Goal: Task Accomplishment & Management: Manage account settings

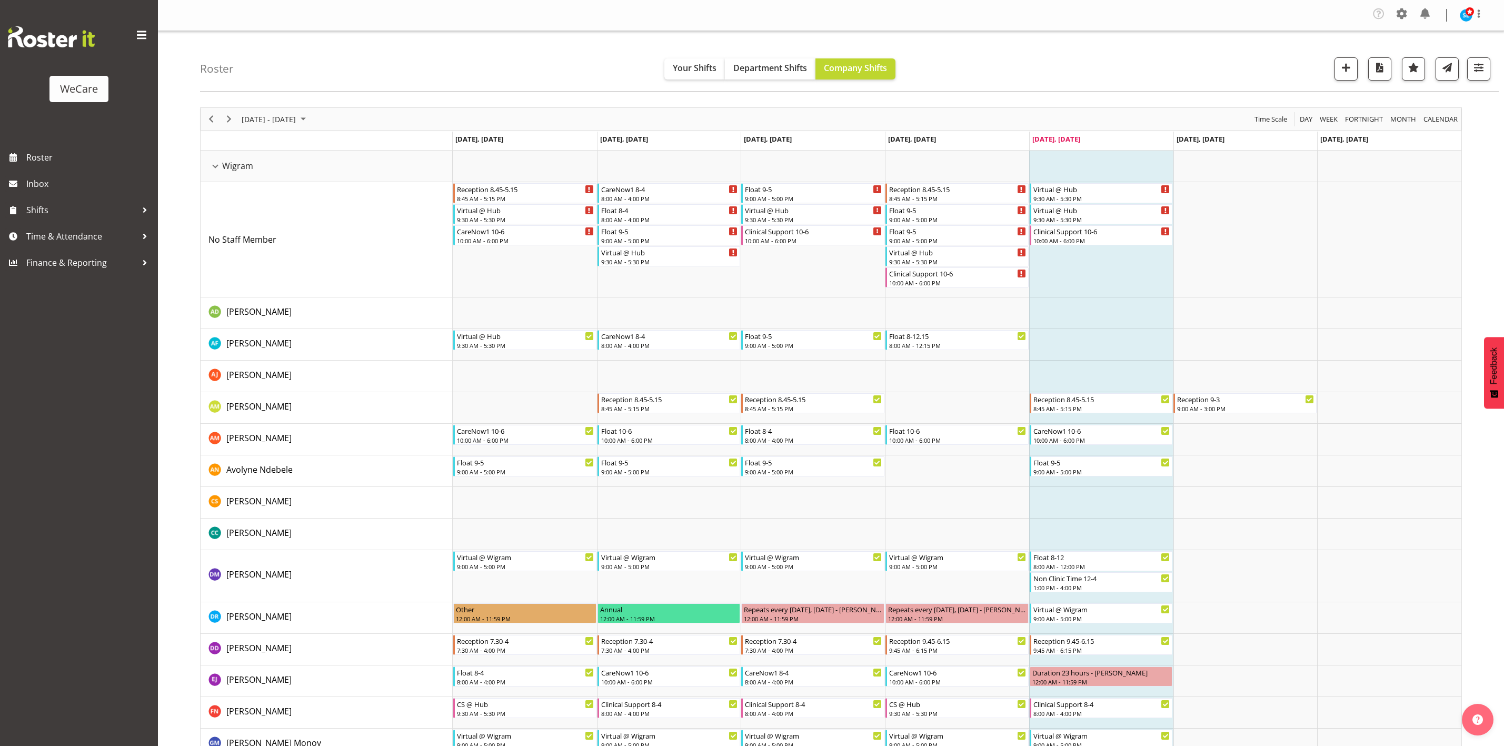
select select "location"
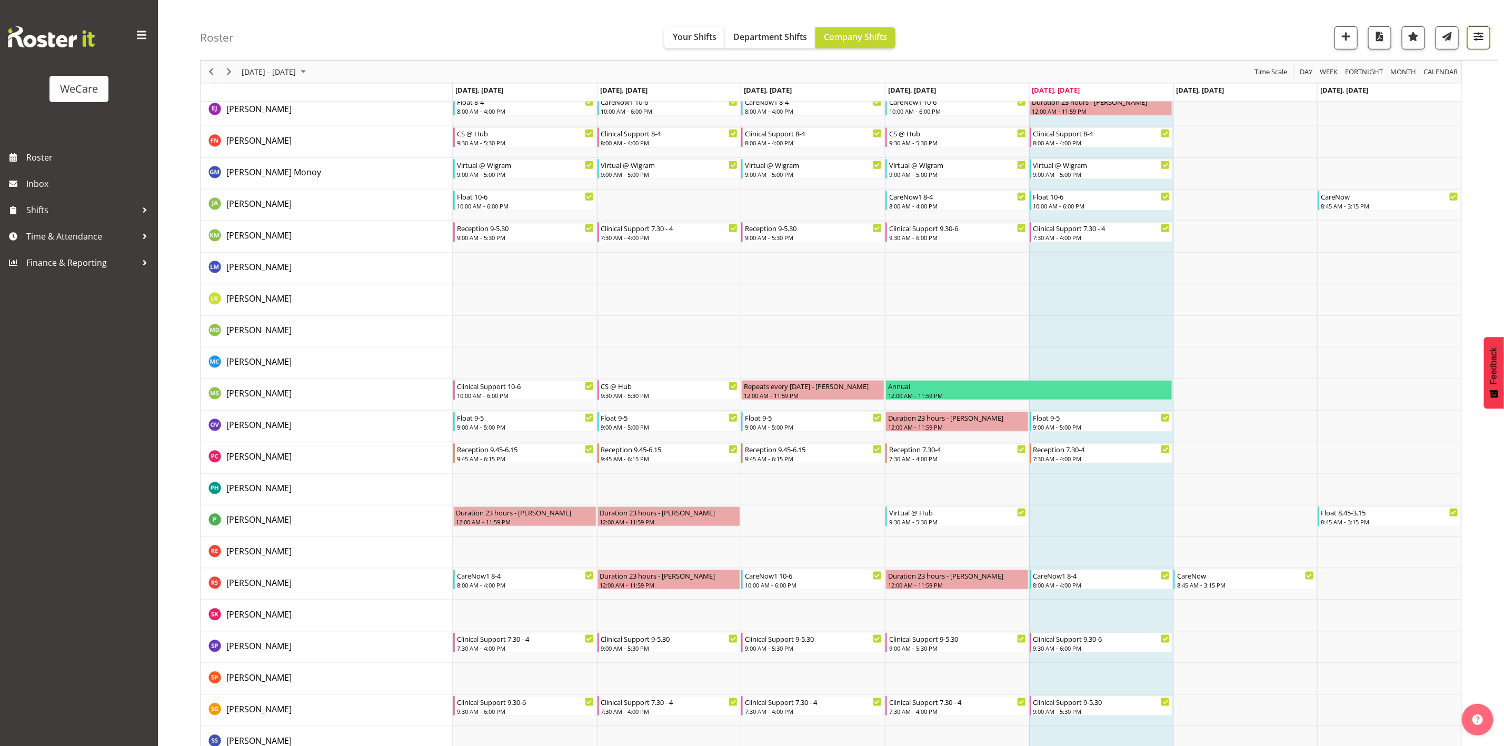
click at [1478, 46] on button "button" at bounding box center [1478, 37] width 23 height 23
click at [1453, 99] on button "3 Departments" at bounding box center [1414, 102] width 133 height 23
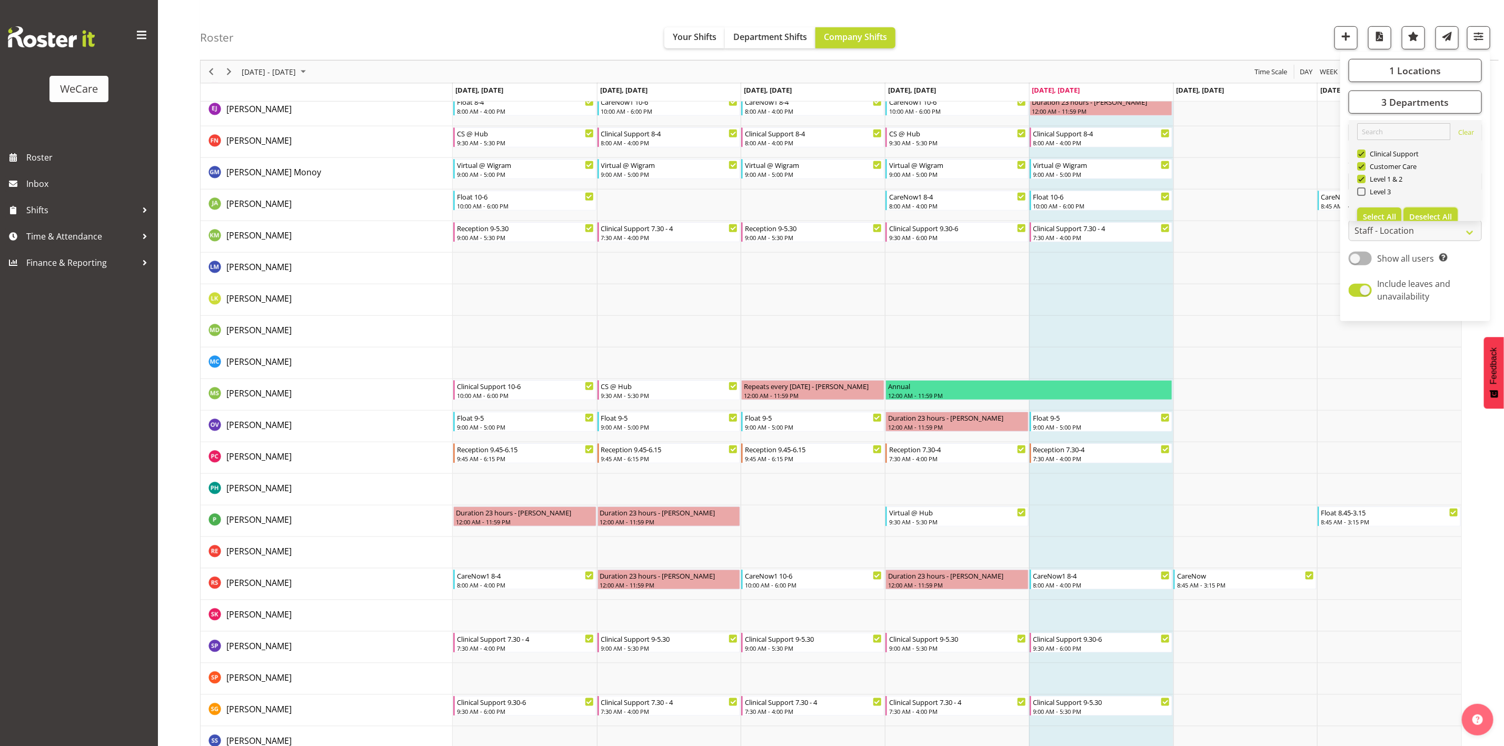
click at [1419, 213] on span "Deselect All" at bounding box center [1430, 217] width 43 height 10
checkbox input "false"
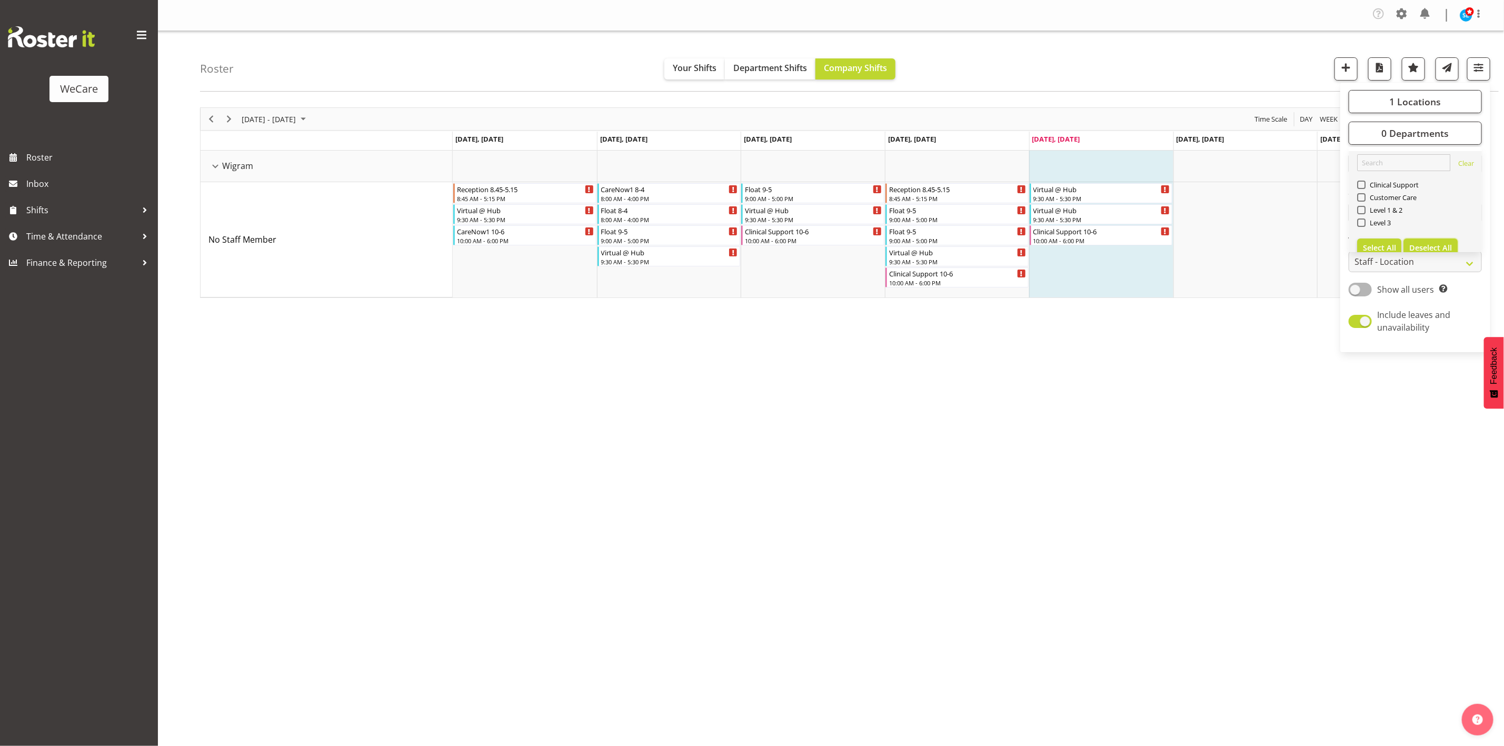
scroll to position [0, 0]
click at [1437, 95] on span "1 Locations" at bounding box center [1415, 101] width 52 height 13
click at [1431, 212] on button "Deselect All" at bounding box center [1430, 203] width 54 height 19
click at [294, 126] on div "[DATE] - [DATE]" at bounding box center [275, 119] width 74 height 22
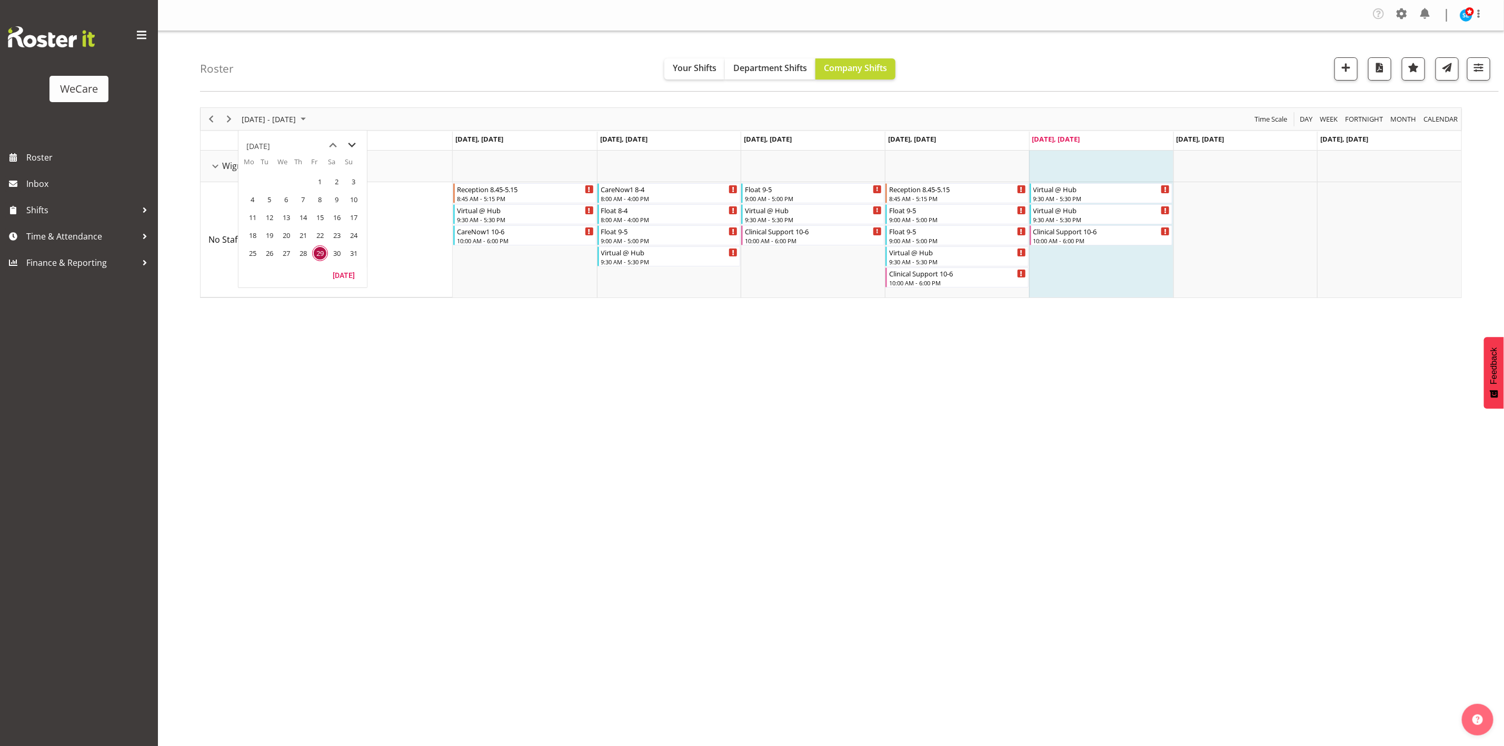
click at [354, 149] on span "next month" at bounding box center [352, 145] width 18 height 19
click at [251, 177] on span "1" at bounding box center [253, 182] width 16 height 16
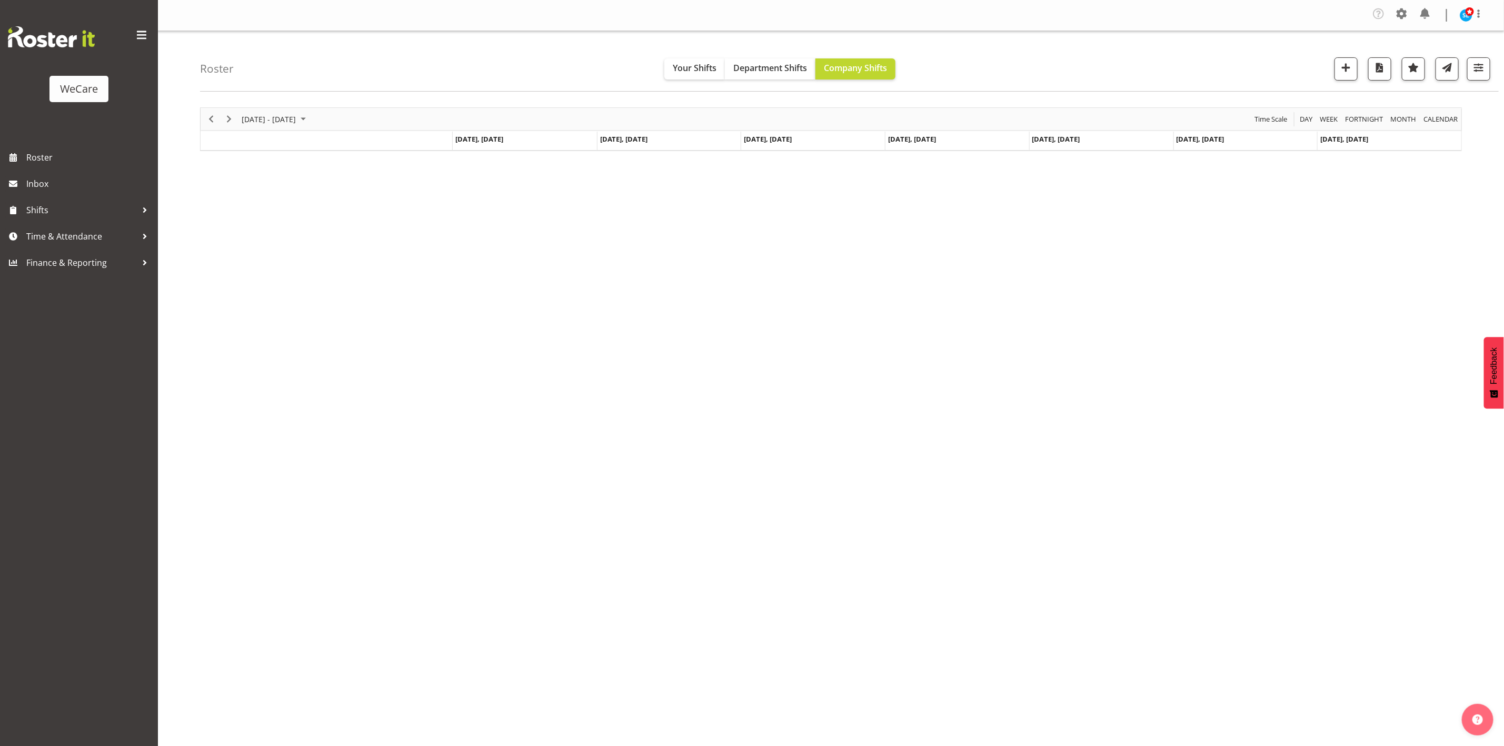
click at [1139, 63] on div "Roster Your Shifts Department Shifts Company Shifts 0 Locations Clear Business …" at bounding box center [849, 61] width 1298 height 61
click at [1481, 77] on button "button" at bounding box center [1478, 68] width 23 height 23
click at [1442, 136] on span "0 Departments" at bounding box center [1414, 133] width 67 height 13
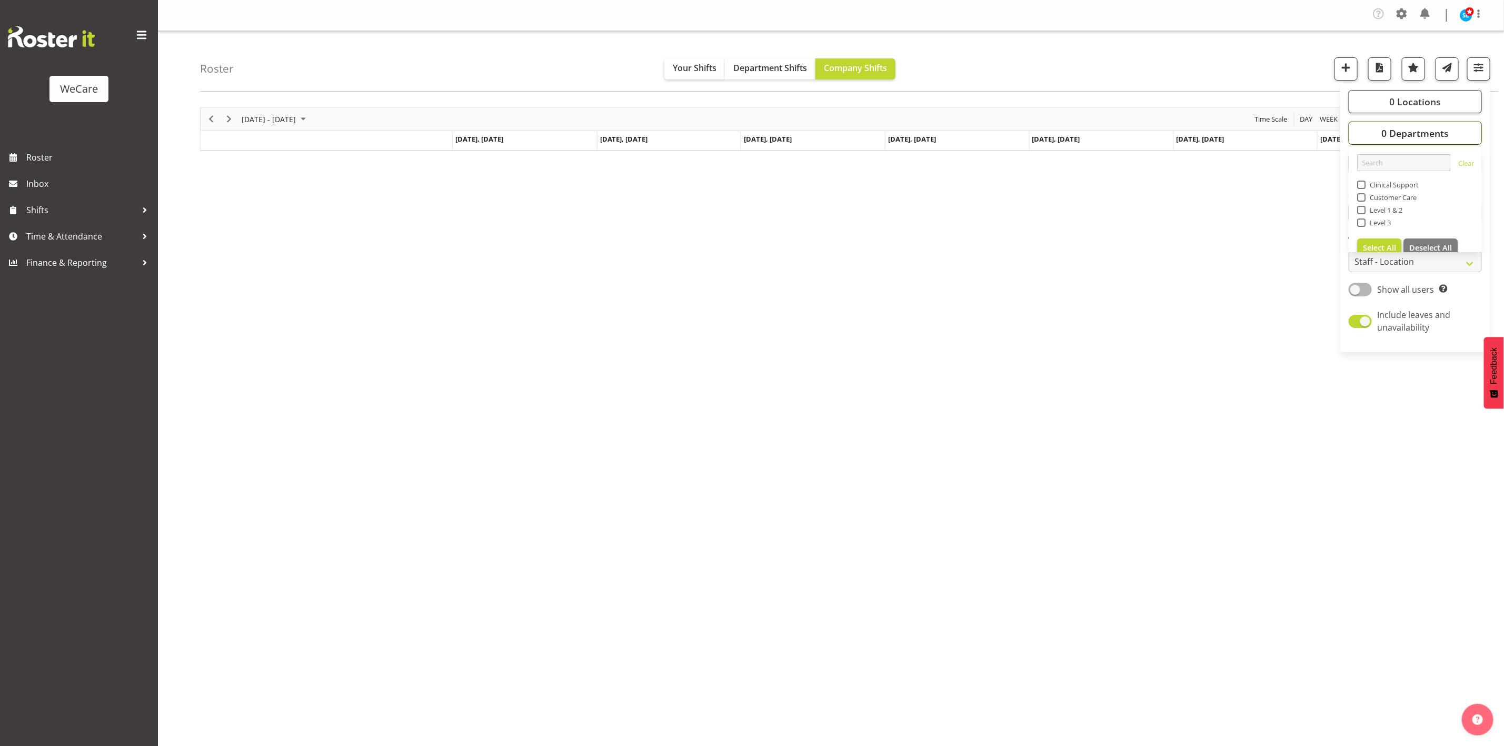
click at [1407, 122] on button "0 Departments" at bounding box center [1414, 133] width 133 height 23
click at [1407, 102] on span "0 Locations" at bounding box center [1415, 101] width 52 height 13
click at [1369, 180] on span "Wigram" at bounding box center [1379, 178] width 29 height 8
click at [1364, 180] on input "Wigram" at bounding box center [1360, 178] width 7 height 7
checkbox input "true"
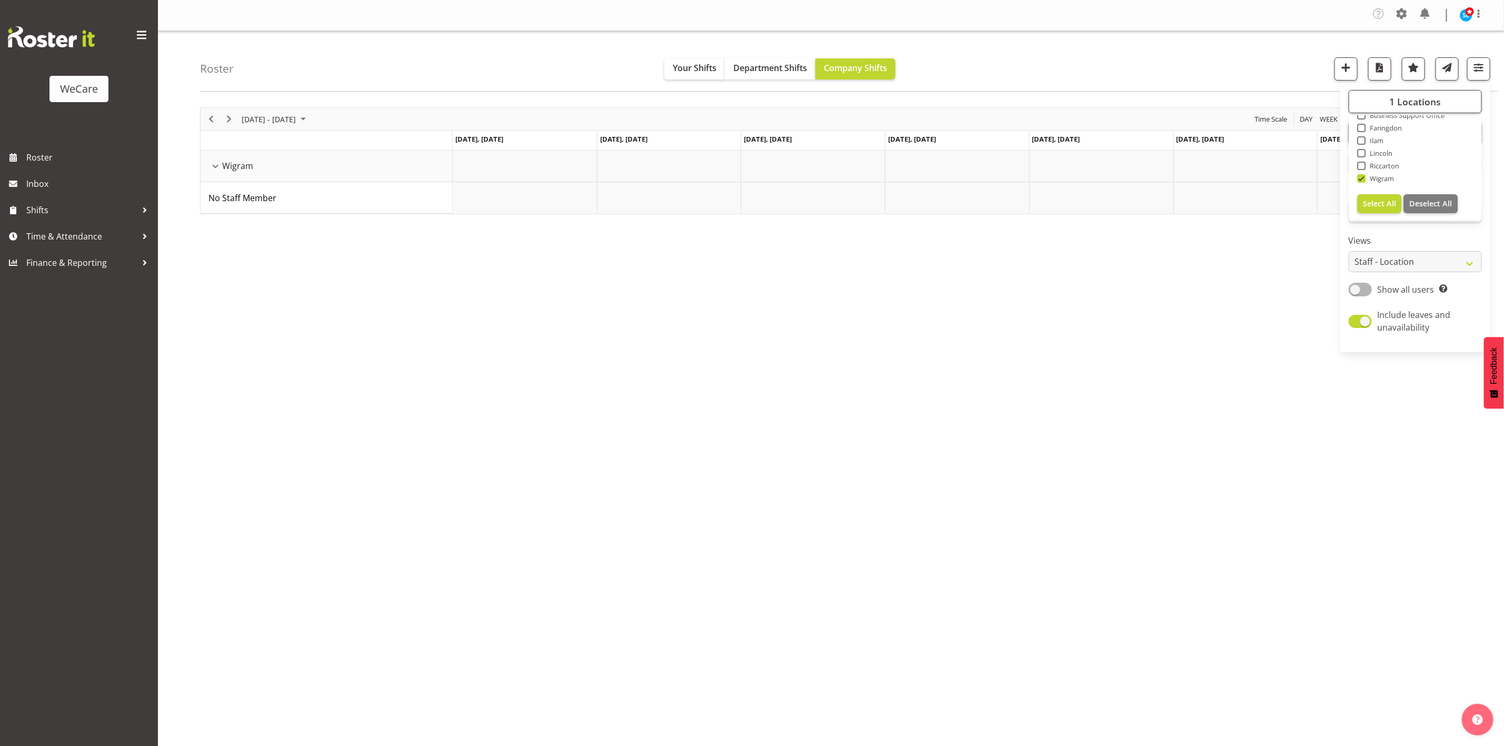
click at [1307, 54] on div "Roster Your Shifts Department Shifts Company Shifts 1 Locations Clear Business …" at bounding box center [849, 61] width 1298 height 61
click at [1483, 68] on span "button" at bounding box center [1479, 68] width 14 height 14
click at [1457, 128] on button "0 Departments" at bounding box center [1414, 133] width 133 height 23
click at [1382, 225] on span "Level 3" at bounding box center [1378, 222] width 26 height 8
click at [1364, 225] on input "Level 3" at bounding box center [1360, 222] width 7 height 7
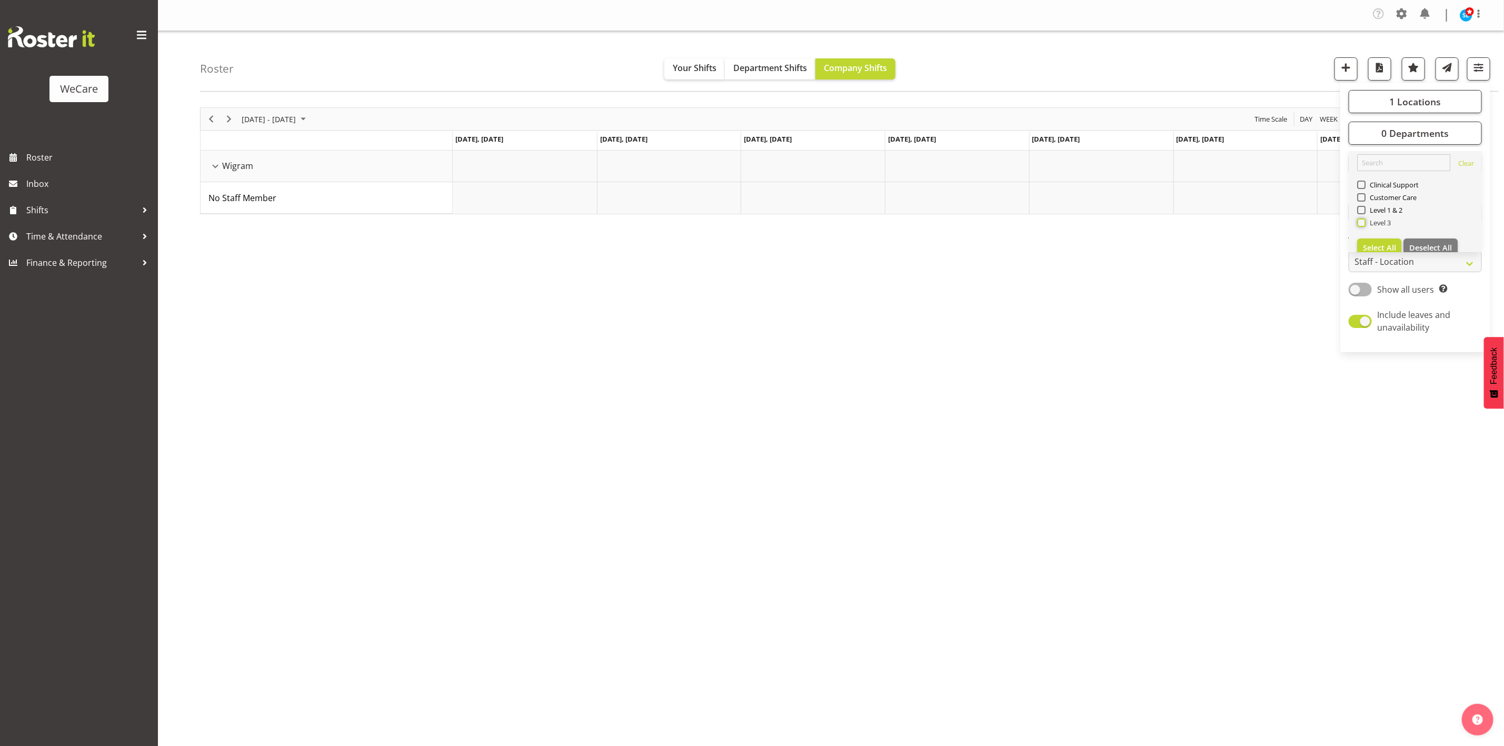
checkbox input "true"
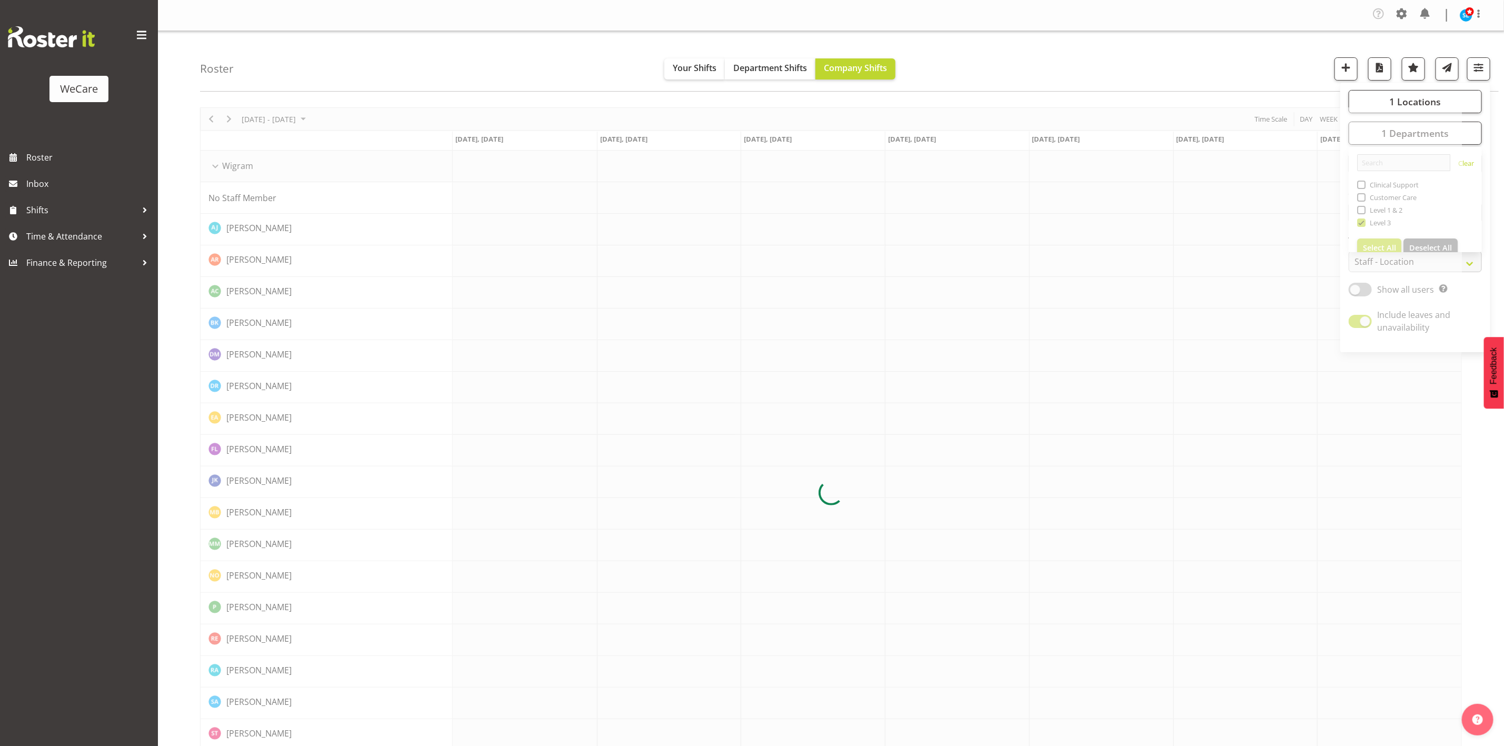
click at [1126, 65] on div "Roster Your Shifts Department Shifts Company Shifts 1 Locations Clear Business …" at bounding box center [849, 61] width 1298 height 61
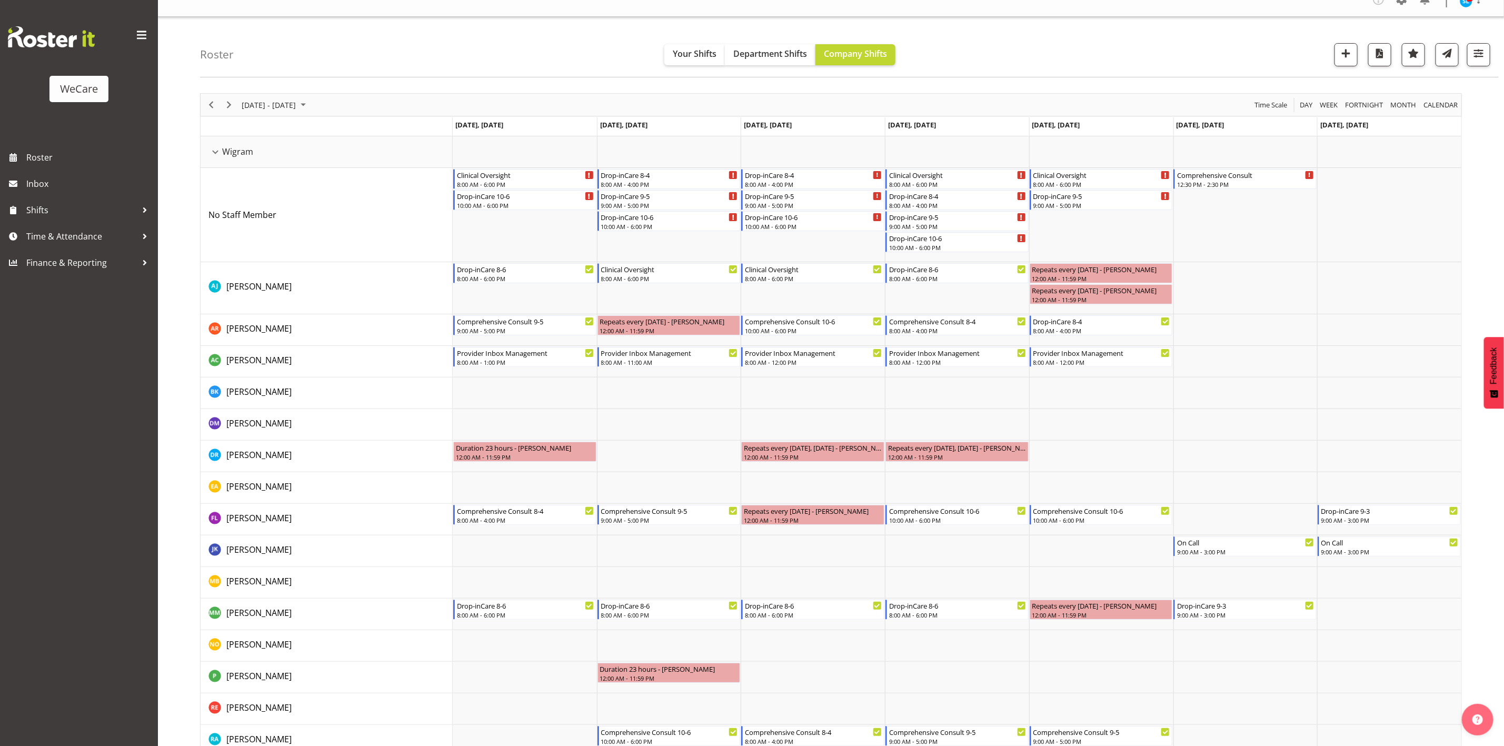
scroll to position [8, 0]
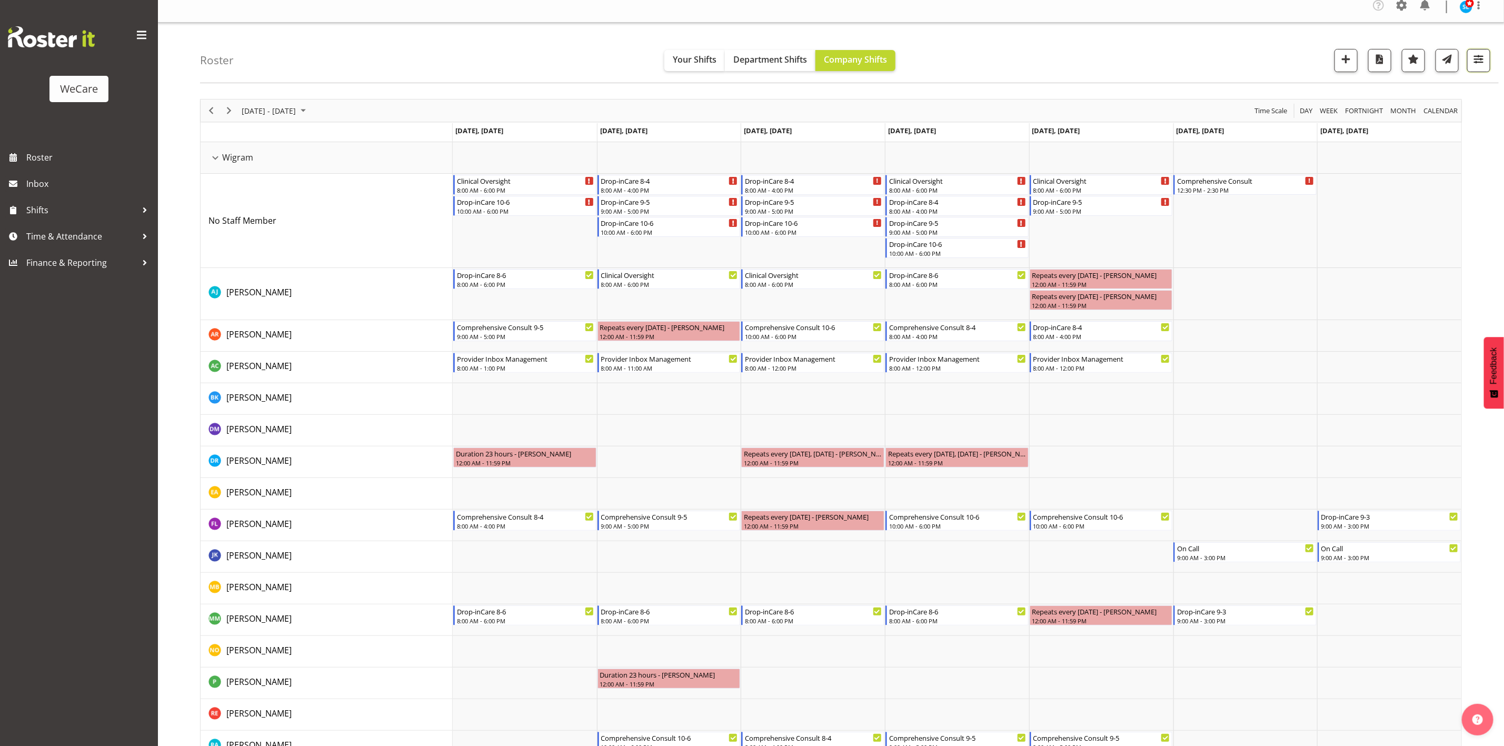
click at [1479, 70] on button "button" at bounding box center [1478, 60] width 23 height 23
click at [1377, 278] on span "Show all users" at bounding box center [1405, 281] width 57 height 12
click at [1355, 278] on input "Show all users Show only rostered employees" at bounding box center [1351, 280] width 7 height 7
checkbox input "true"
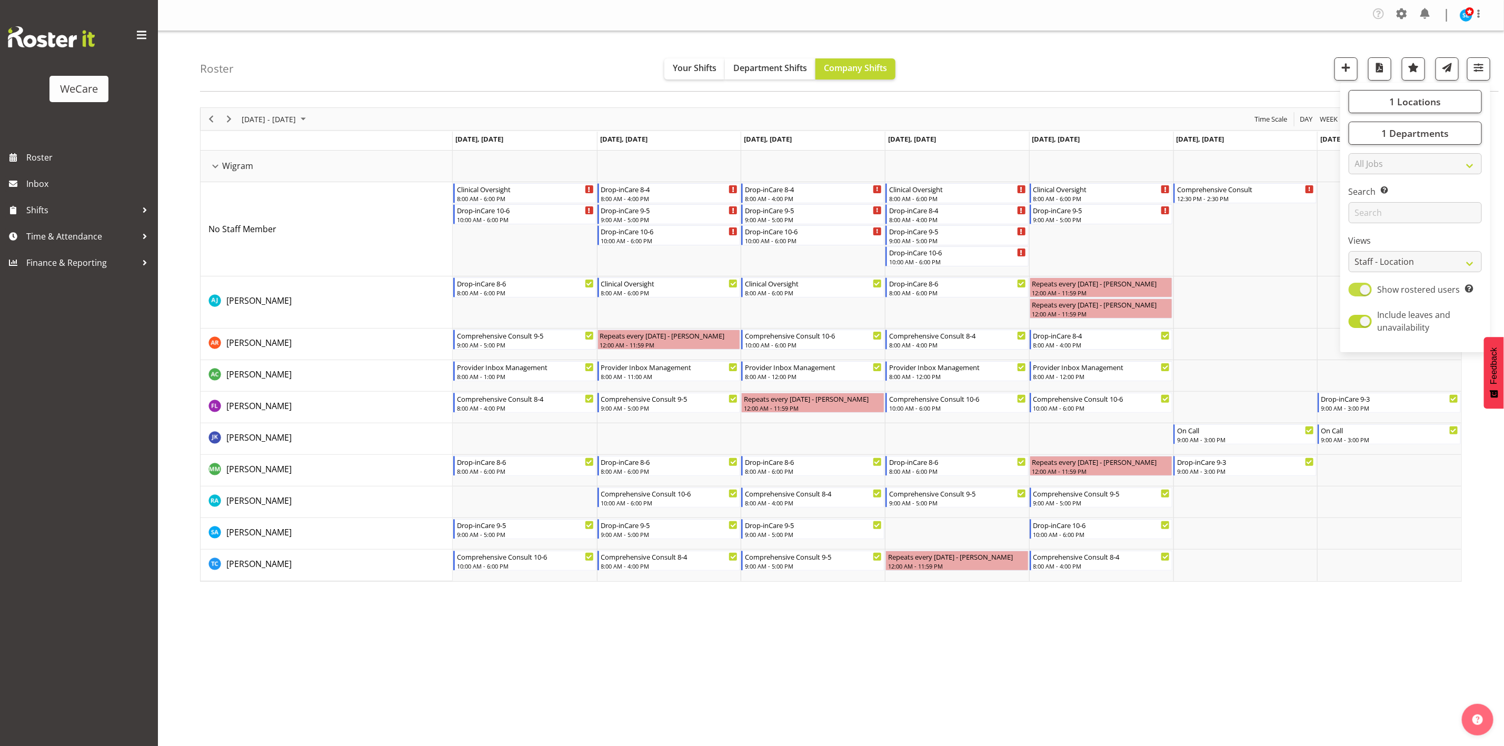
scroll to position [0, 0]
click at [493, 62] on div "Roster Your Shifts Department Shifts Company Shifts 1 Locations Clear Business …" at bounding box center [849, 61] width 1298 height 61
click at [898, 641] on div "Company Settings Roles & Skills Tasks Jobs Employees Locations & Departments Ac…" at bounding box center [831, 373] width 1346 height 746
click at [897, 627] on div "Company Settings Roles & Skills Tasks Jobs Employees Locations & Departments Ac…" at bounding box center [831, 373] width 1346 height 746
click at [1471, 76] on button "button" at bounding box center [1478, 68] width 23 height 23
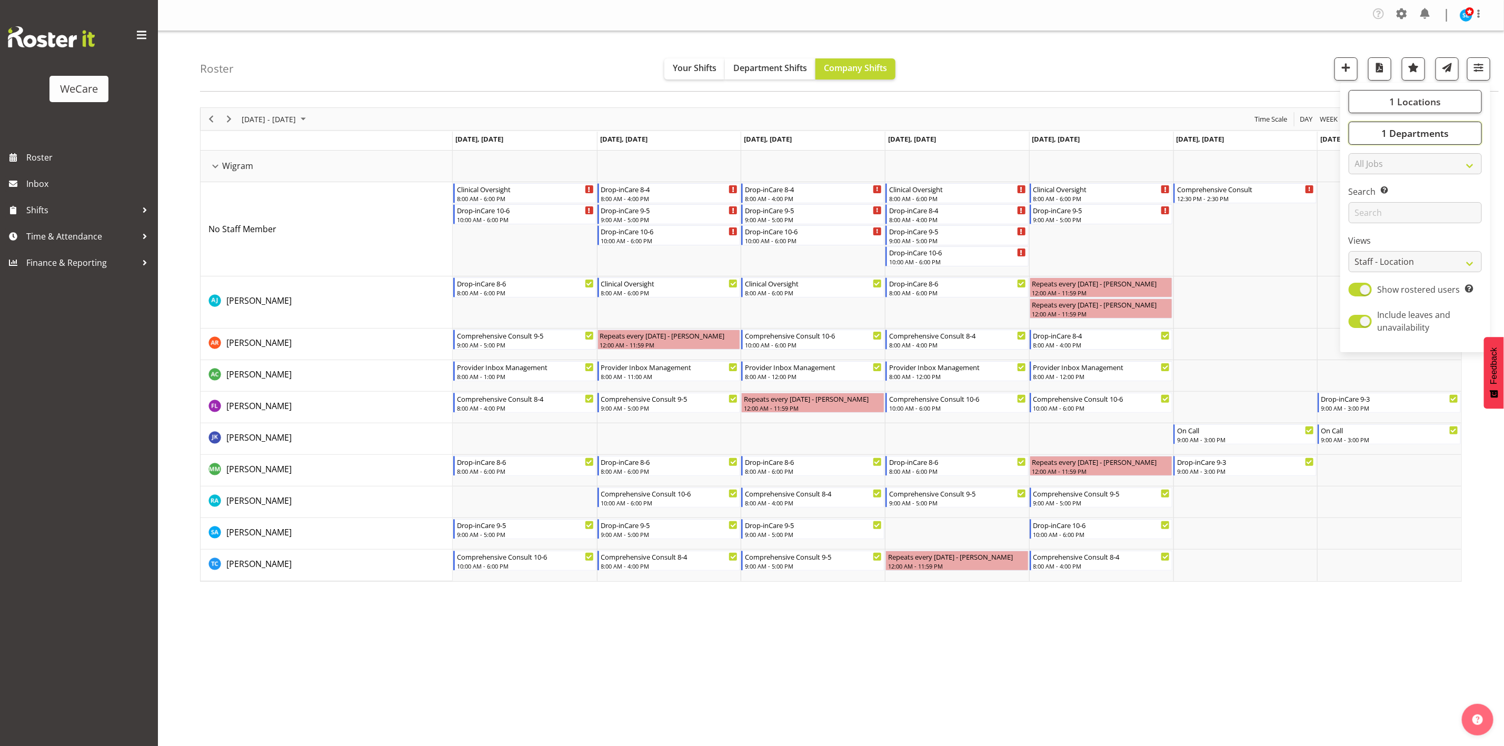
click at [1432, 136] on span "1 Departments" at bounding box center [1414, 133] width 67 height 13
click at [1436, 92] on button "1 Locations" at bounding box center [1414, 101] width 133 height 23
click at [1062, 72] on div "Roster Your Shifts Department Shifts Company Shifts 1 Locations Clear Business …" at bounding box center [849, 61] width 1298 height 61
click at [1477, 71] on span "button" at bounding box center [1479, 68] width 14 height 14
click at [1438, 129] on span "1 Departments" at bounding box center [1414, 133] width 67 height 13
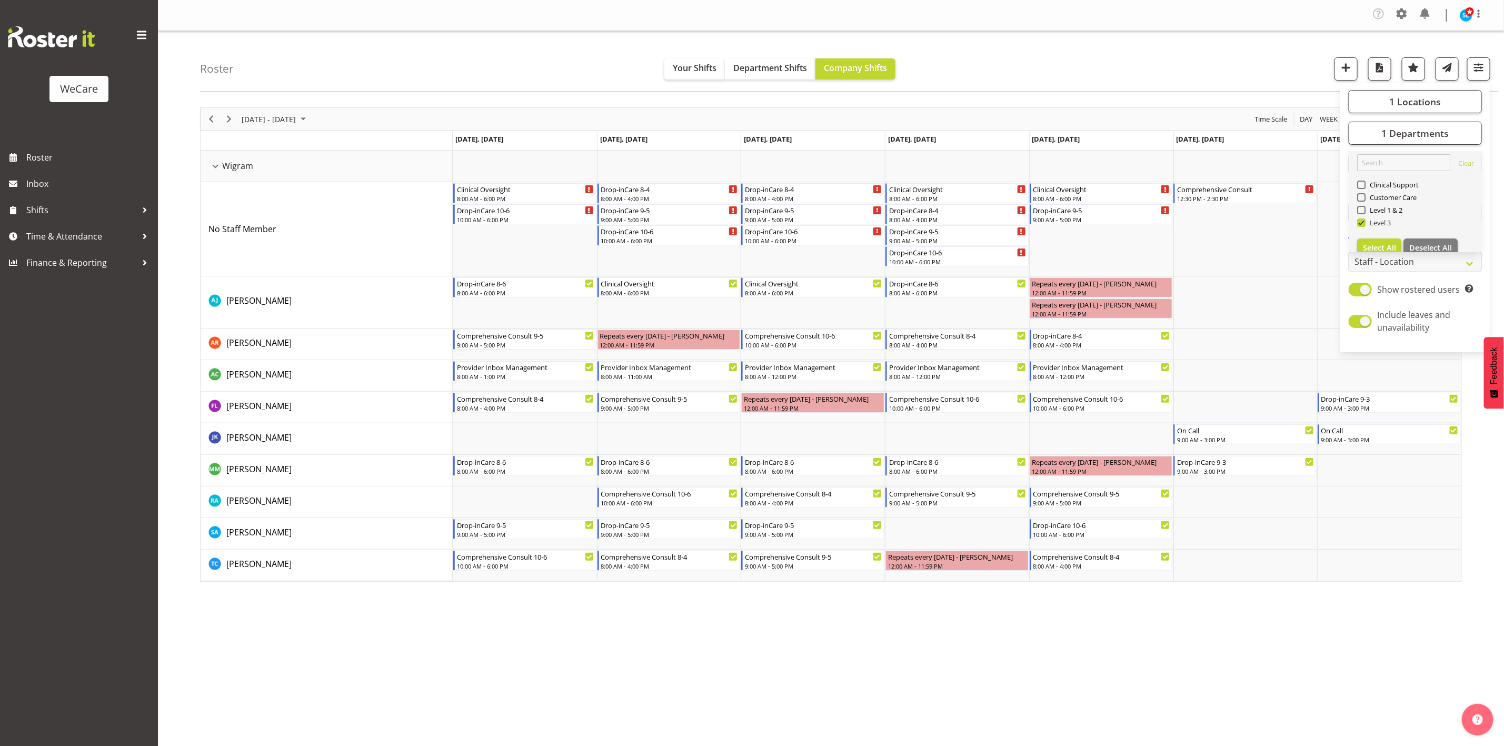
click at [1363, 220] on span at bounding box center [1361, 222] width 8 height 8
click at [1363, 220] on input "Level 3" at bounding box center [1360, 222] width 7 height 7
checkbox input "false"
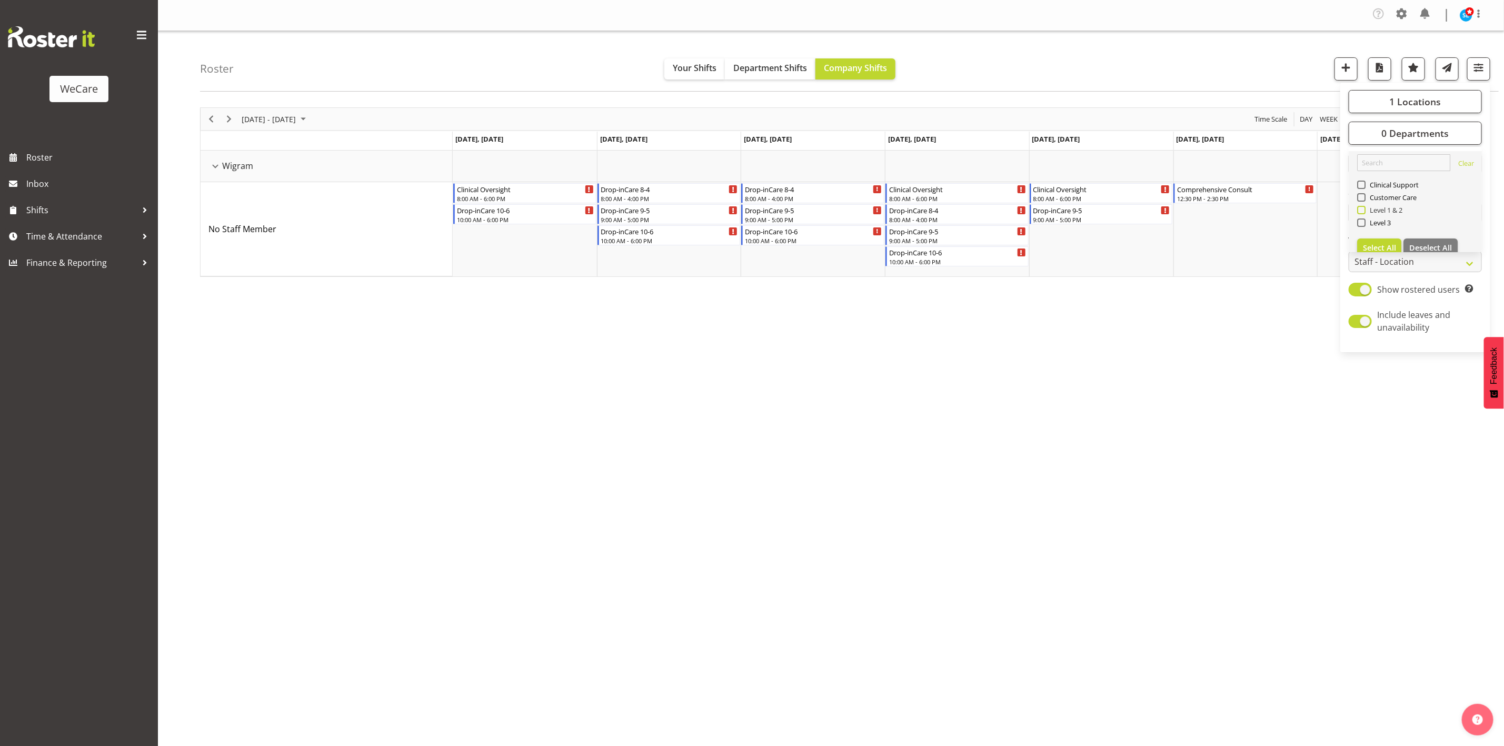
click at [1364, 207] on span at bounding box center [1361, 210] width 8 height 8
click at [1364, 207] on input "Level 1 & 2" at bounding box center [1360, 210] width 7 height 7
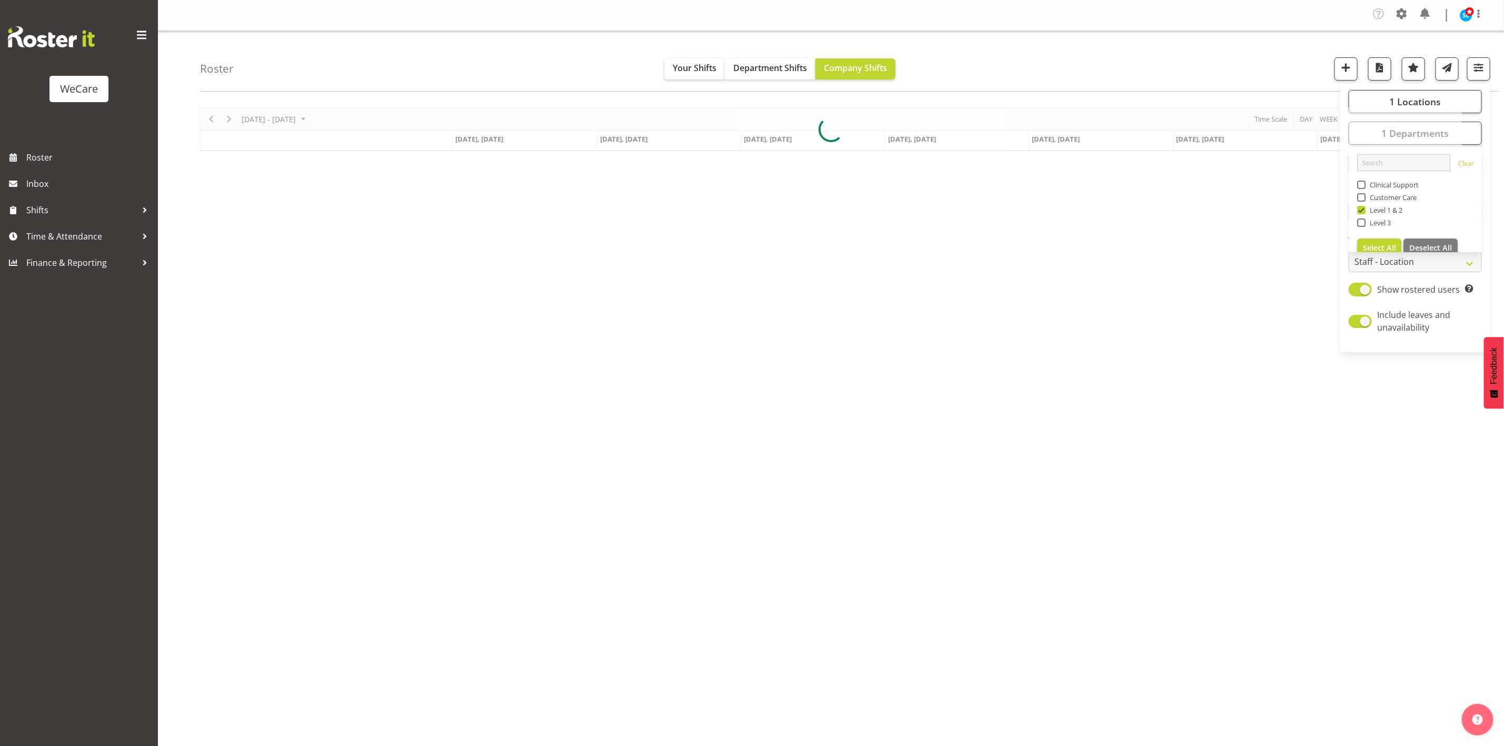
click at [1115, 71] on div "Roster Your Shifts Department Shifts Company Shifts 1 Locations Clear Business …" at bounding box center [849, 61] width 1298 height 61
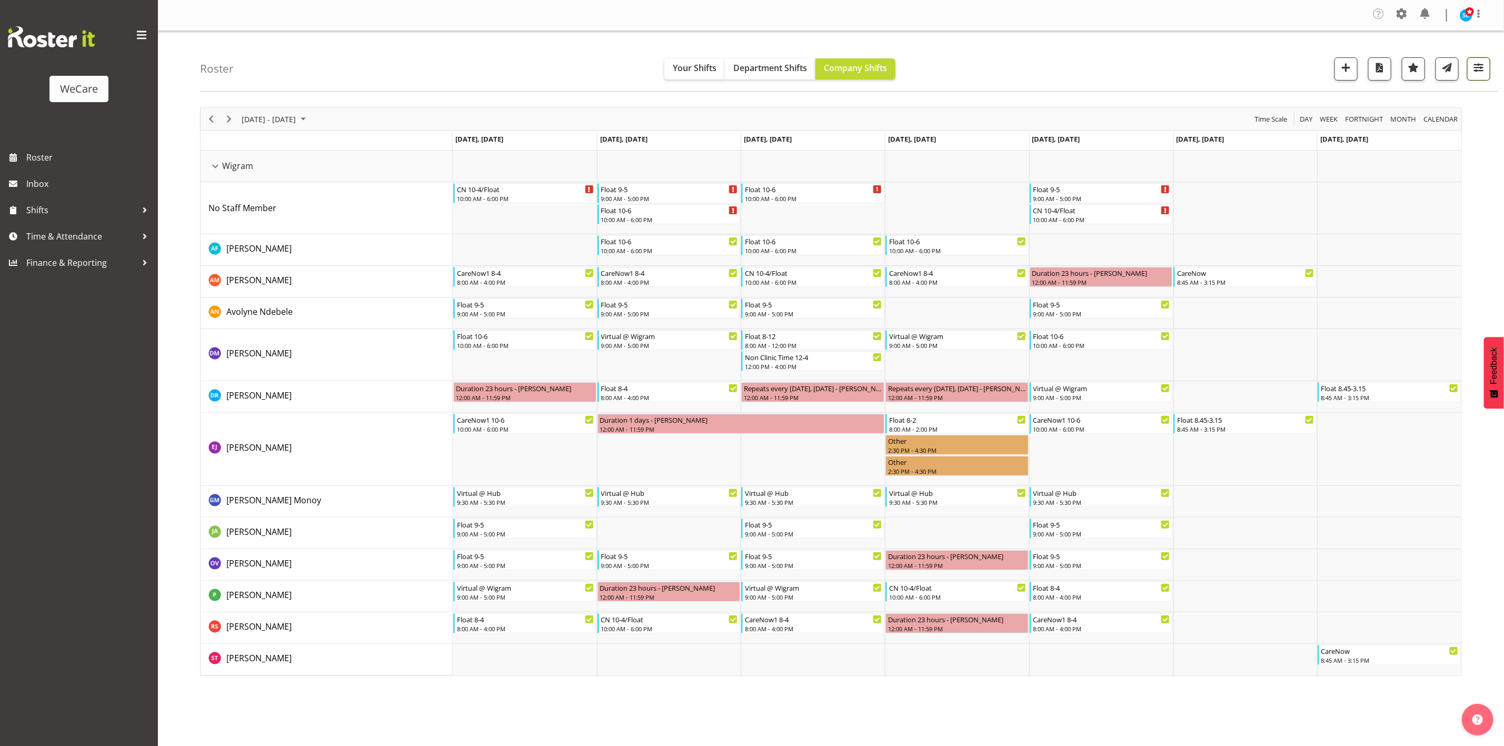
click at [1489, 74] on button "button" at bounding box center [1478, 68] width 23 height 23
drag, startPoint x: 1437, startPoint y: 130, endPoint x: 1429, endPoint y: 136, distance: 10.5
click at [1437, 129] on span "1 Departments" at bounding box center [1414, 133] width 67 height 13
click at [1363, 210] on span at bounding box center [1361, 210] width 8 height 8
click at [1363, 210] on input "Level 1 & 2" at bounding box center [1360, 210] width 7 height 7
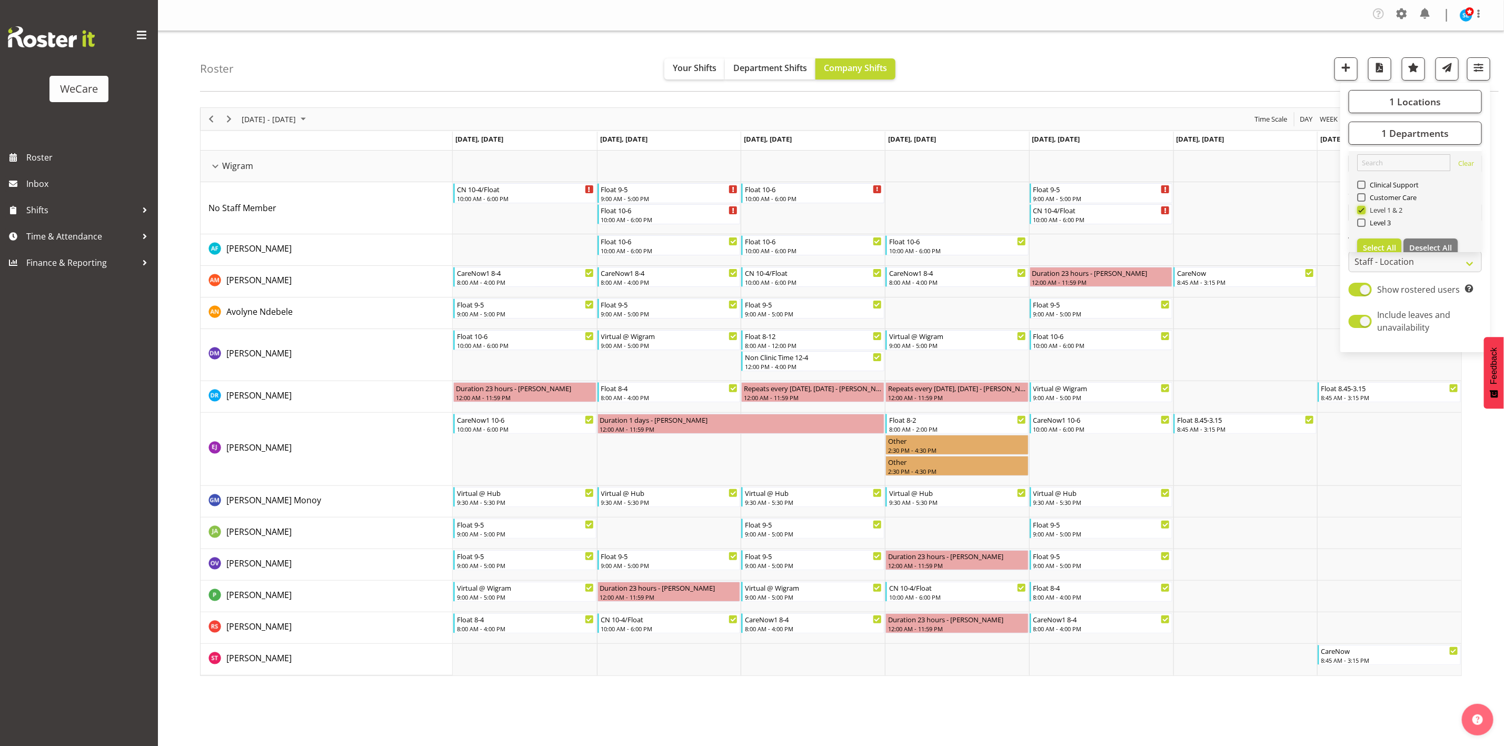
checkbox input "false"
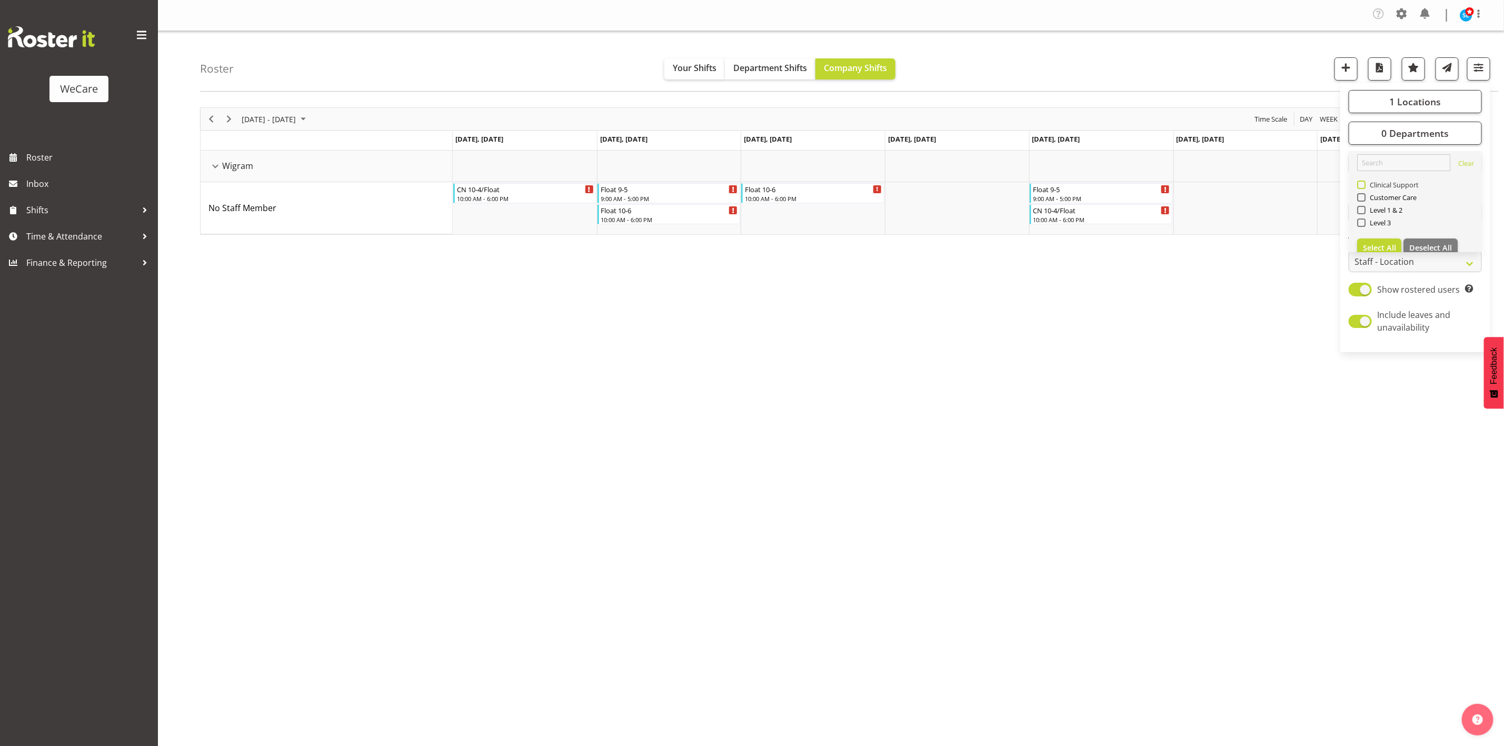
click at [1365, 182] on span "Clinical Support" at bounding box center [1392, 185] width 54 height 8
click at [1364, 182] on input "Clinical Support" at bounding box center [1360, 185] width 7 height 7
checkbox input "true"
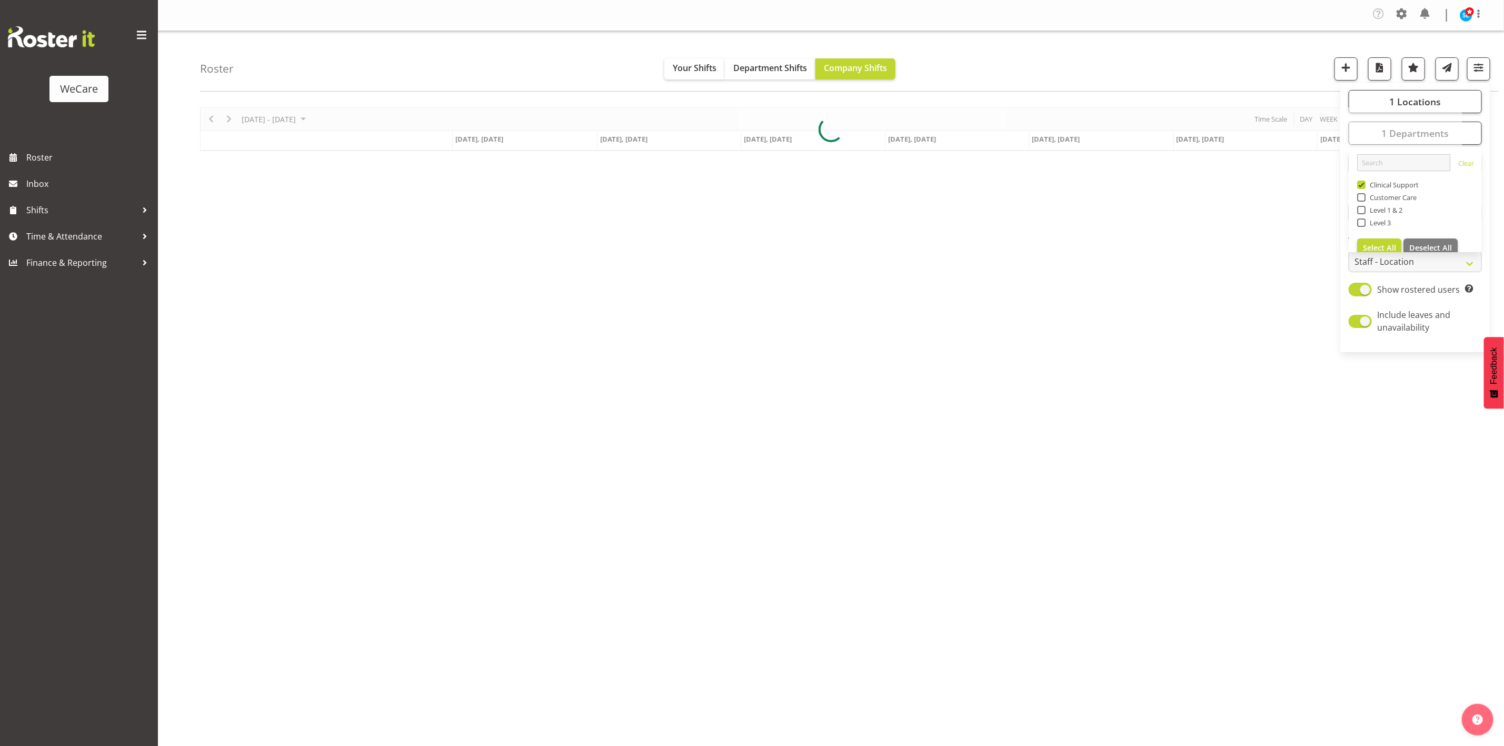
click at [1115, 2] on div "Company Settings Roles & Skills Tasks Jobs Employees Locations & Departments Ac…" at bounding box center [831, 15] width 1346 height 31
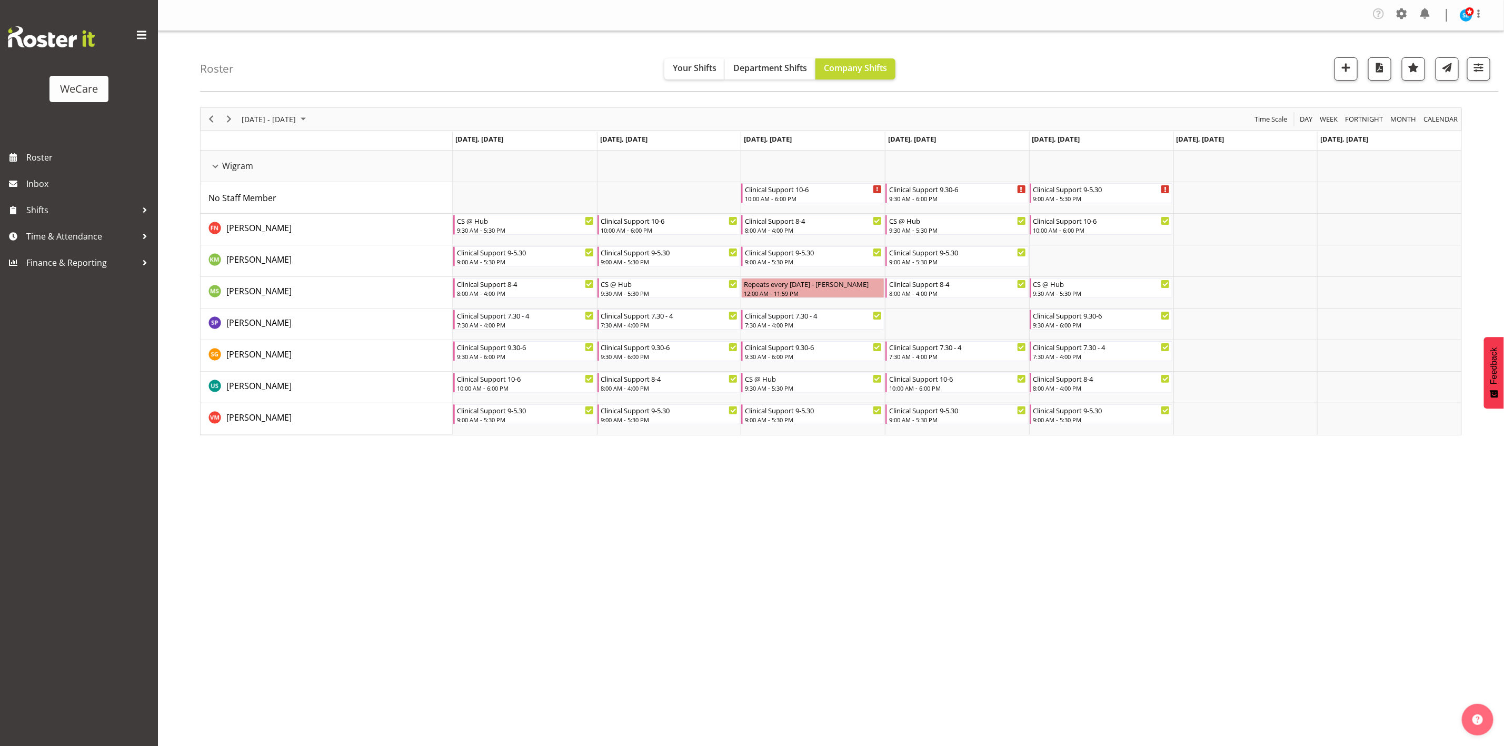
click at [679, 539] on div "Company Settings Roles & Skills Tasks Jobs Employees Locations & Departments Ac…" at bounding box center [831, 373] width 1346 height 746
click at [1478, 74] on span "button" at bounding box center [1479, 68] width 14 height 14
click at [1455, 125] on button "1 Departments" at bounding box center [1414, 133] width 133 height 23
click at [1199, 67] on div "Roster Your Shifts Department Shifts Company Shifts 1 Locations Clear Business …" at bounding box center [849, 61] width 1298 height 61
click at [1476, 79] on button "button" at bounding box center [1478, 68] width 23 height 23
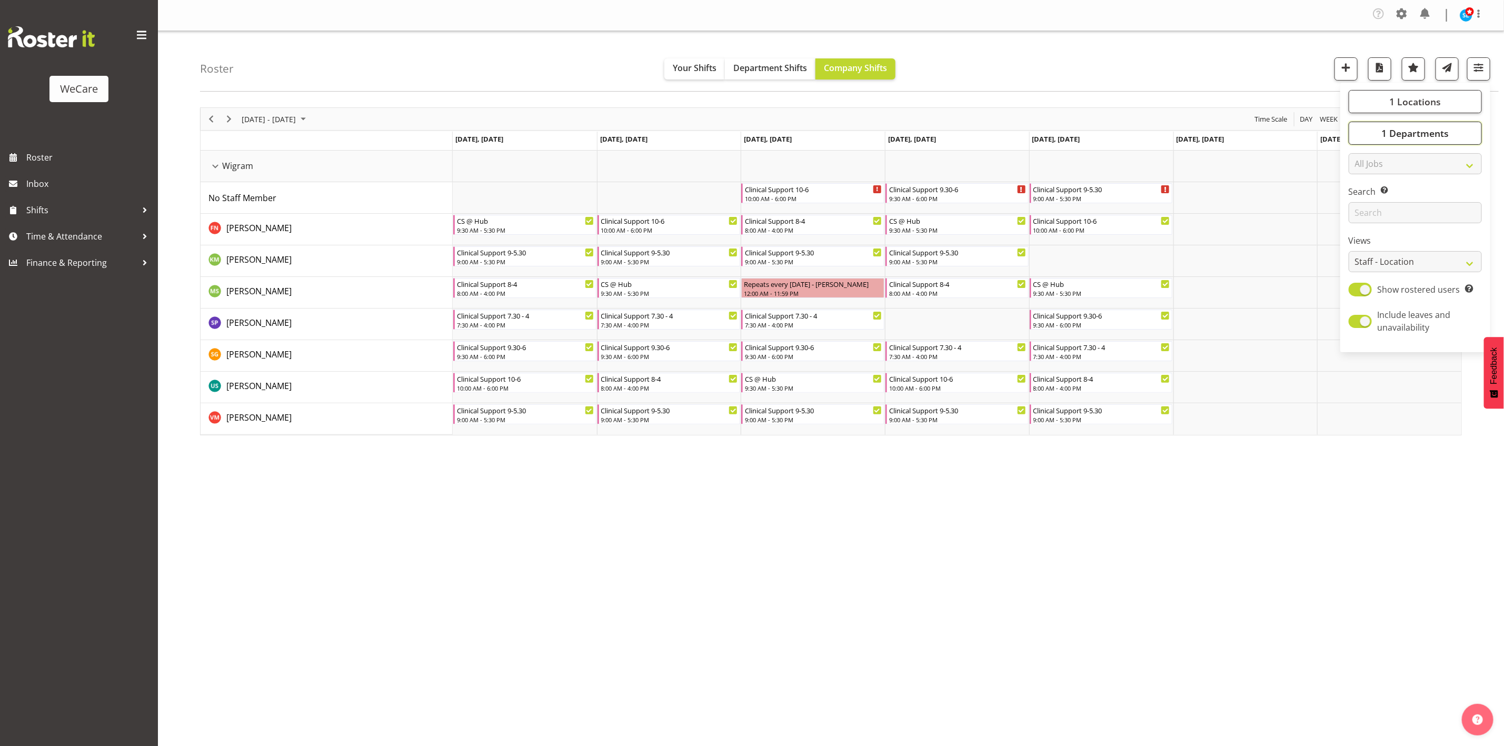
click at [1436, 133] on span "1 Departments" at bounding box center [1414, 133] width 67 height 13
click at [1104, 63] on div "Roster Your Shifts Department Shifts Company Shifts 1 Locations Clear Business …" at bounding box center [849, 61] width 1298 height 61
click at [1476, 67] on span "button" at bounding box center [1479, 68] width 14 height 14
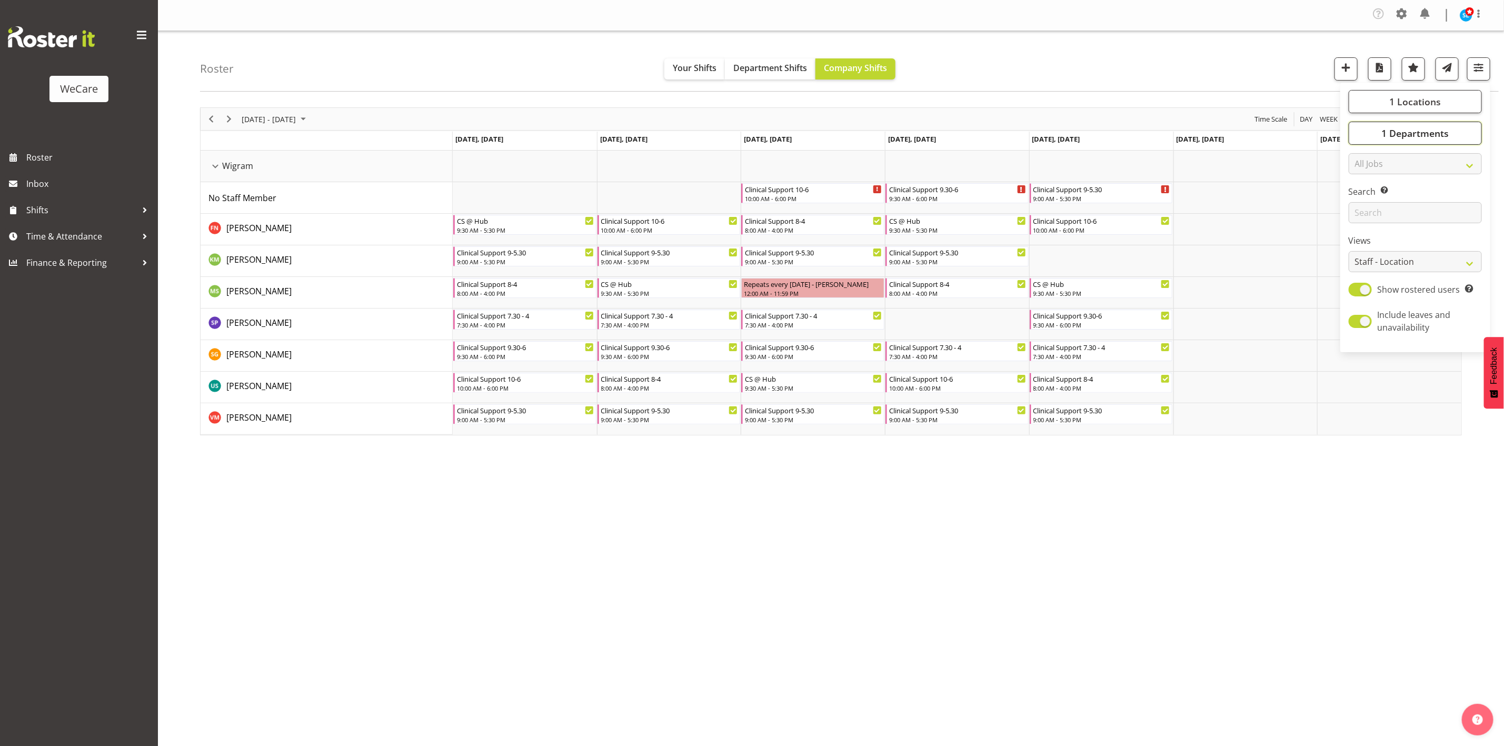
click at [1433, 128] on span "1 Departments" at bounding box center [1414, 133] width 67 height 13
click at [1167, 74] on div "Roster Your Shifts Department Shifts Company Shifts 1 Locations Clear Business …" at bounding box center [849, 61] width 1298 height 61
click at [1479, 66] on span "button" at bounding box center [1479, 68] width 14 height 14
click at [1186, 66] on div "Roster Your Shifts Department Shifts Company Shifts 1 Locations Clear Business …" at bounding box center [849, 61] width 1298 height 61
click at [1478, 62] on span "button" at bounding box center [1479, 68] width 14 height 14
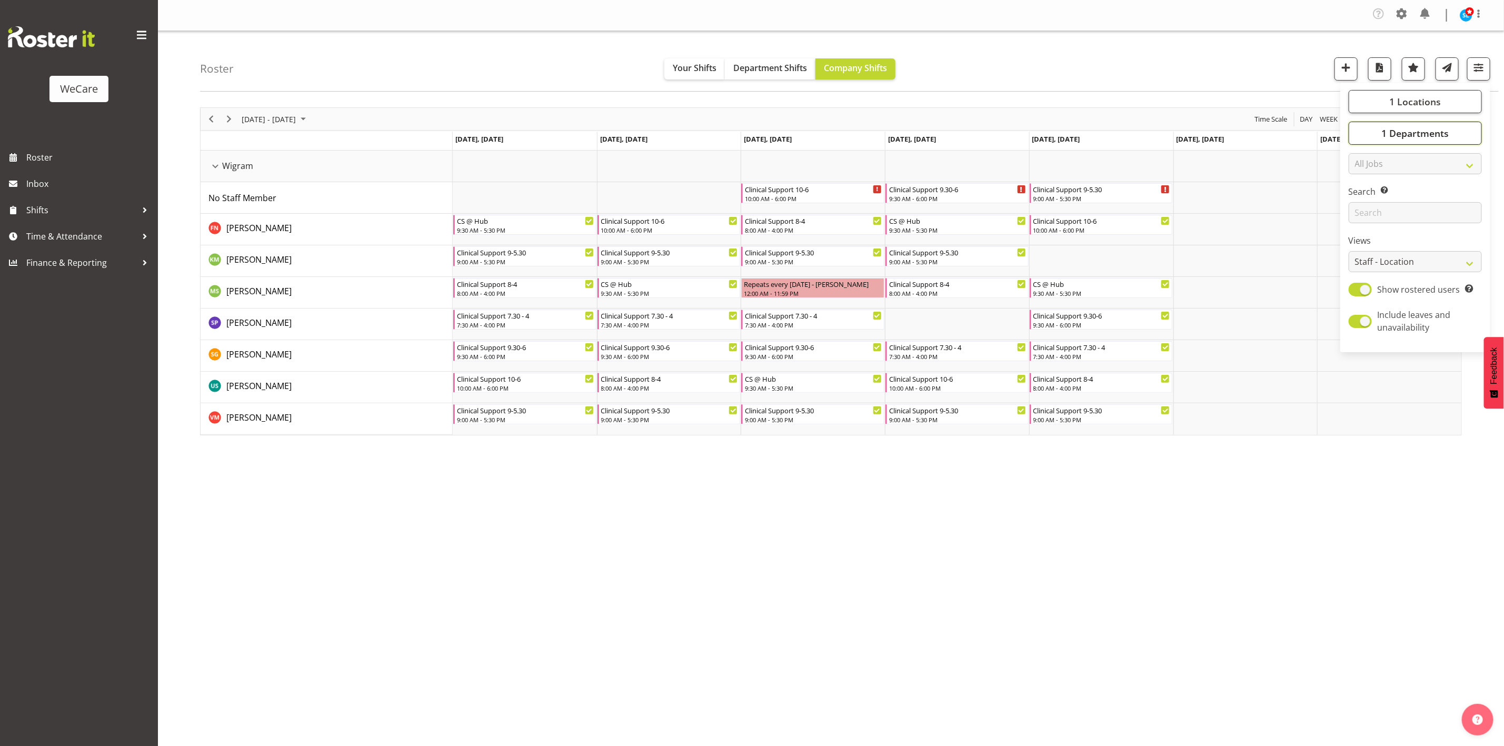
click at [1399, 133] on span "1 Departments" at bounding box center [1414, 133] width 67 height 13
click at [1399, 102] on span "1 Locations" at bounding box center [1415, 101] width 52 height 13
click at [1401, 134] on span "1 Departments" at bounding box center [1414, 133] width 67 height 13
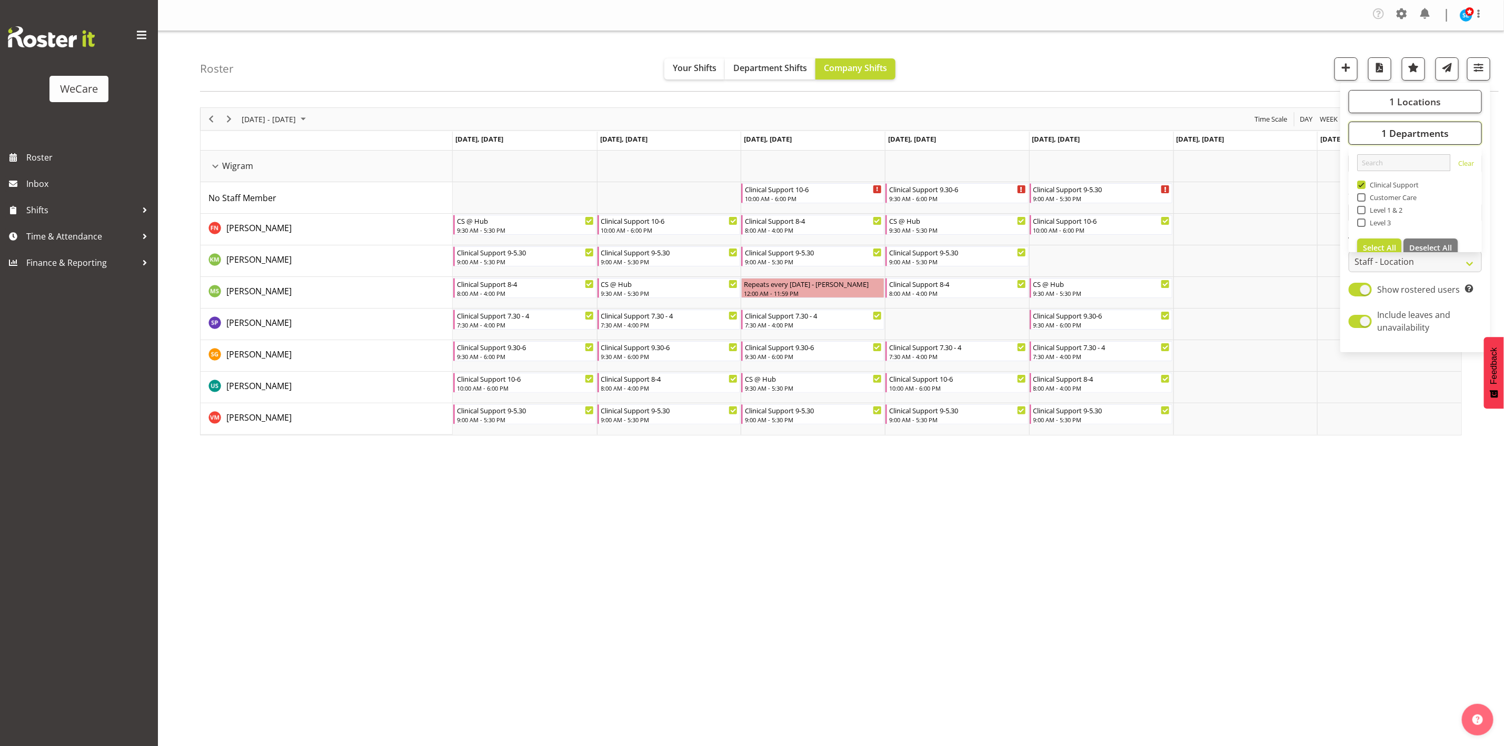
click at [1401, 134] on span "1 Departments" at bounding box center [1414, 133] width 67 height 13
click at [1101, 70] on div "Roster Your Shifts Department Shifts Company Shifts 1 Locations Clear Business …" at bounding box center [849, 61] width 1298 height 61
click at [1474, 74] on span "button" at bounding box center [1479, 68] width 14 height 14
click at [1429, 132] on span "1 Departments" at bounding box center [1414, 133] width 67 height 13
click at [1382, 105] on button "1 Locations" at bounding box center [1414, 101] width 133 height 23
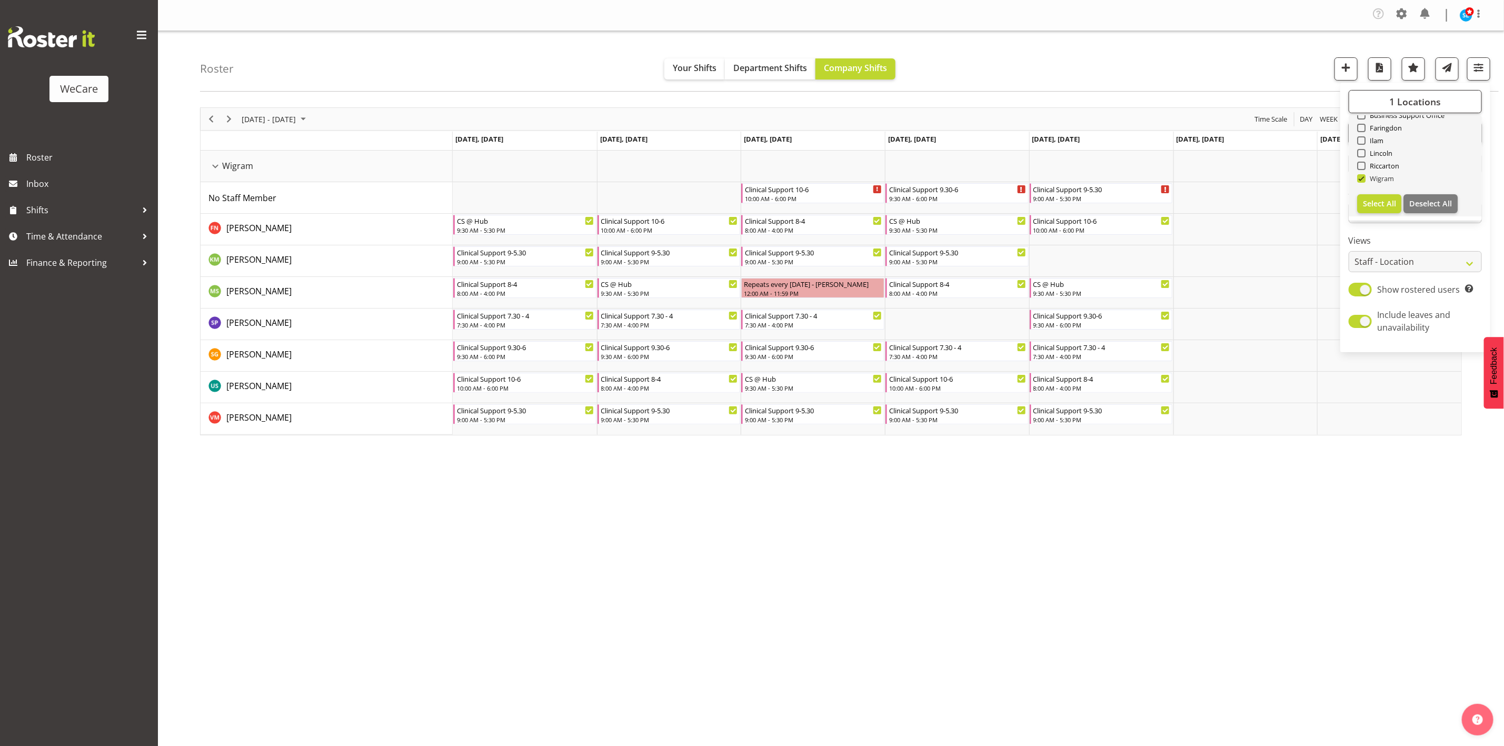
click at [1359, 182] on span at bounding box center [1361, 178] width 8 height 8
click at [1359, 182] on input "Wigram" at bounding box center [1360, 178] width 7 height 7
checkbox input "false"
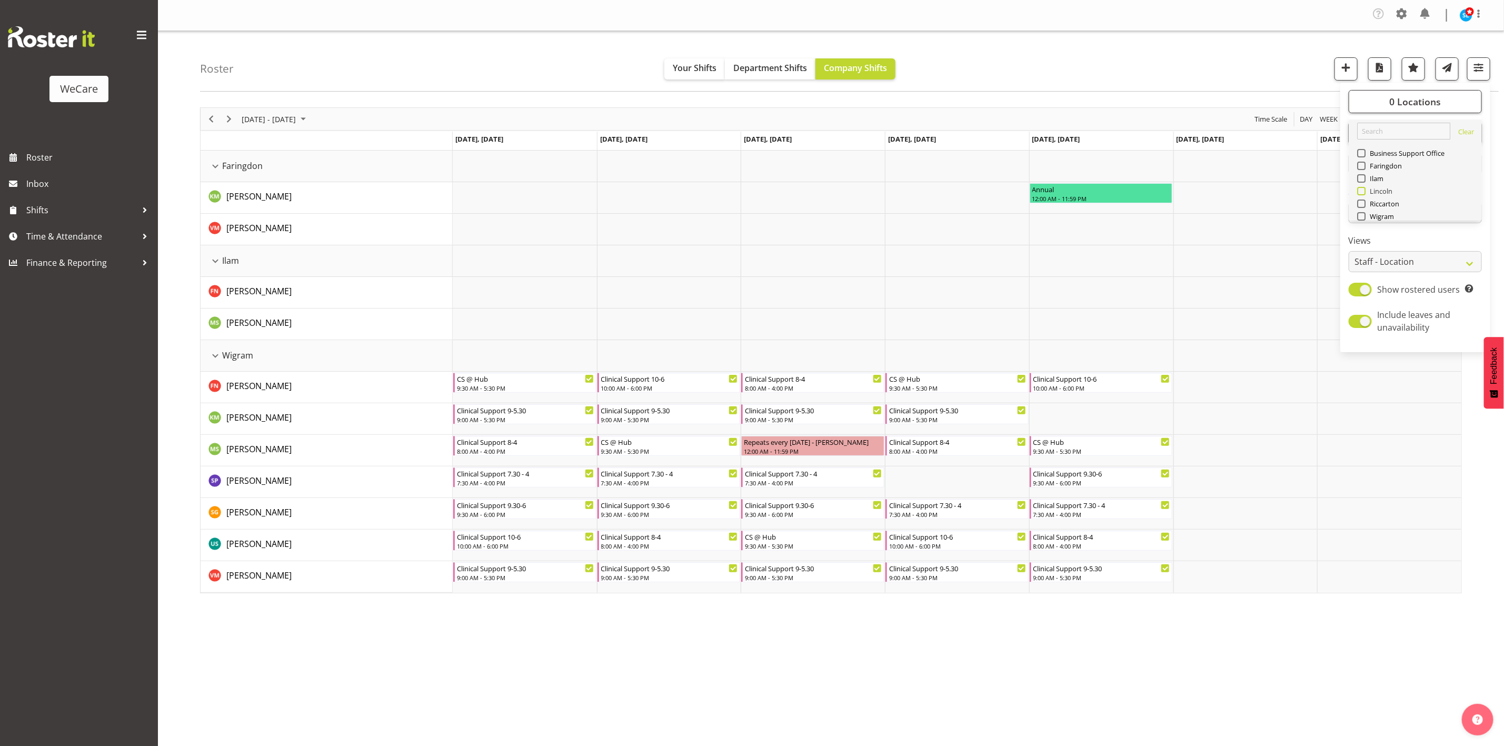
click at [1366, 189] on span "Lincoln" at bounding box center [1378, 191] width 27 height 8
click at [1364, 189] on input "Lincoln" at bounding box center [1360, 191] width 7 height 7
checkbox input "true"
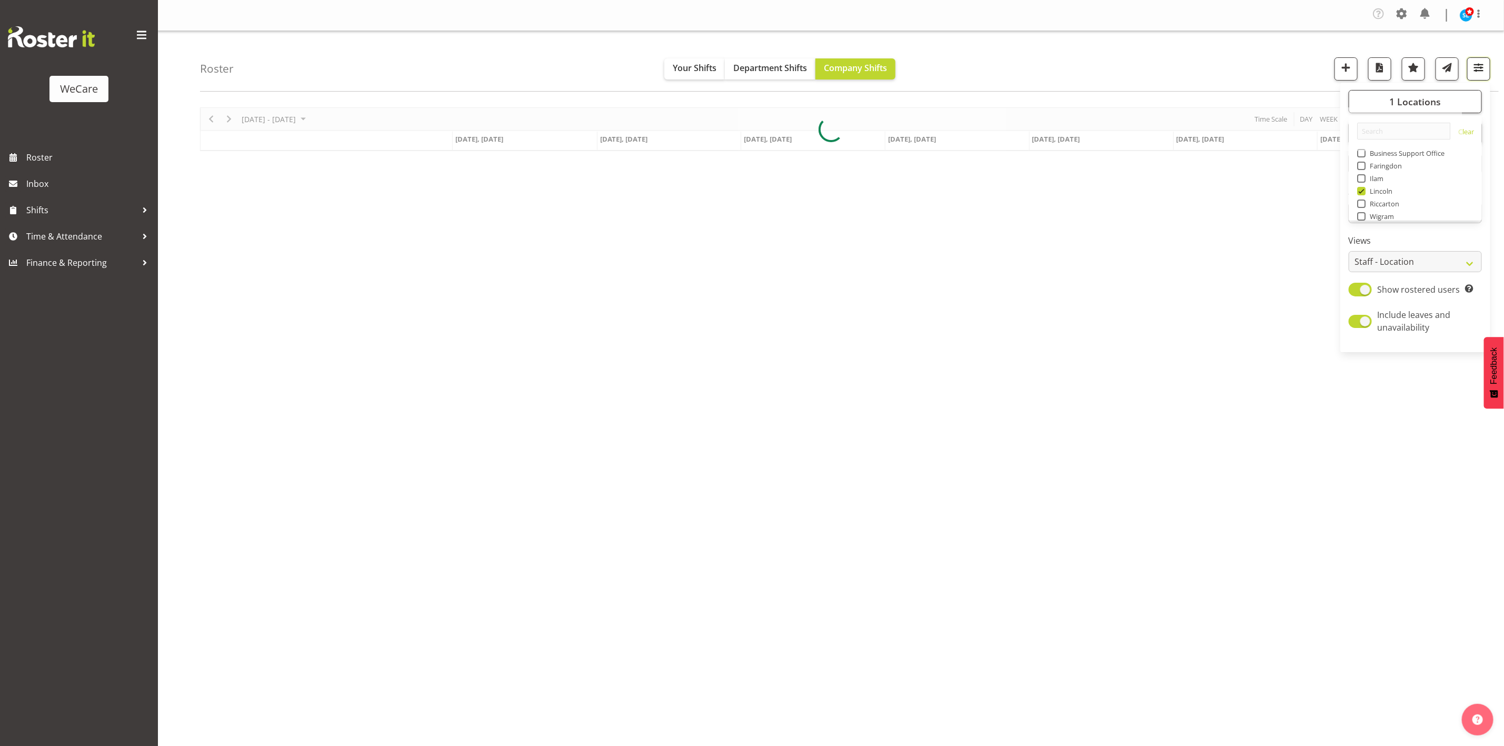
click at [1488, 73] on button "button" at bounding box center [1478, 68] width 23 height 23
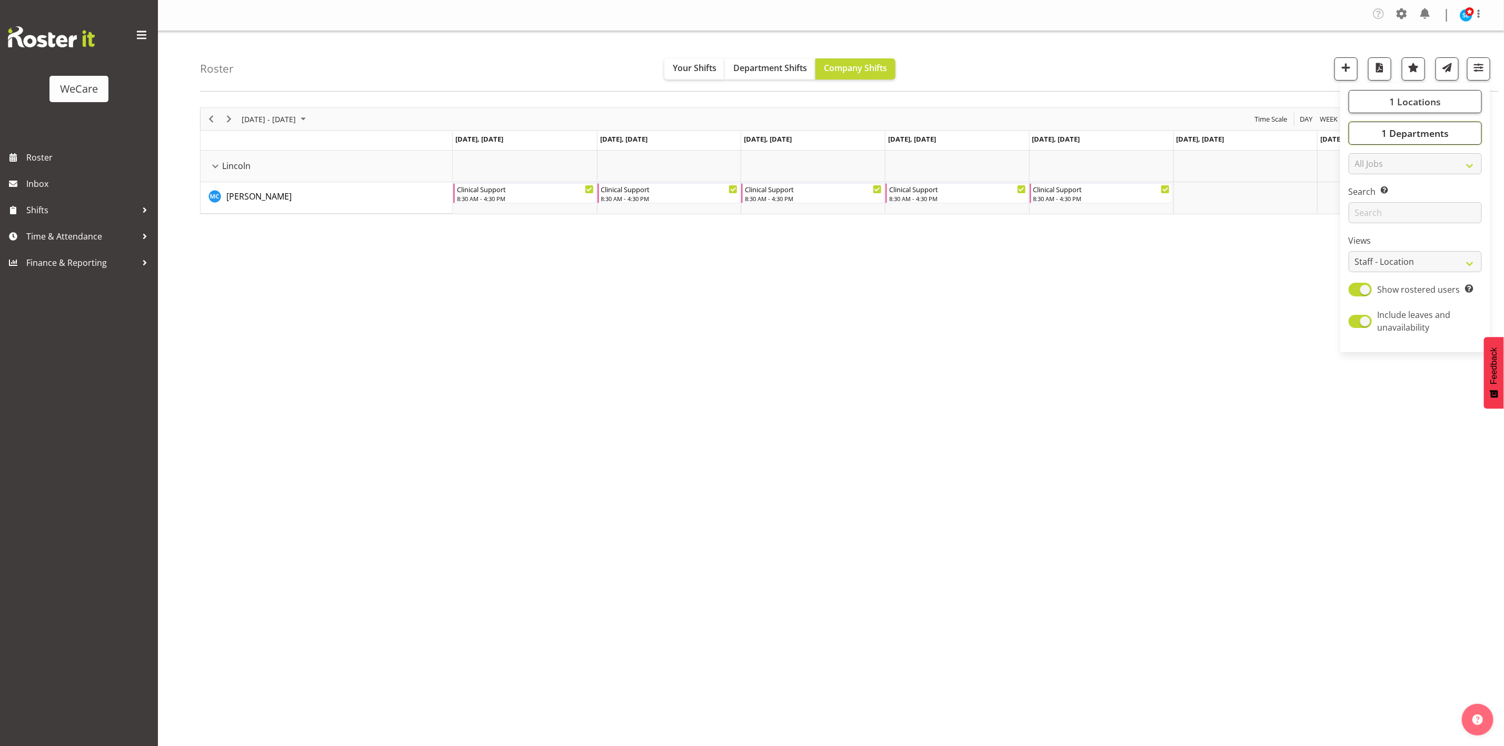
click at [1448, 135] on button "1 Departments" at bounding box center [1414, 133] width 133 height 23
click at [1359, 182] on span at bounding box center [1361, 185] width 8 height 8
click at [1359, 182] on input "Clinical Support" at bounding box center [1360, 185] width 7 height 7
checkbox input "false"
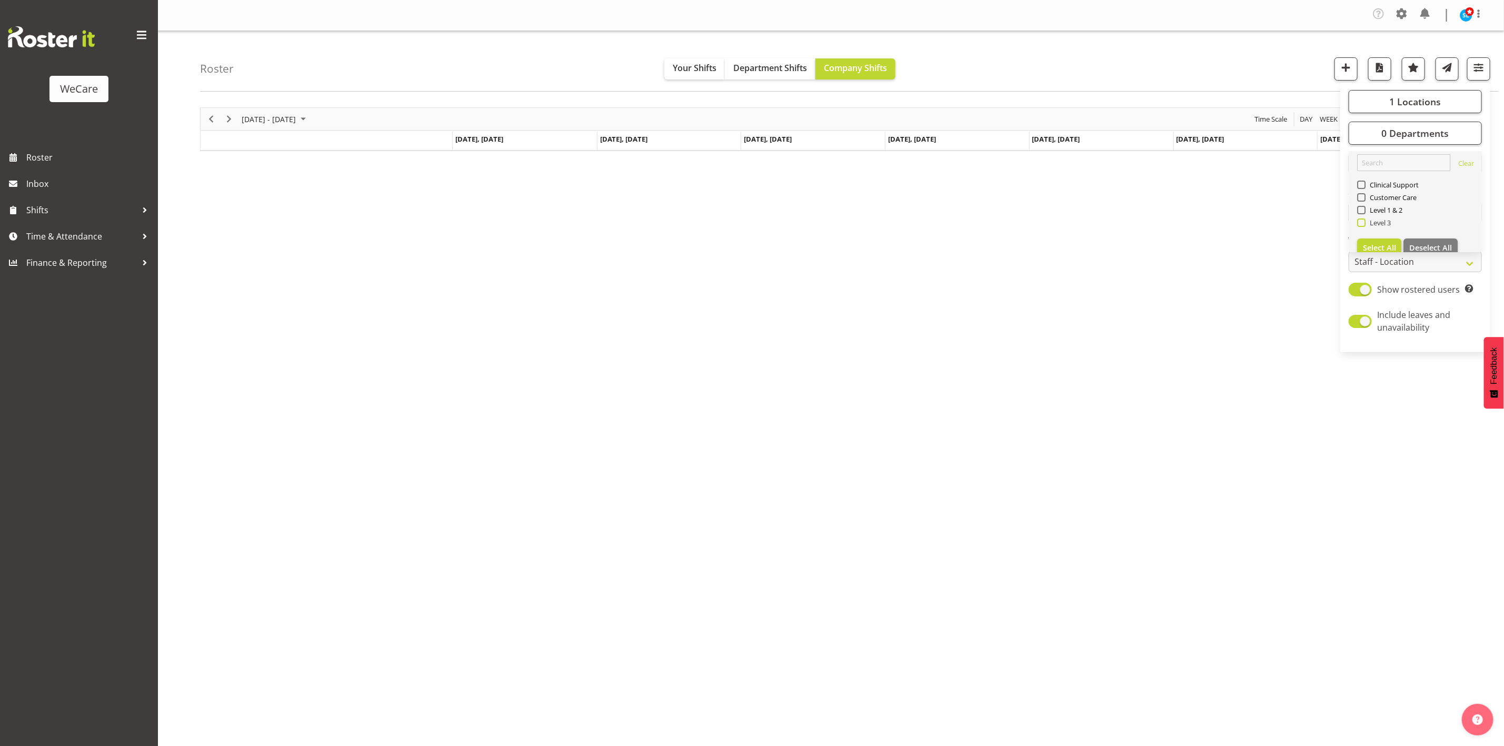
click at [1359, 224] on span at bounding box center [1361, 222] width 8 height 8
click at [1359, 224] on input "Level 3" at bounding box center [1360, 222] width 7 height 7
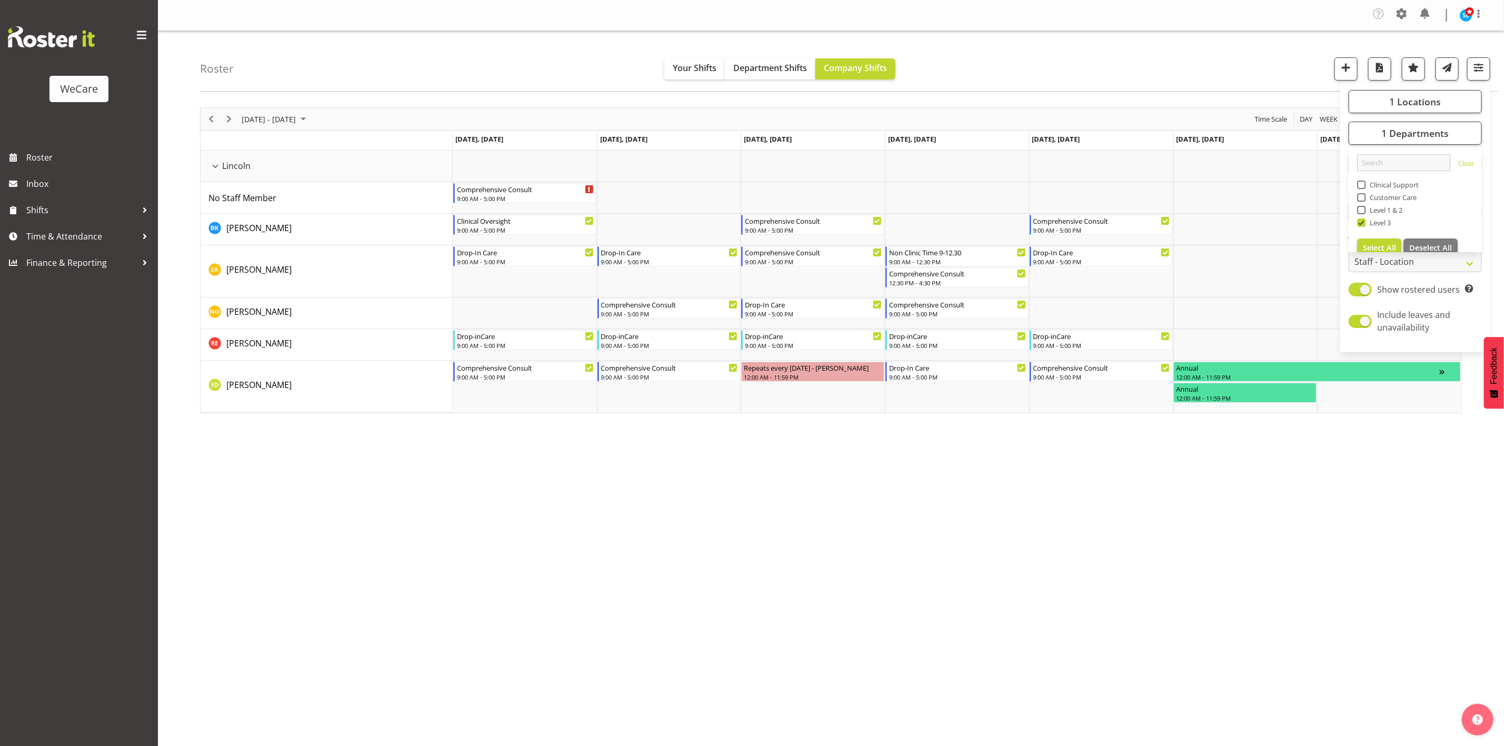
click at [1227, 65] on div "Roster Your Shifts Department Shifts Company Shifts 1 Locations Clear Business …" at bounding box center [849, 61] width 1298 height 61
click at [1368, 561] on div "Company Settings Roles & Skills Tasks Jobs Employees Locations & Departments Ac…" at bounding box center [831, 373] width 1346 height 746
click at [1487, 61] on button "button" at bounding box center [1478, 68] width 23 height 23
click at [1429, 132] on span "1 Departments" at bounding box center [1414, 133] width 67 height 13
click at [1365, 222] on span "Level 3" at bounding box center [1378, 222] width 26 height 8
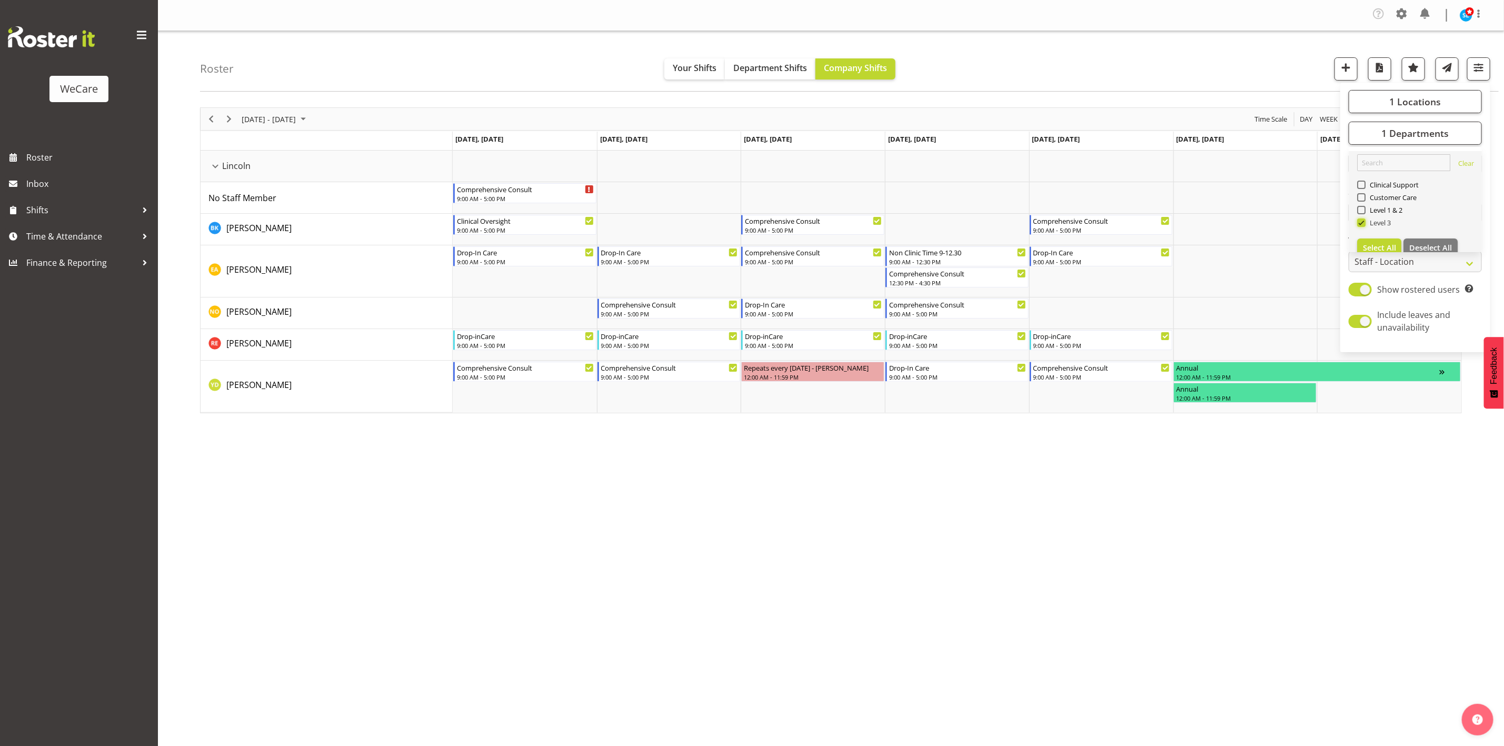
click at [1364, 222] on input "Level 3" at bounding box center [1360, 222] width 7 height 7
checkbox input "false"
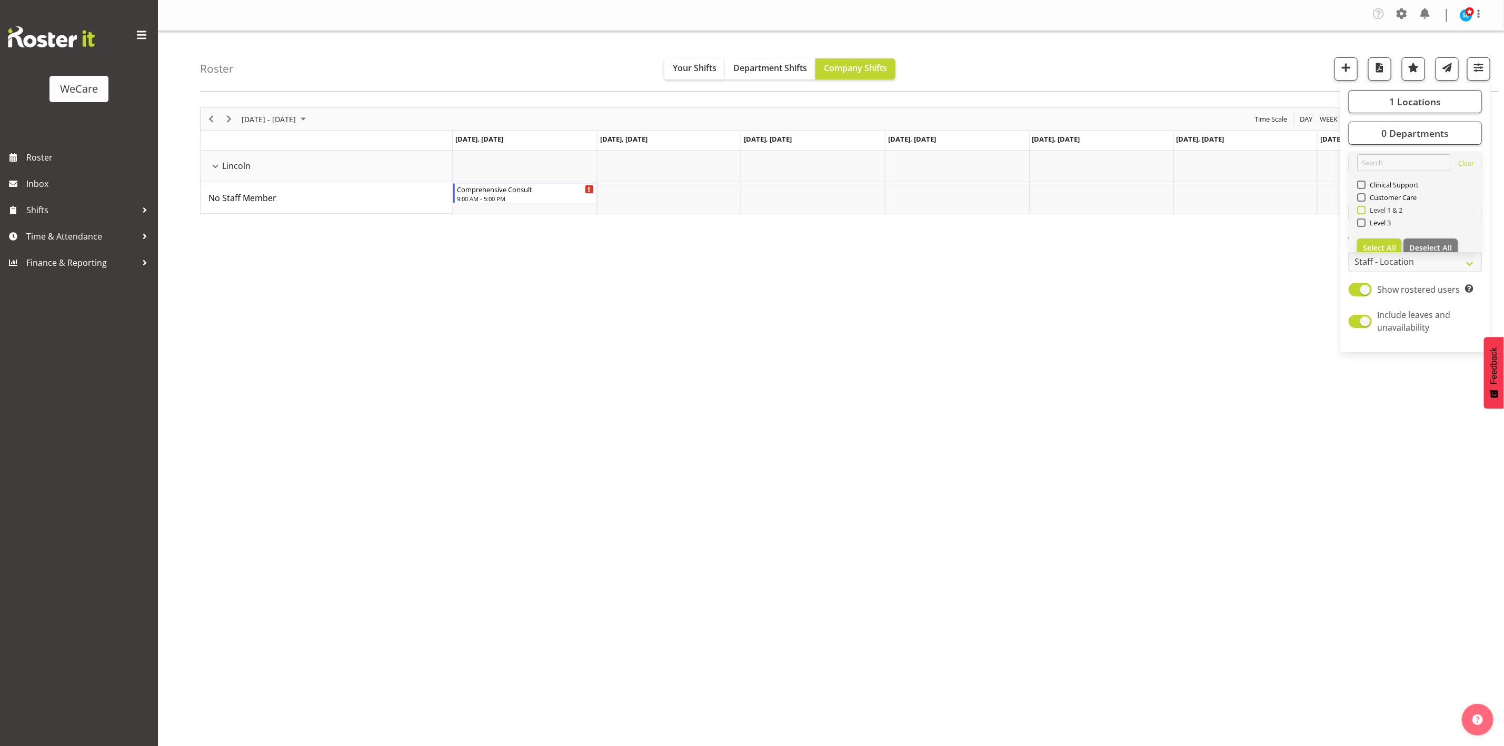
click at [1363, 208] on span at bounding box center [1361, 210] width 8 height 8
click at [1363, 208] on input "Level 1 & 2" at bounding box center [1360, 210] width 7 height 7
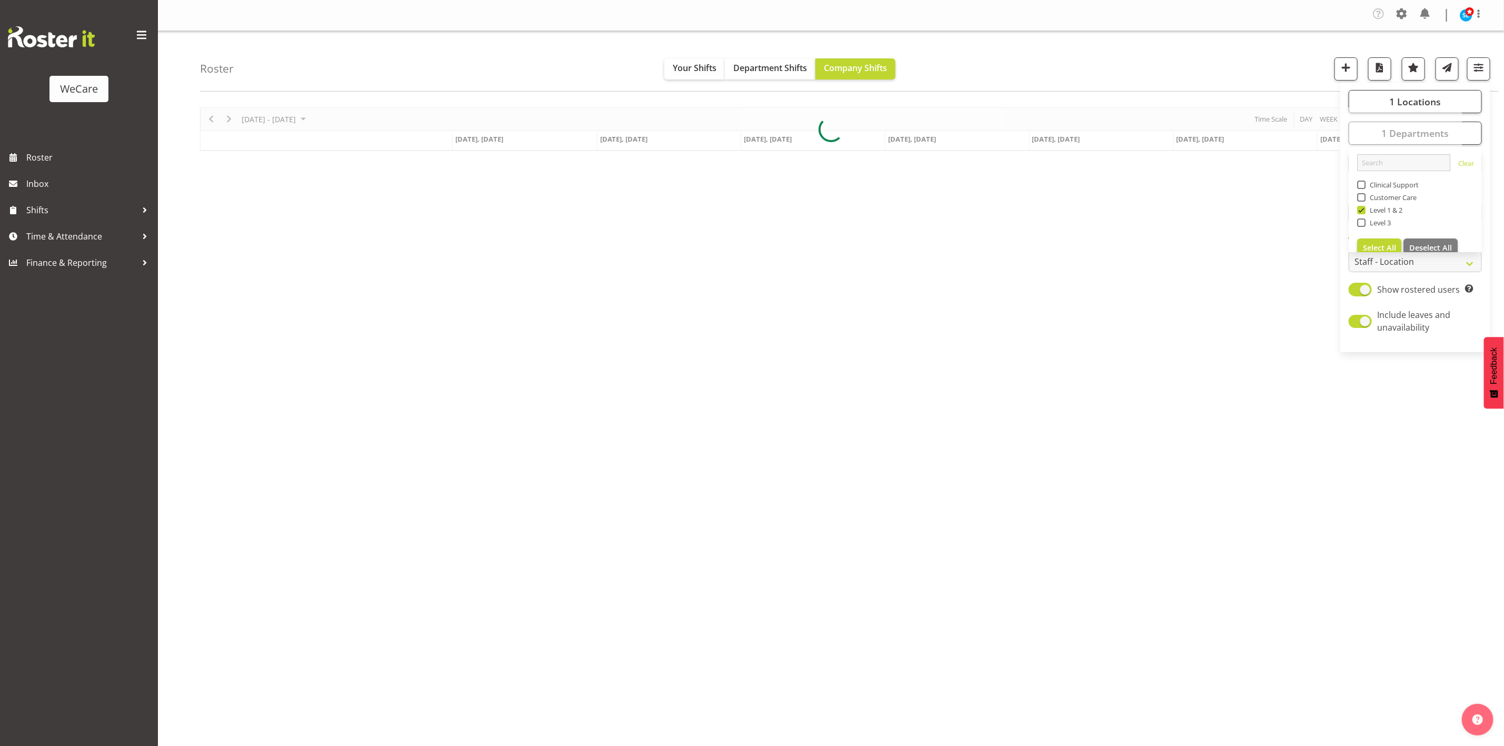
click at [1258, 42] on div "Roster Your Shifts Department Shifts Company Shifts 1 Locations Clear Business …" at bounding box center [849, 61] width 1298 height 61
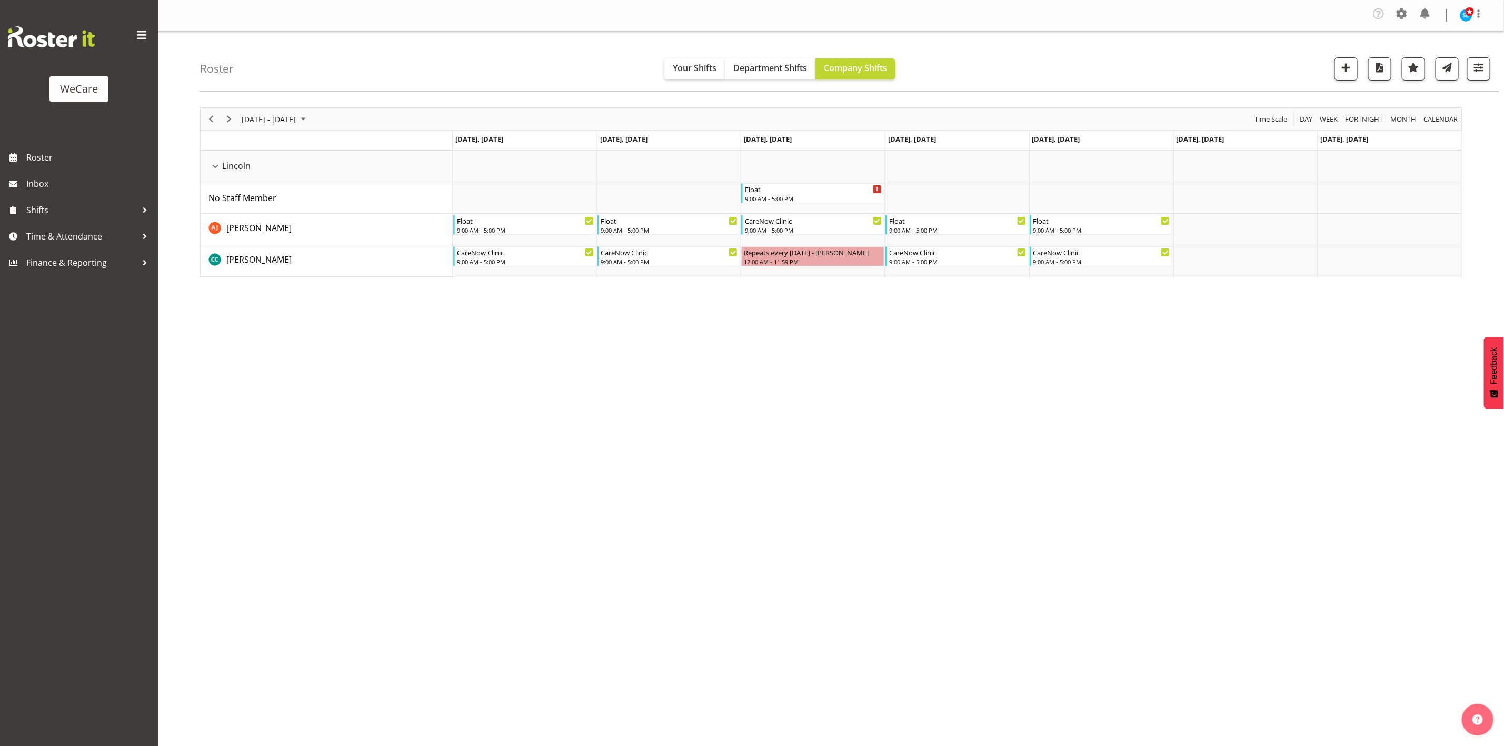
click at [1362, 420] on div "[DATE] - [DATE] [DATE] Day Week Fortnight Month calendar Month Agenda Time Scal…" at bounding box center [852, 309] width 1304 height 421
click at [1482, 66] on span "button" at bounding box center [1479, 68] width 14 height 14
click at [1420, 142] on button "1 Departments" at bounding box center [1414, 133] width 133 height 23
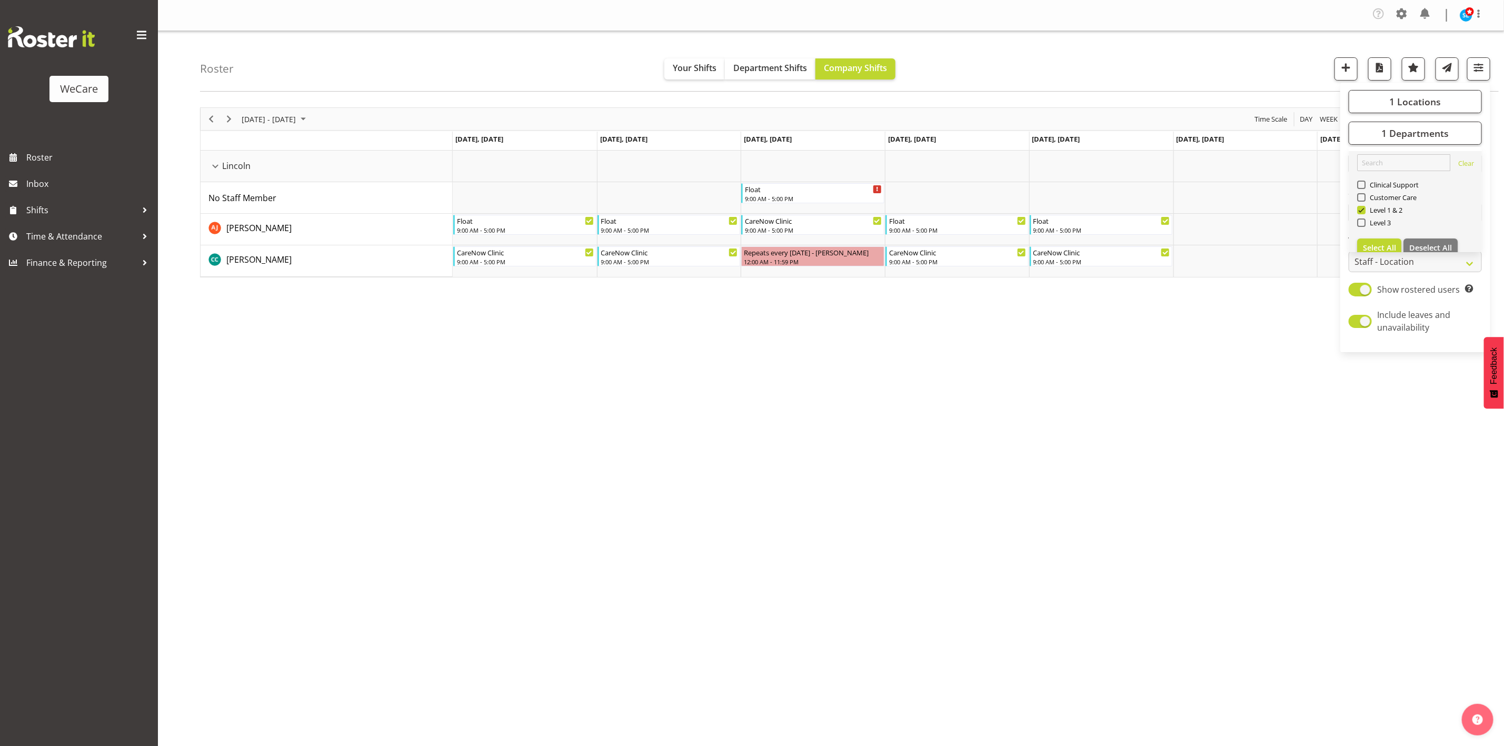
click at [1357, 213] on div "Level 1 & 2" at bounding box center [1415, 211] width 117 height 13
click at [1361, 210] on span at bounding box center [1361, 210] width 8 height 8
click at [1361, 210] on input "Level 1 & 2" at bounding box center [1360, 210] width 7 height 7
checkbox input "false"
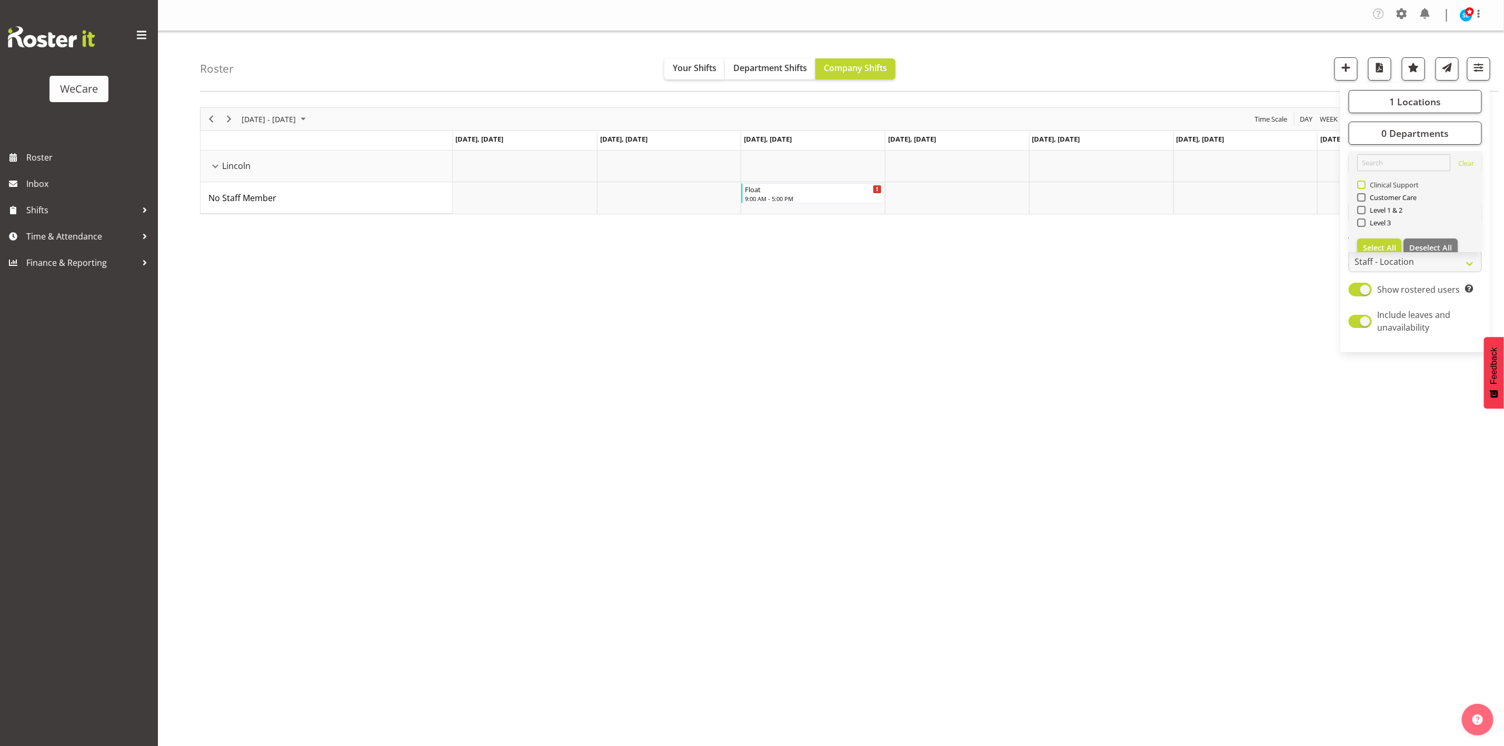
click at [1357, 187] on span at bounding box center [1361, 185] width 8 height 8
click at [1357, 187] on input "Clinical Support" at bounding box center [1360, 185] width 7 height 7
checkbox input "true"
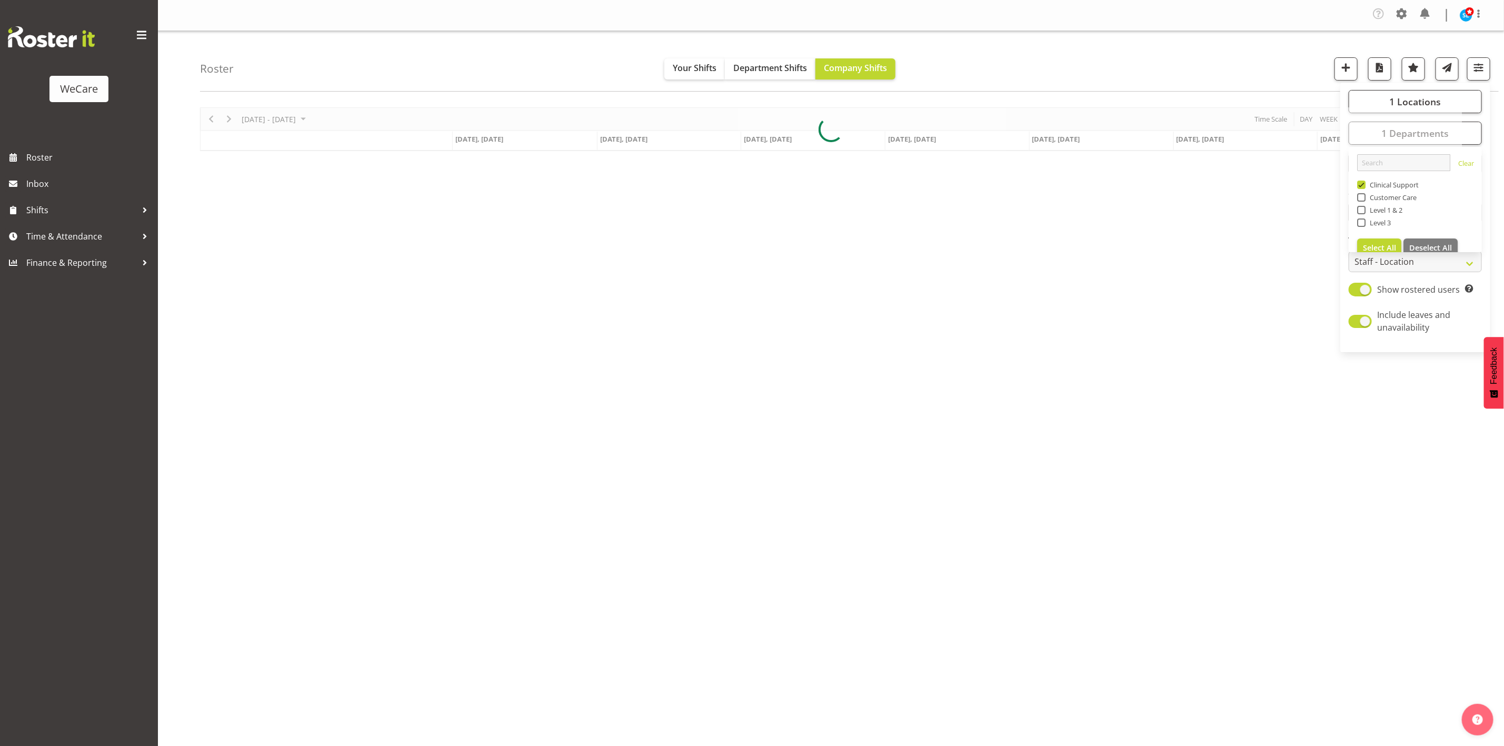
click at [1183, 49] on div "Roster Your Shifts Department Shifts Company Shifts 1 Locations Clear Business …" at bounding box center [849, 61] width 1298 height 61
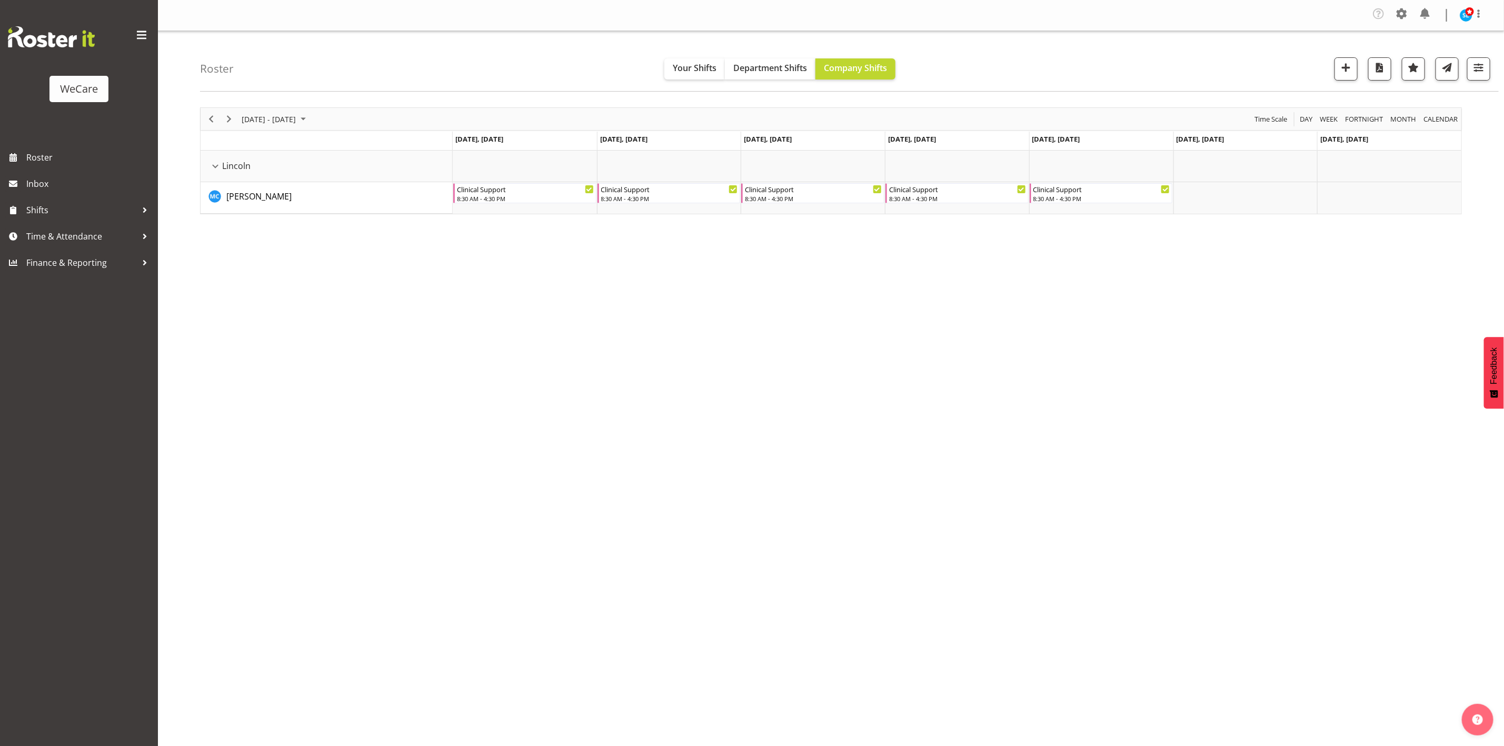
click at [1323, 373] on div "[DATE] - [DATE] [DATE] Day Week Fortnight Month calendar Month Agenda Time Scal…" at bounding box center [852, 309] width 1304 height 421
click at [1467, 66] on button "button" at bounding box center [1478, 68] width 23 height 23
click at [1418, 134] on span "1 Departments" at bounding box center [1414, 133] width 67 height 13
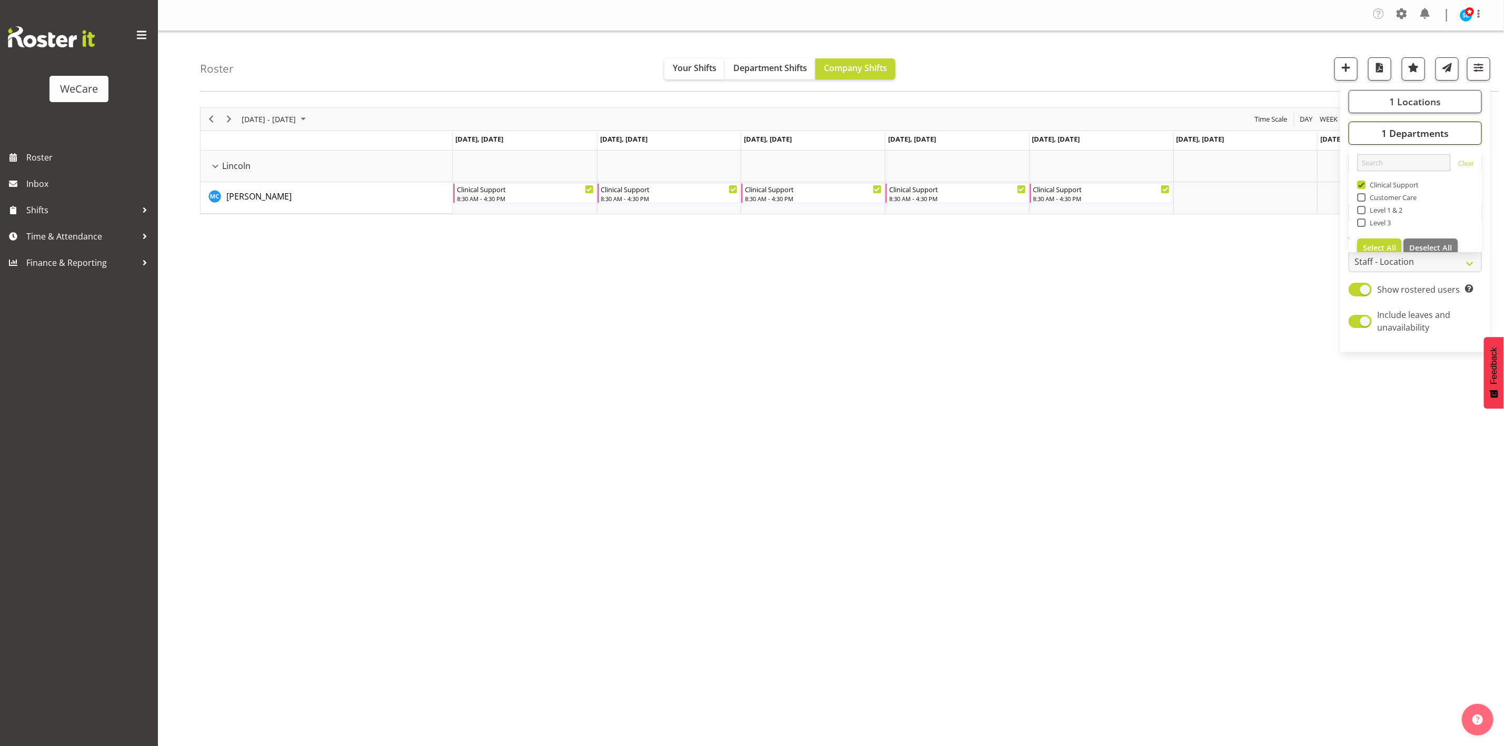
click at [1422, 136] on span "1 Departments" at bounding box center [1414, 133] width 67 height 13
click at [1422, 103] on span "1 Locations" at bounding box center [1415, 101] width 52 height 13
click at [1360, 189] on span at bounding box center [1361, 191] width 8 height 8
click at [1360, 189] on input "Lincoln" at bounding box center [1360, 191] width 7 height 7
checkbox input "false"
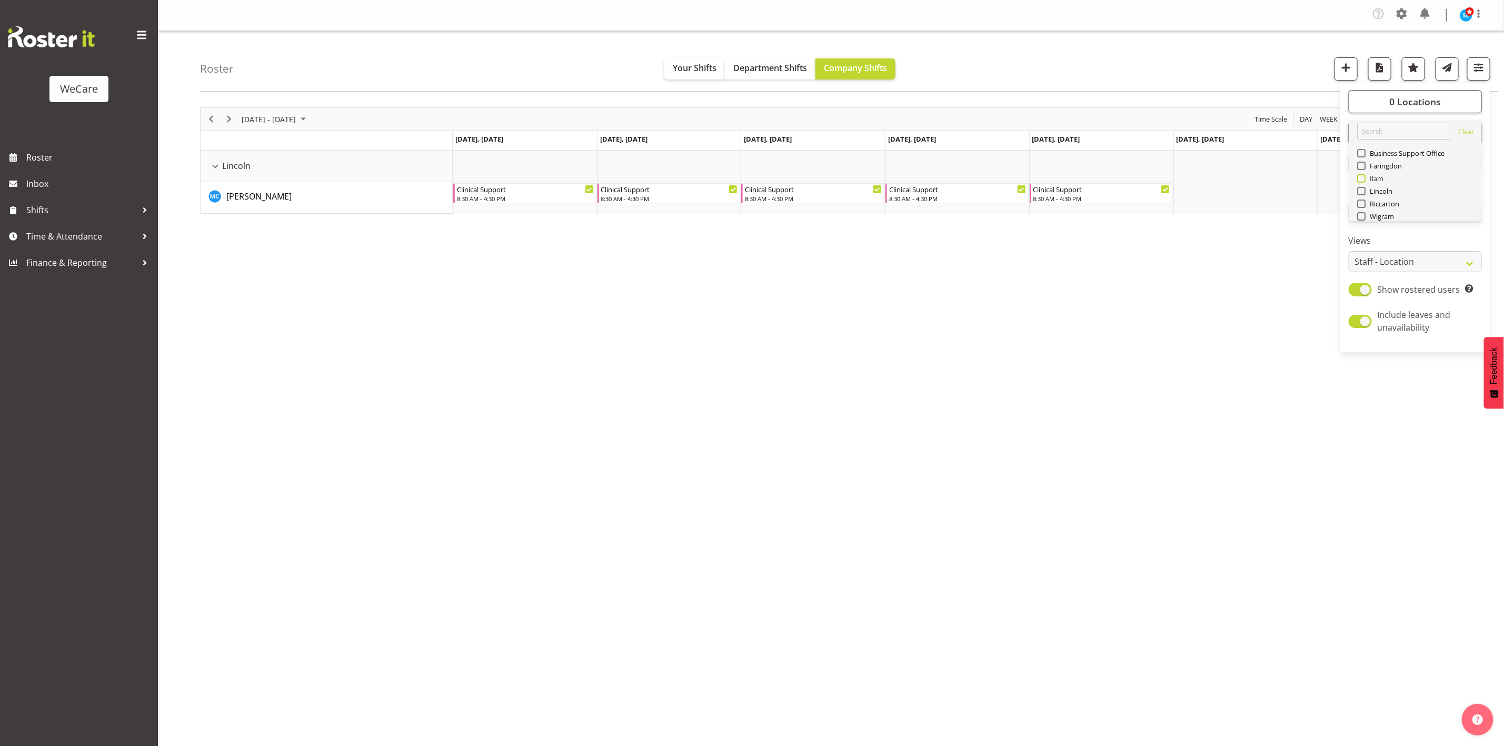
click at [1360, 177] on span at bounding box center [1361, 178] width 8 height 8
click at [1360, 177] on input "Ilam" at bounding box center [1360, 178] width 7 height 7
checkbox input "true"
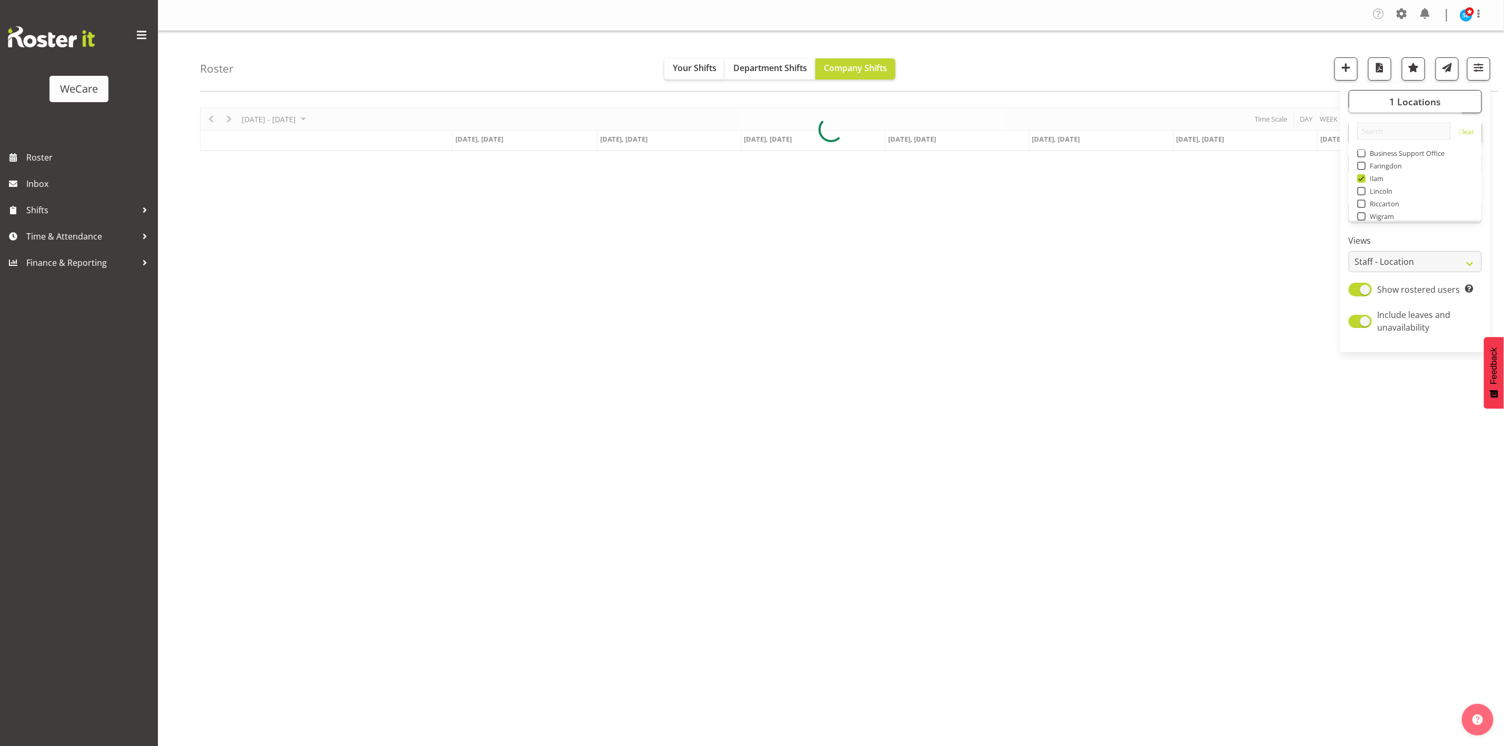
click at [1223, 56] on div "Roster Your Shifts Department Shifts Company Shifts 1 Locations Clear Business …" at bounding box center [849, 61] width 1298 height 61
click at [1486, 64] on button "button" at bounding box center [1478, 68] width 23 height 23
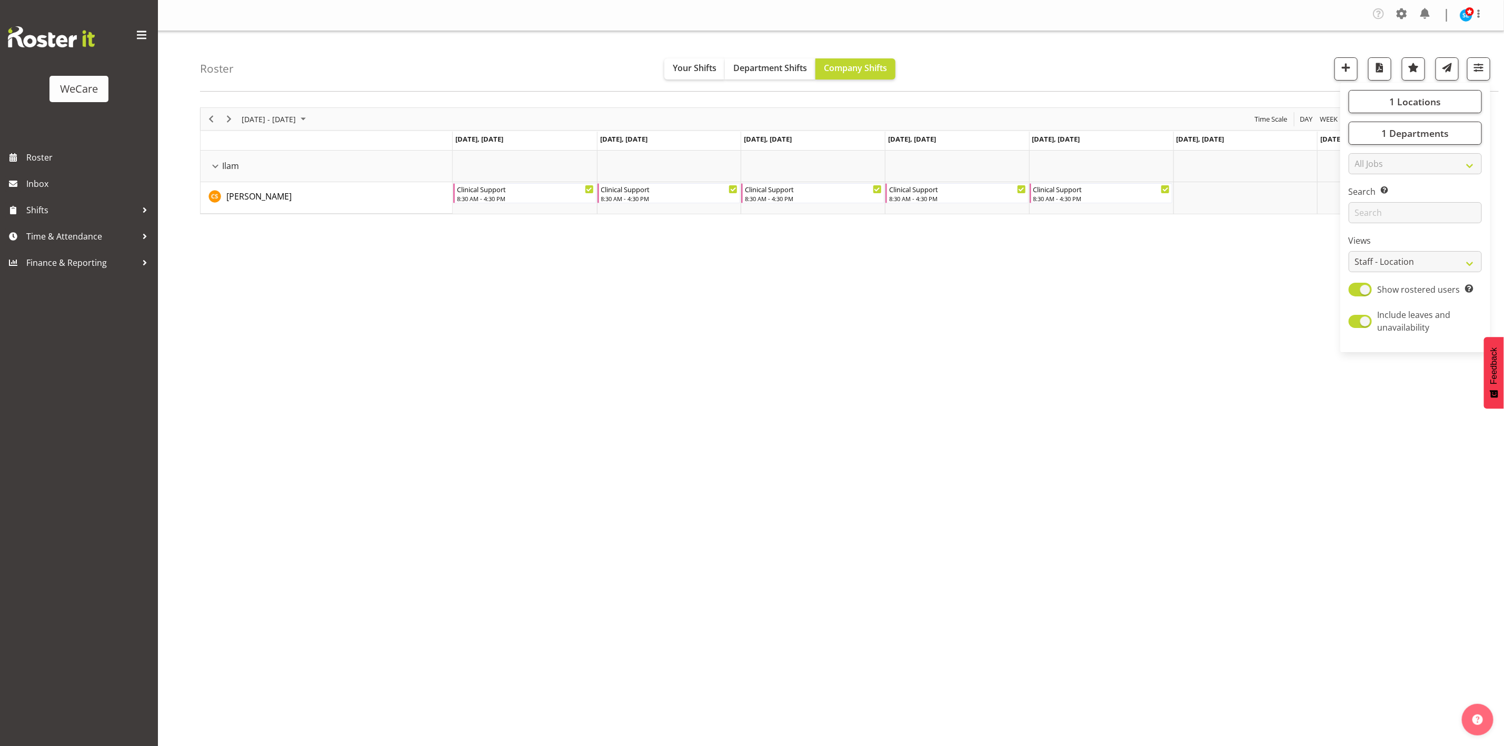
click at [1456, 128] on div "[DATE] - [DATE] [DATE] Day Week Fortnight Month calendar Month Agenda Time Scal…" at bounding box center [831, 160] width 1262 height 107
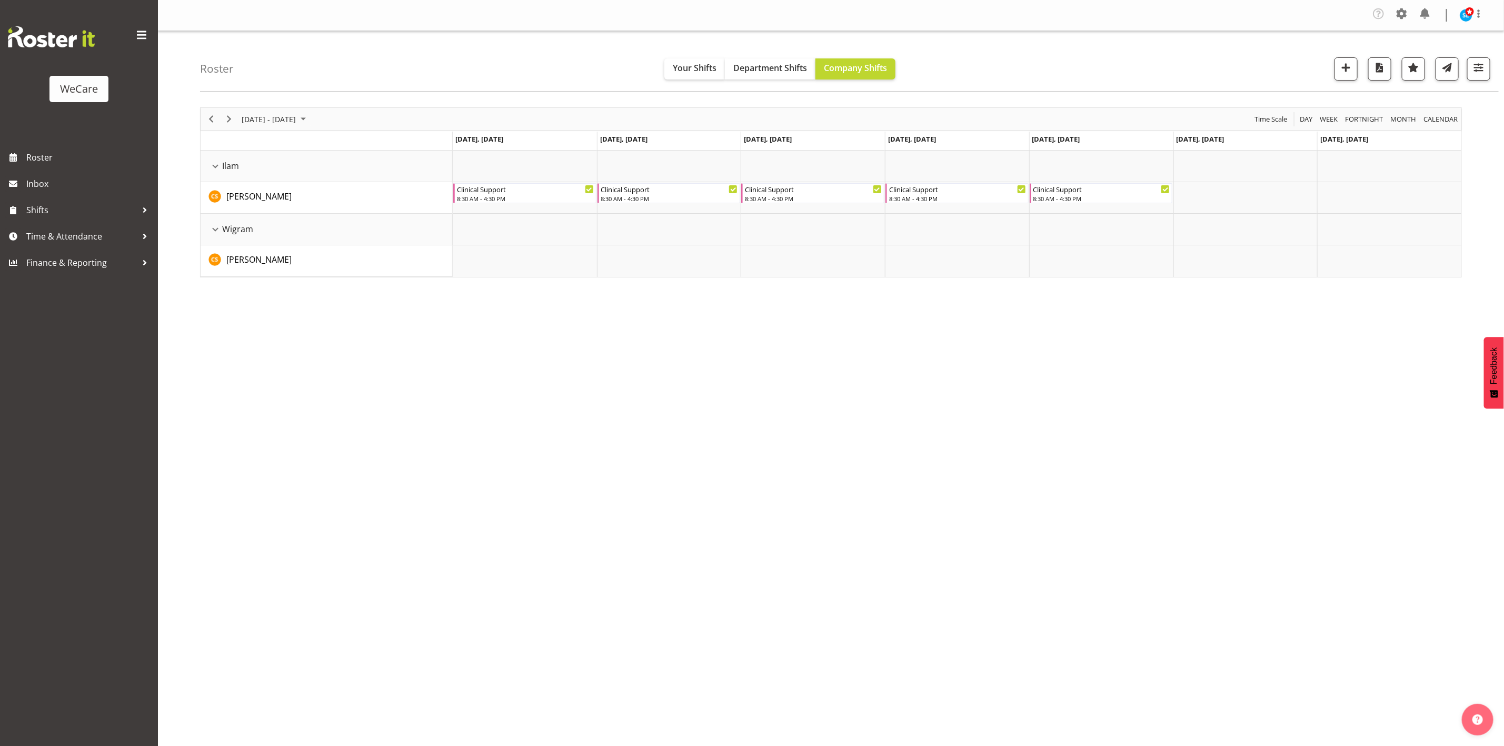
click at [1478, 81] on div "Roster Your Shifts Department Shifts Company Shifts 1 Locations Clear Business …" at bounding box center [849, 61] width 1298 height 61
click at [1480, 72] on span "button" at bounding box center [1479, 68] width 14 height 14
click at [1456, 136] on button "1 Departments" at bounding box center [1414, 133] width 133 height 23
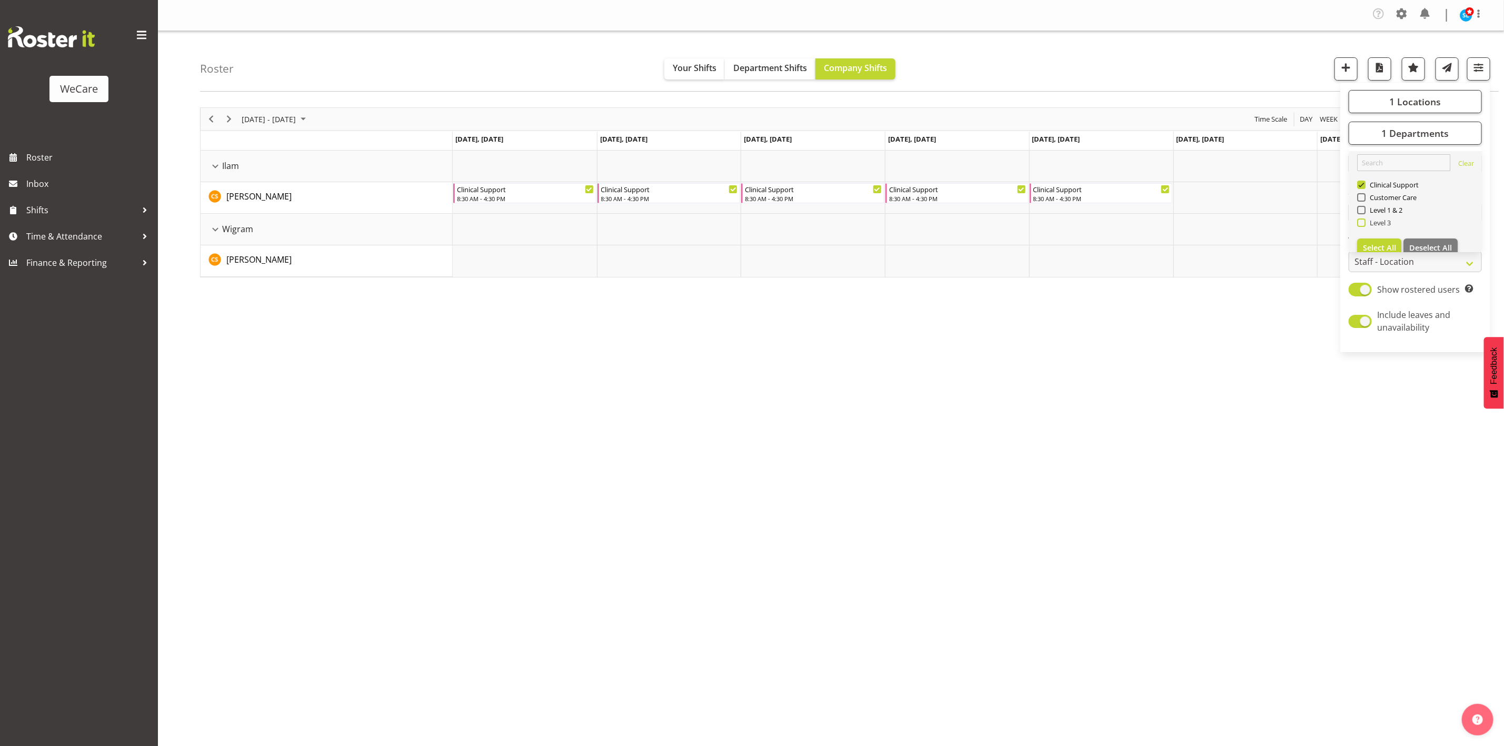
click at [1361, 221] on span at bounding box center [1361, 222] width 8 height 8
click at [1361, 221] on input "Level 3" at bounding box center [1360, 222] width 7 height 7
checkbox input "true"
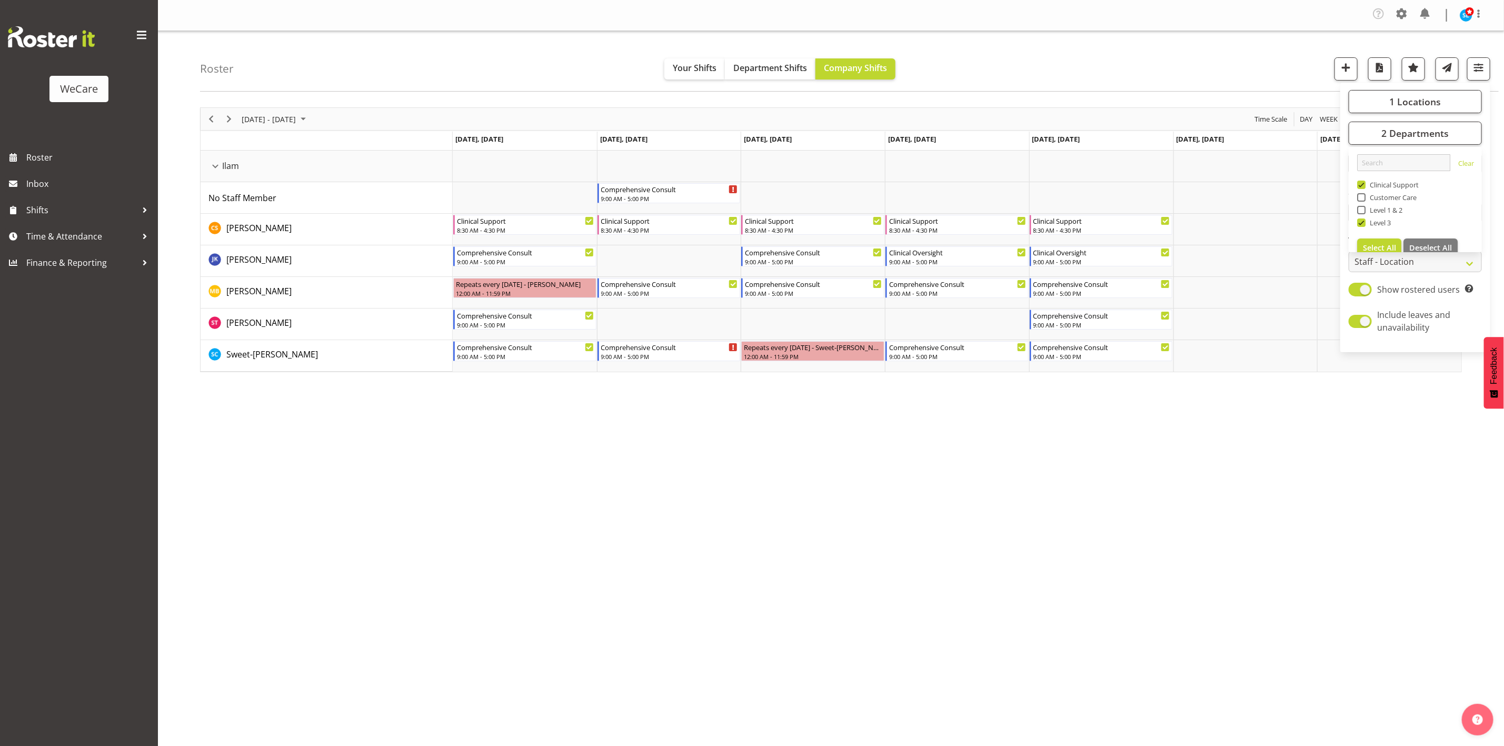
click at [1360, 184] on span at bounding box center [1361, 185] width 8 height 8
click at [1360, 184] on input "Clinical Support" at bounding box center [1360, 185] width 7 height 7
checkbox input "false"
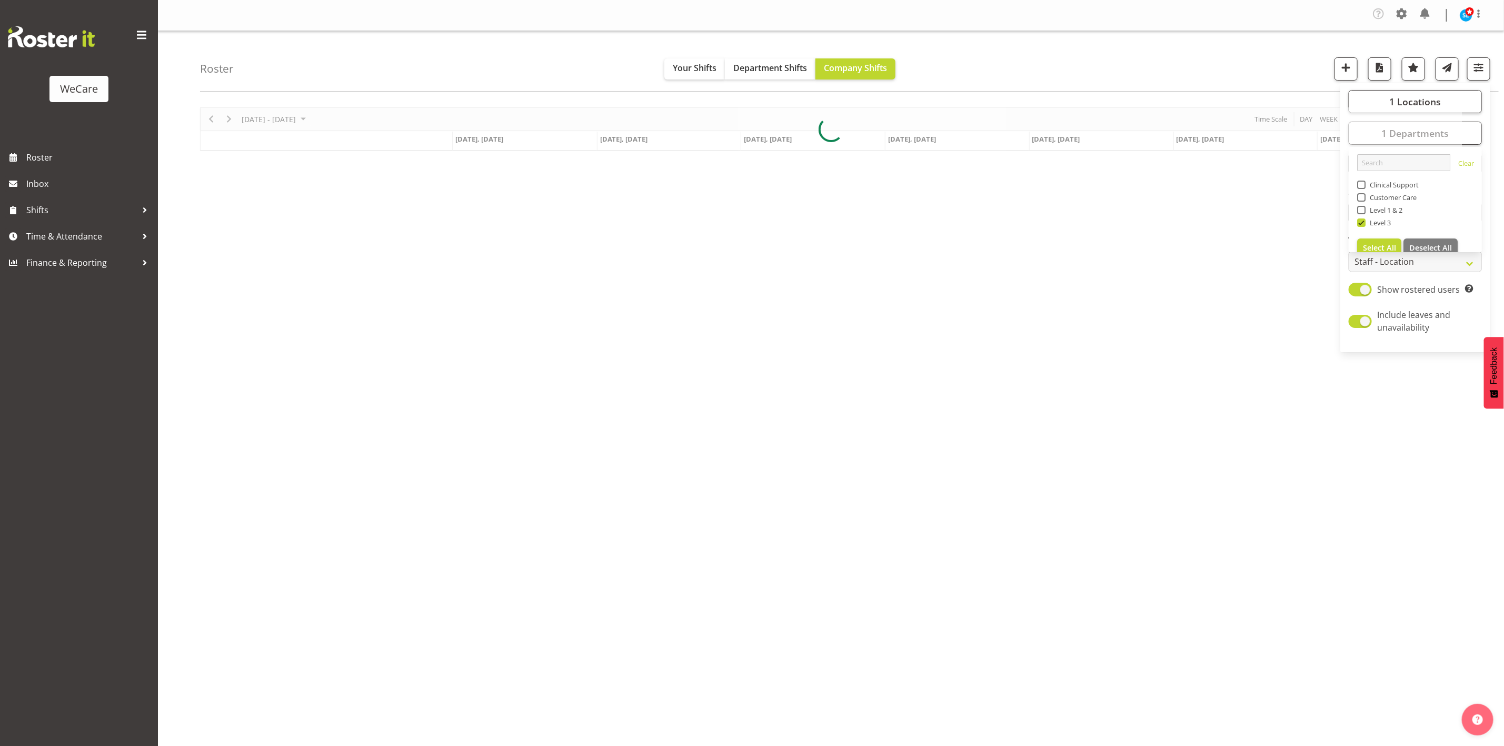
click at [1241, 73] on div "Roster Your Shifts Department Shifts Company Shifts 1 Locations Clear Business …" at bounding box center [849, 61] width 1298 height 61
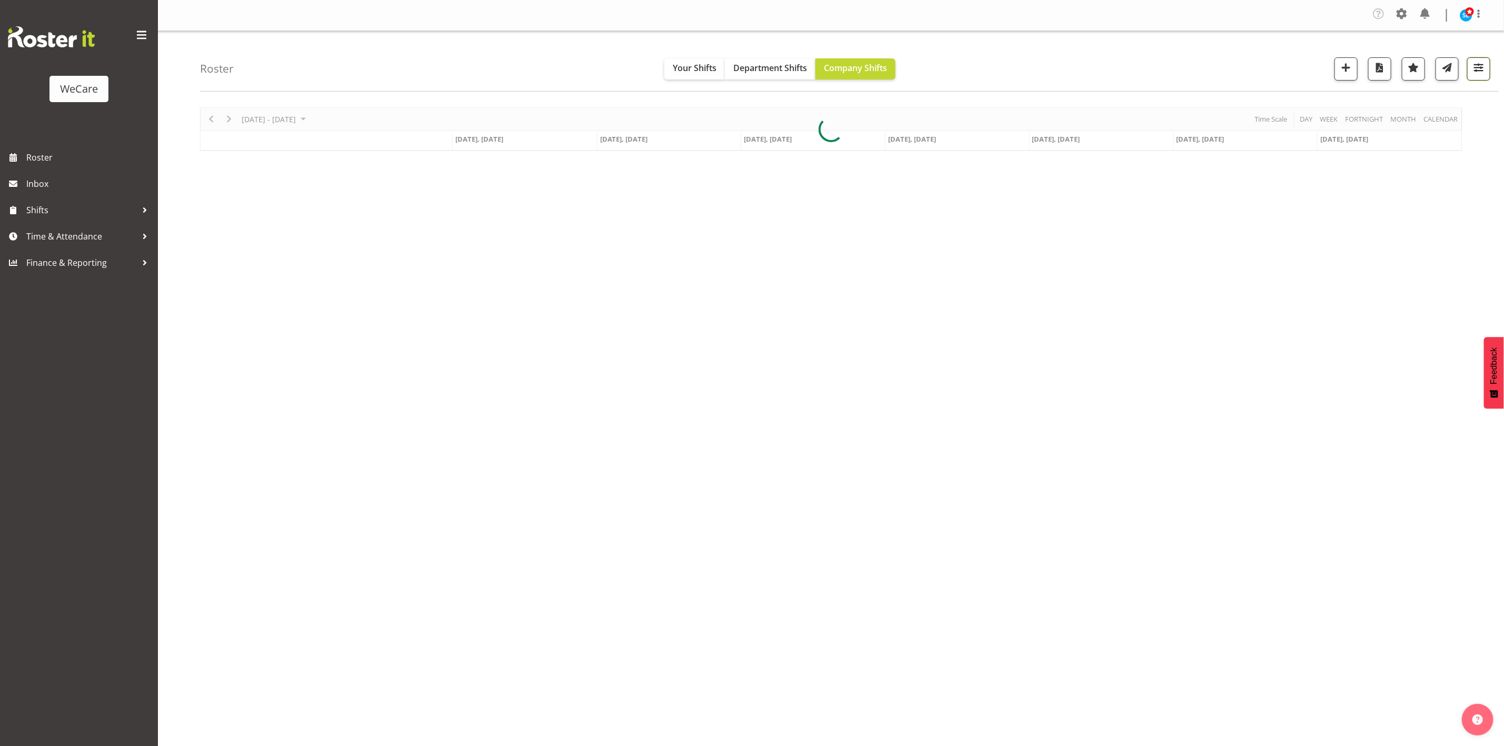
click at [1483, 76] on button "button" at bounding box center [1478, 68] width 23 height 23
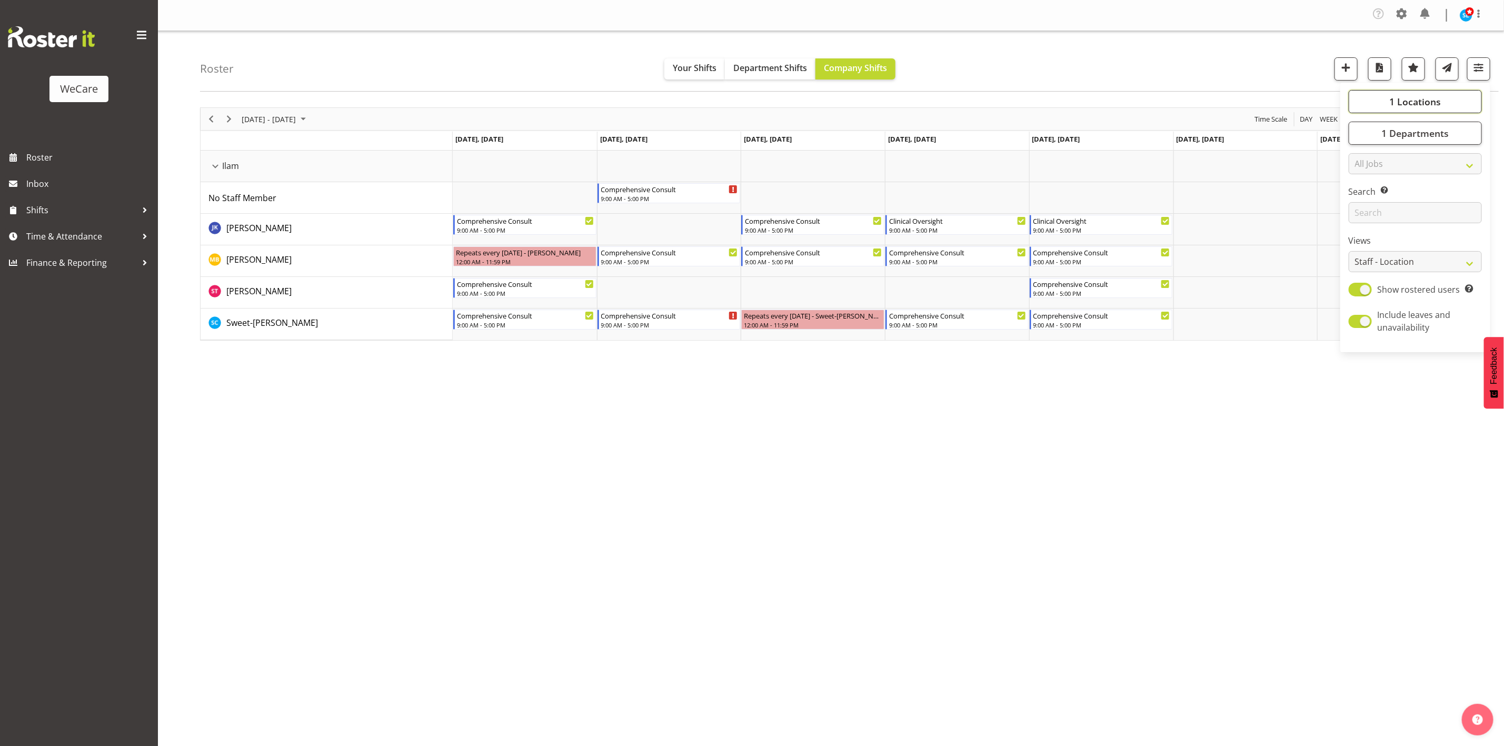
click at [1452, 109] on button "1 Locations" at bounding box center [1414, 101] width 133 height 23
click at [1451, 109] on button "1 Locations" at bounding box center [1414, 101] width 133 height 23
click at [1475, 66] on span "button" at bounding box center [1479, 68] width 14 height 14
click at [1483, 71] on span "button" at bounding box center [1479, 68] width 14 height 14
click at [1450, 129] on button "1 Departments" at bounding box center [1414, 133] width 133 height 23
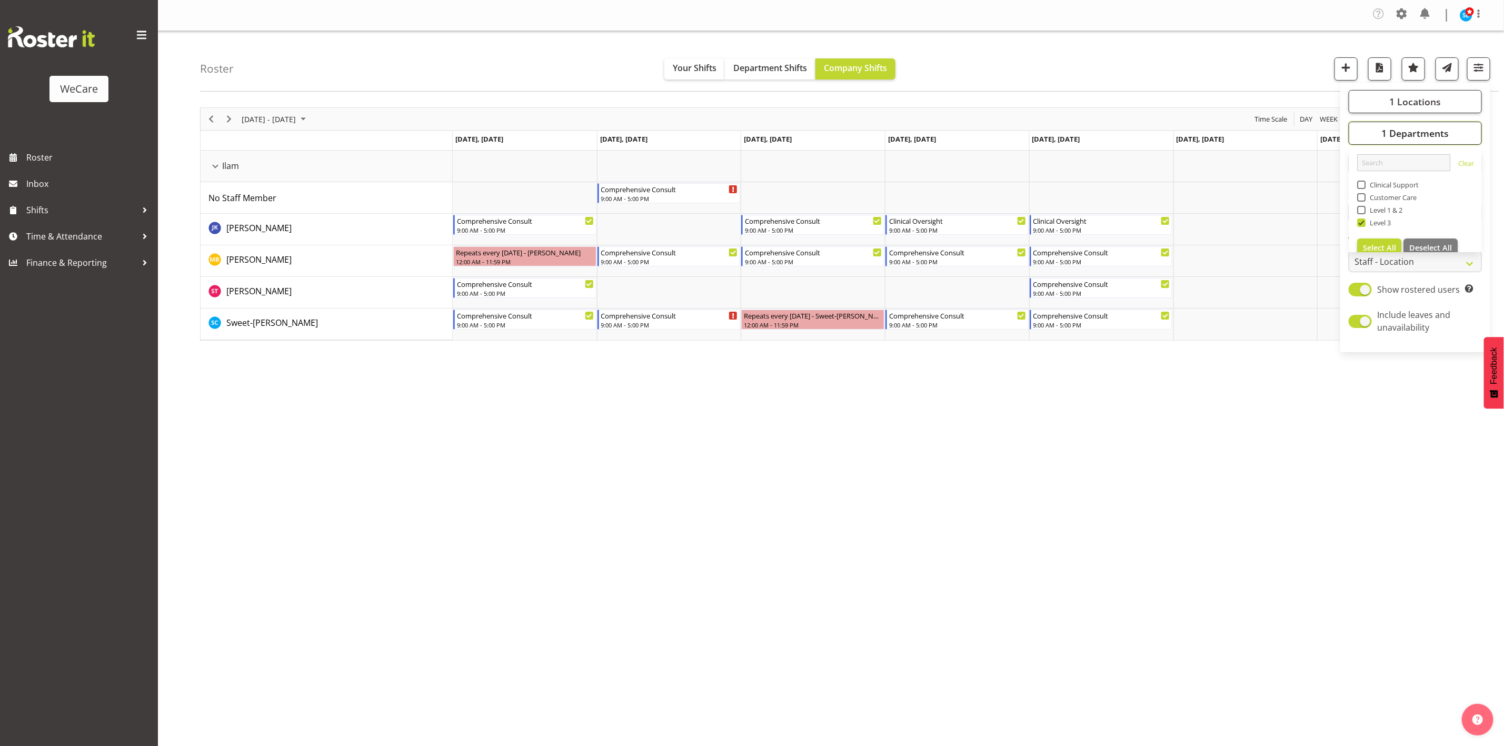
click at [1448, 136] on button "1 Departments" at bounding box center [1414, 133] width 133 height 23
click at [1179, 737] on div "Company Settings Roles & Skills Tasks Jobs Employees Locations & Departments Ac…" at bounding box center [831, 373] width 1346 height 746
click at [1156, 661] on div "Company Settings Roles & Skills Tasks Jobs Employees Locations & Departments Ac…" at bounding box center [831, 373] width 1346 height 746
click at [1478, 68] on span "button" at bounding box center [1479, 68] width 14 height 14
click at [1391, 133] on span "1 Departments" at bounding box center [1414, 133] width 67 height 13
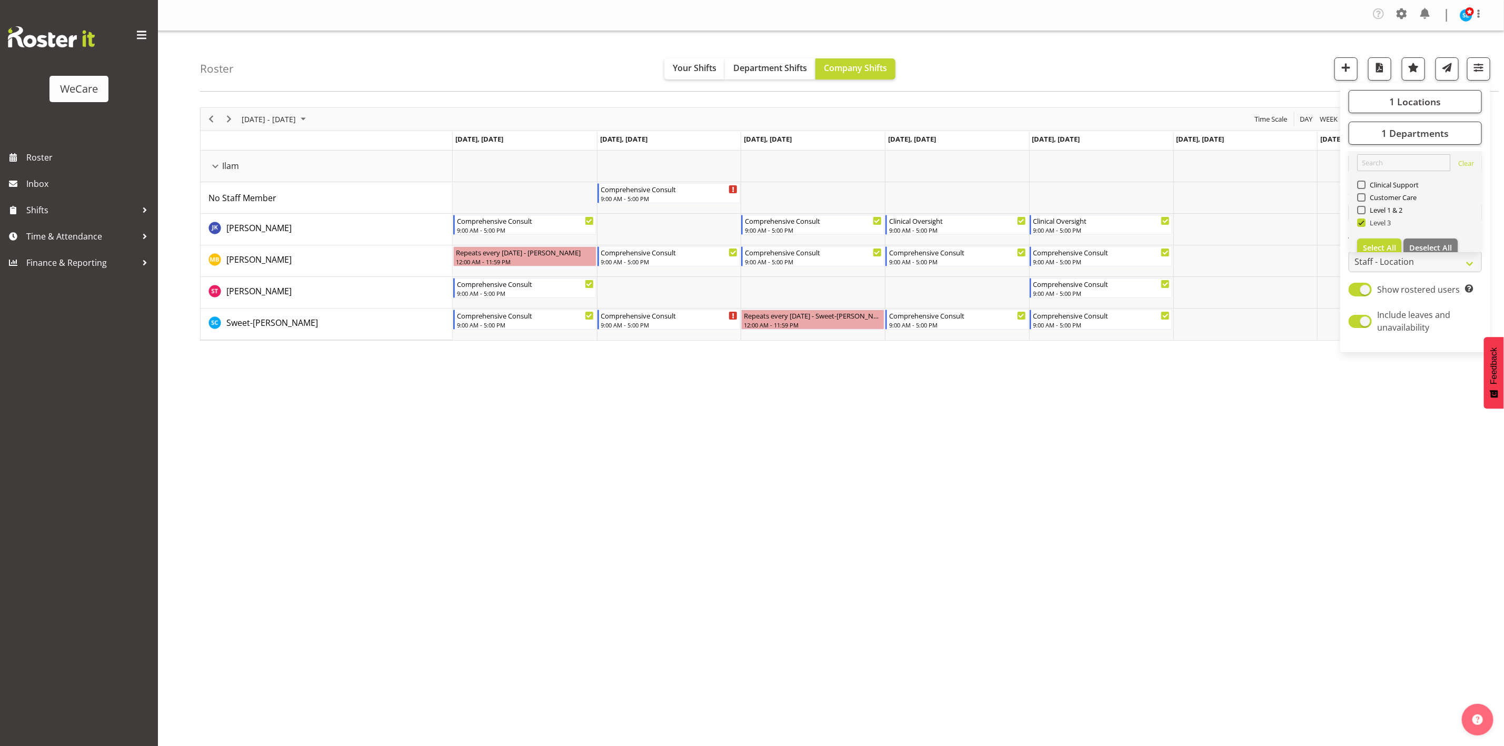
click at [1360, 224] on span at bounding box center [1361, 222] width 8 height 8
click at [1360, 224] on input "Level 3" at bounding box center [1360, 222] width 7 height 7
checkbox input "false"
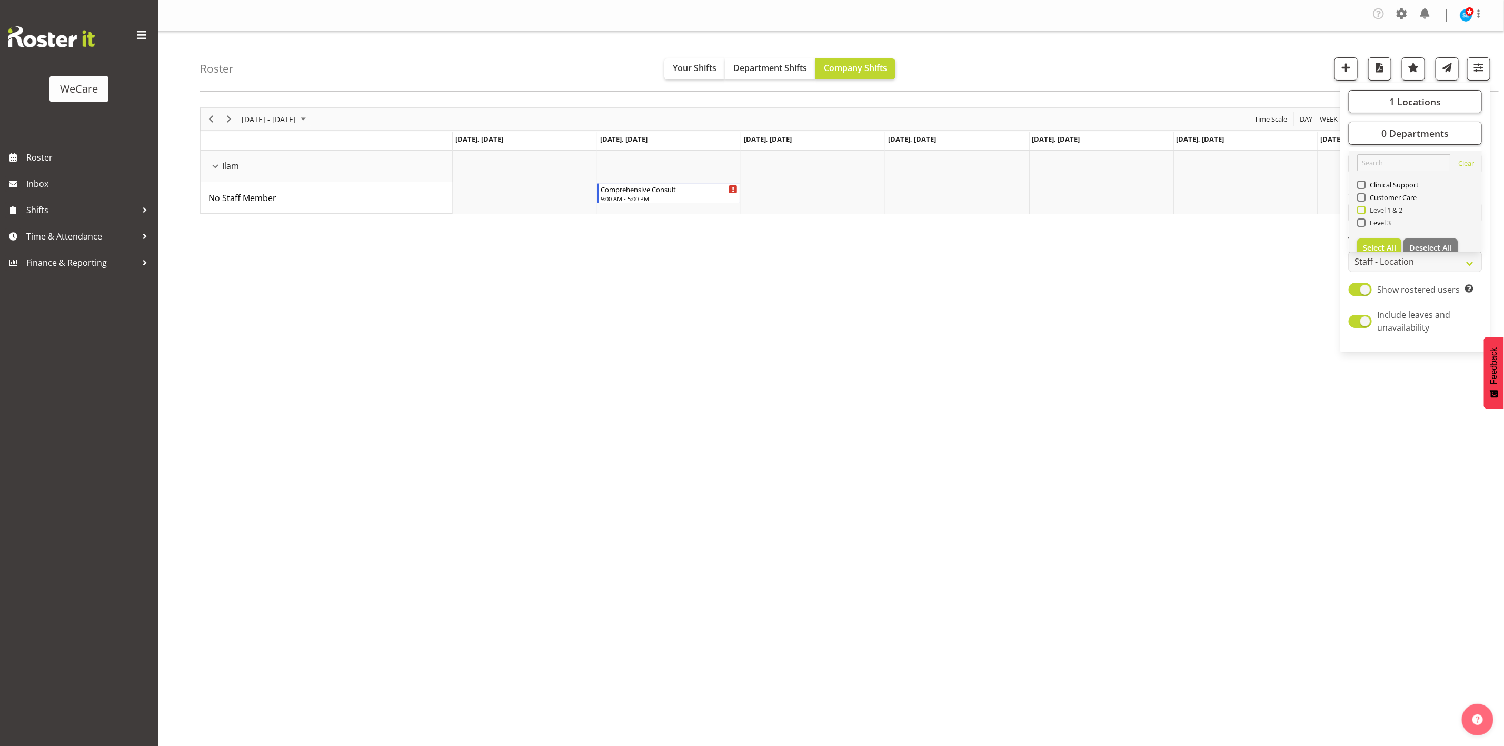
click at [1363, 213] on span at bounding box center [1361, 210] width 8 height 8
click at [1363, 213] on input "Level 1 & 2" at bounding box center [1360, 210] width 7 height 7
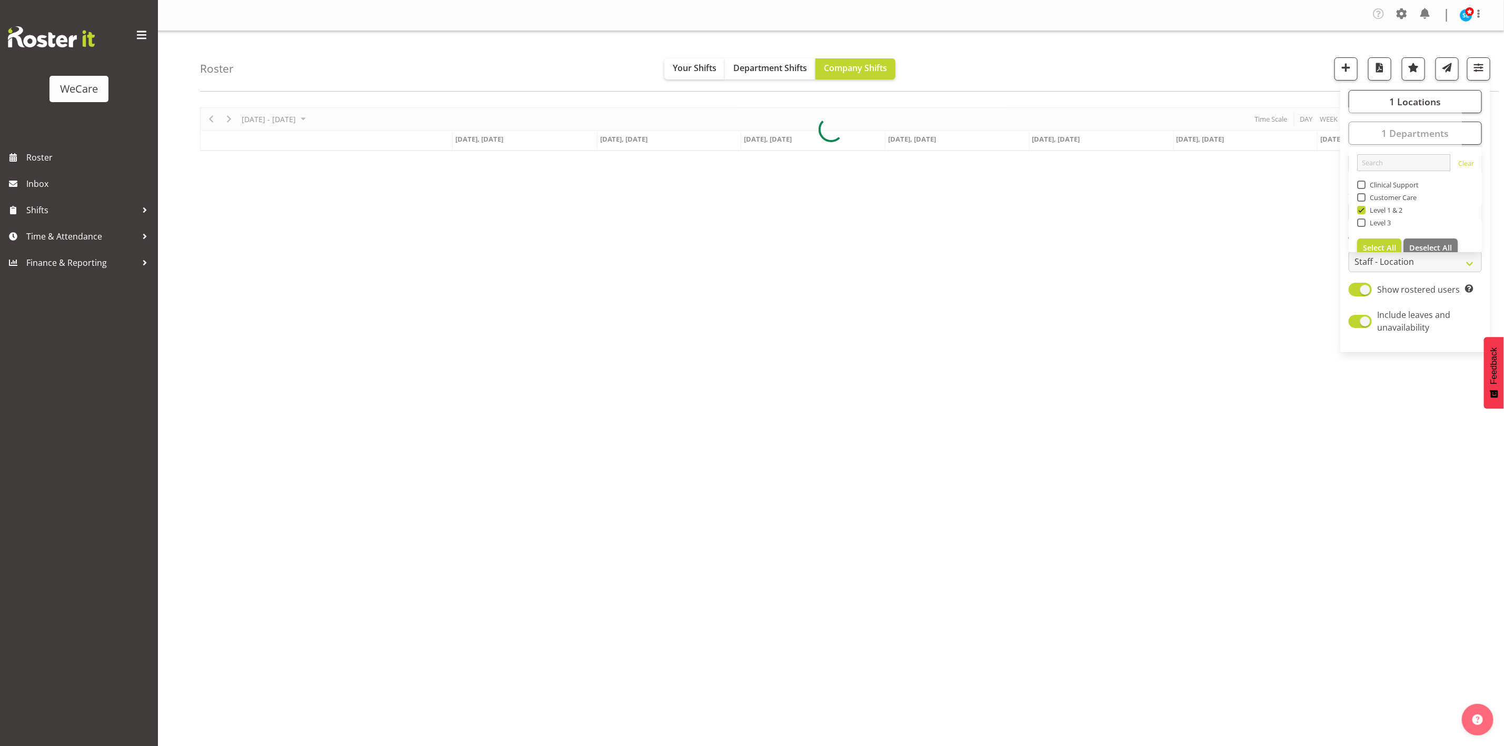
click at [1148, 421] on div "[DATE] - [DATE] [DATE] Day Week Fortnight Month calendar Month Agenda Time Scal…" at bounding box center [852, 309] width 1304 height 421
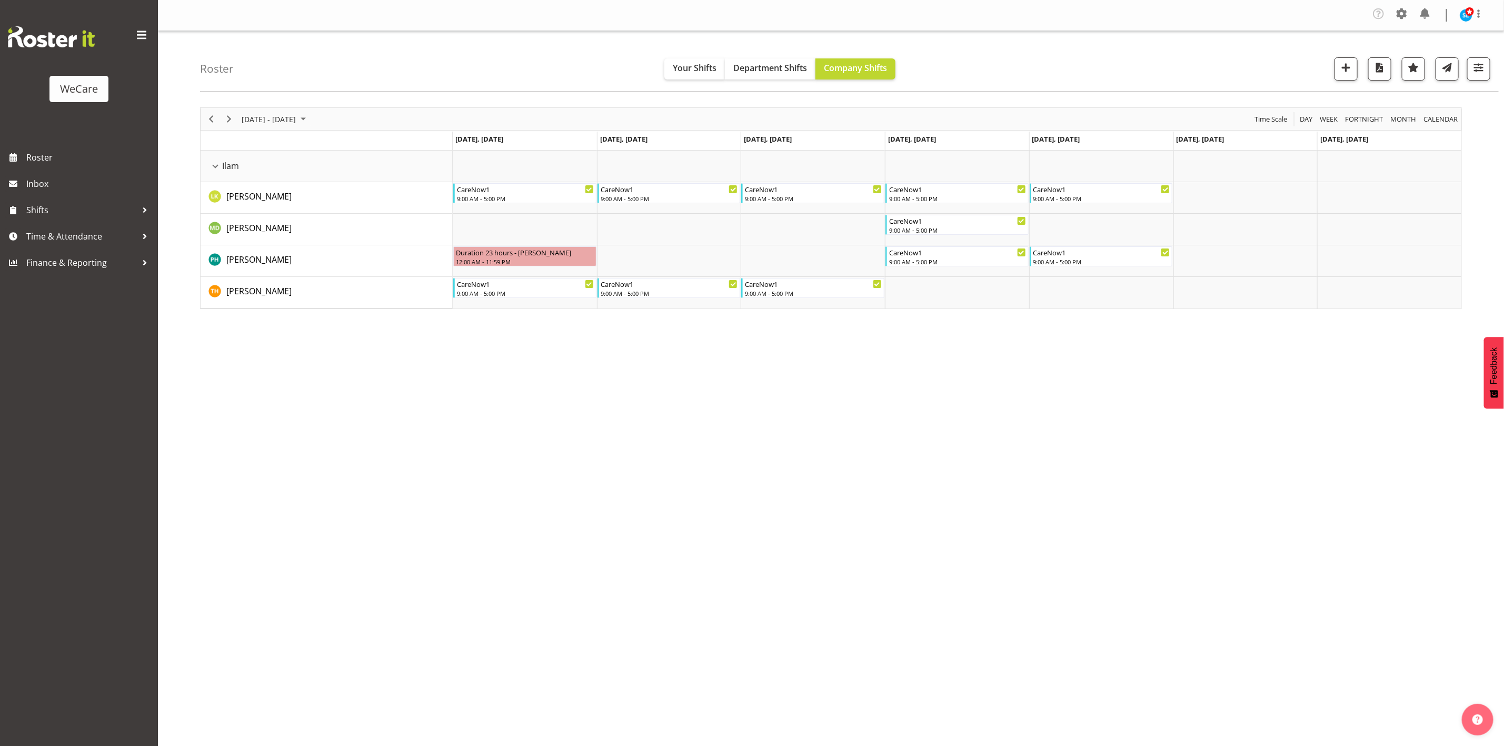
click at [1276, 423] on div "[DATE] - [DATE] [DATE] Day Week Fortnight Month calendar Month Agenda Time Scal…" at bounding box center [852, 309] width 1304 height 421
click at [1475, 68] on span "button" at bounding box center [1479, 68] width 14 height 14
click at [1437, 127] on span "1 Departments" at bounding box center [1414, 133] width 67 height 13
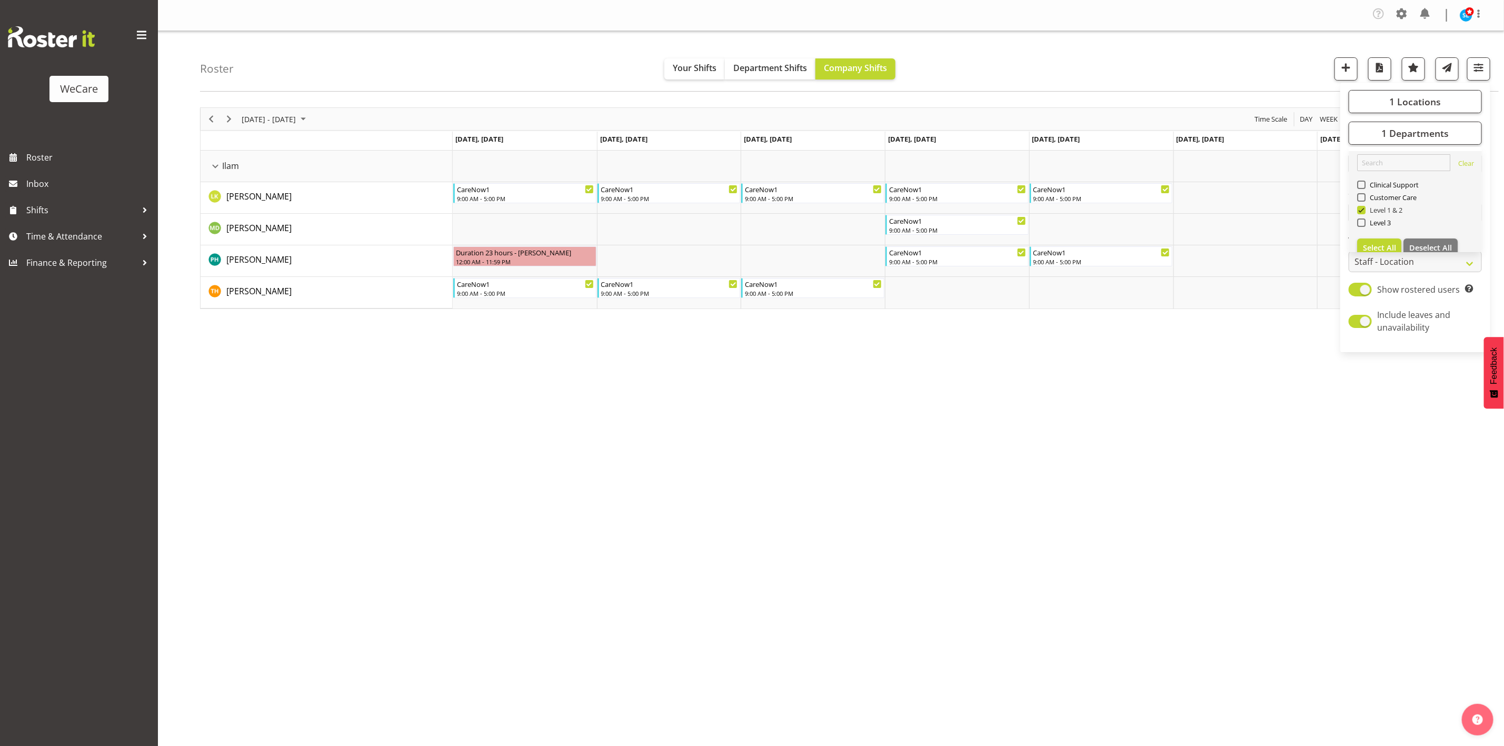
click at [1363, 208] on span at bounding box center [1361, 210] width 8 height 8
click at [1363, 208] on input "Level 1 & 2" at bounding box center [1360, 210] width 7 height 7
checkbox input "false"
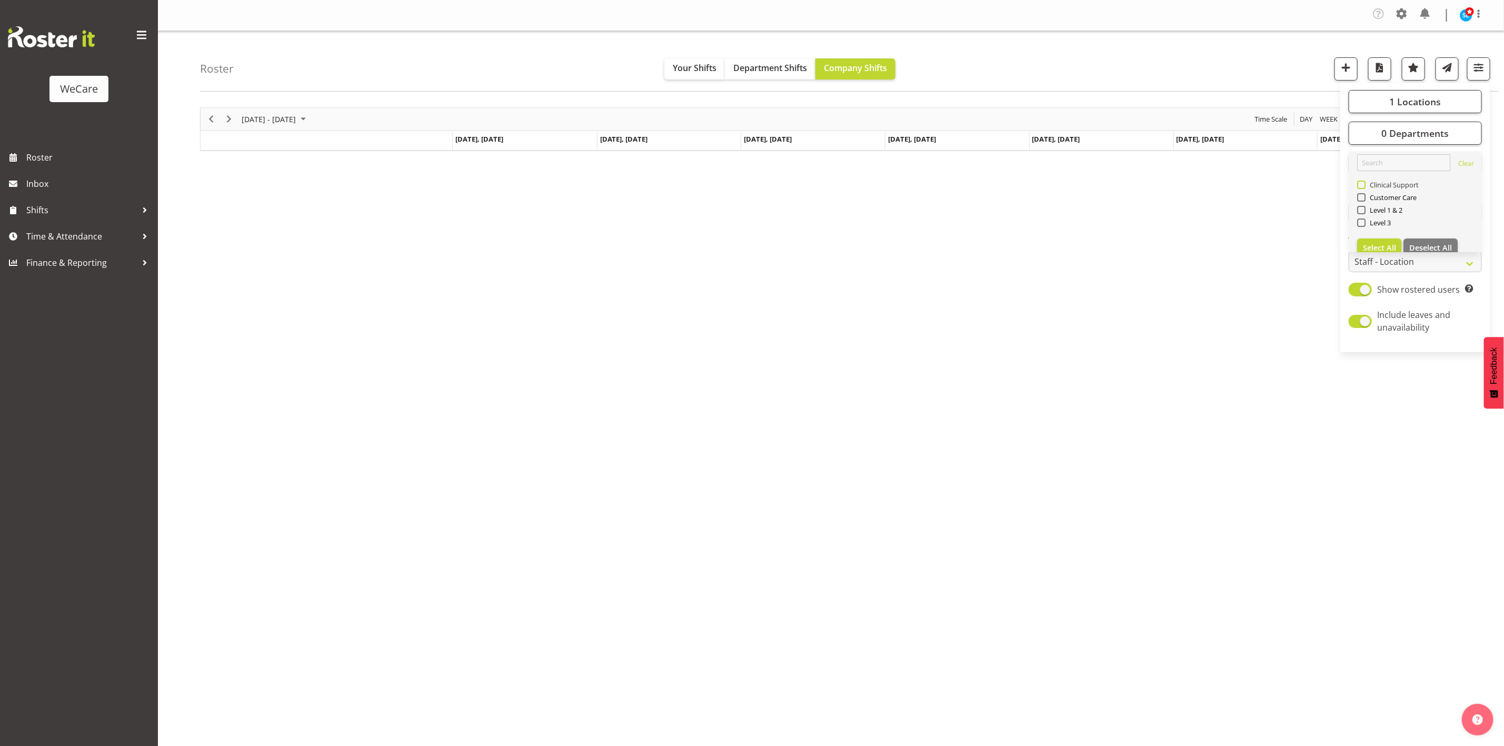
click at [1366, 183] on span "Clinical Support" at bounding box center [1392, 185] width 54 height 8
click at [1364, 183] on input "Clinical Support" at bounding box center [1360, 185] width 7 height 7
checkbox input "true"
click at [1148, 49] on div "Roster Your Shifts Department Shifts Company Shifts 1 Locations Clear Business …" at bounding box center [849, 61] width 1298 height 61
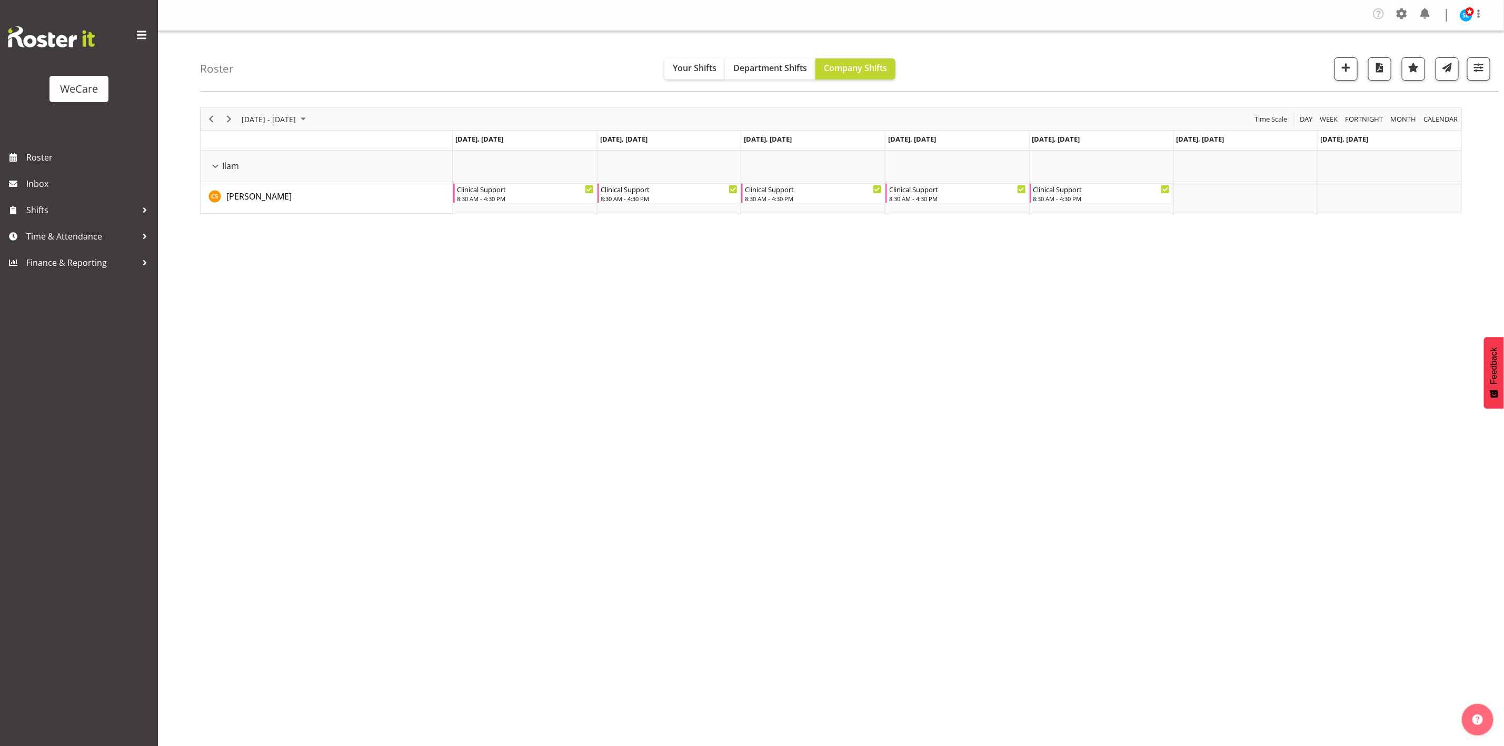
click at [905, 479] on div "[DATE] - [DATE] [DATE] Day Week Fortnight Month calendar Month Agenda Time Scal…" at bounding box center [852, 309] width 1304 height 421
click at [1318, 282] on div "[DATE] - [DATE] [DATE] Day Week Fortnight Month calendar Month Agenda Time Scal…" at bounding box center [852, 309] width 1304 height 421
click at [1475, 66] on span "button" at bounding box center [1479, 68] width 14 height 14
click at [1423, 139] on button "1 Departments" at bounding box center [1414, 133] width 133 height 23
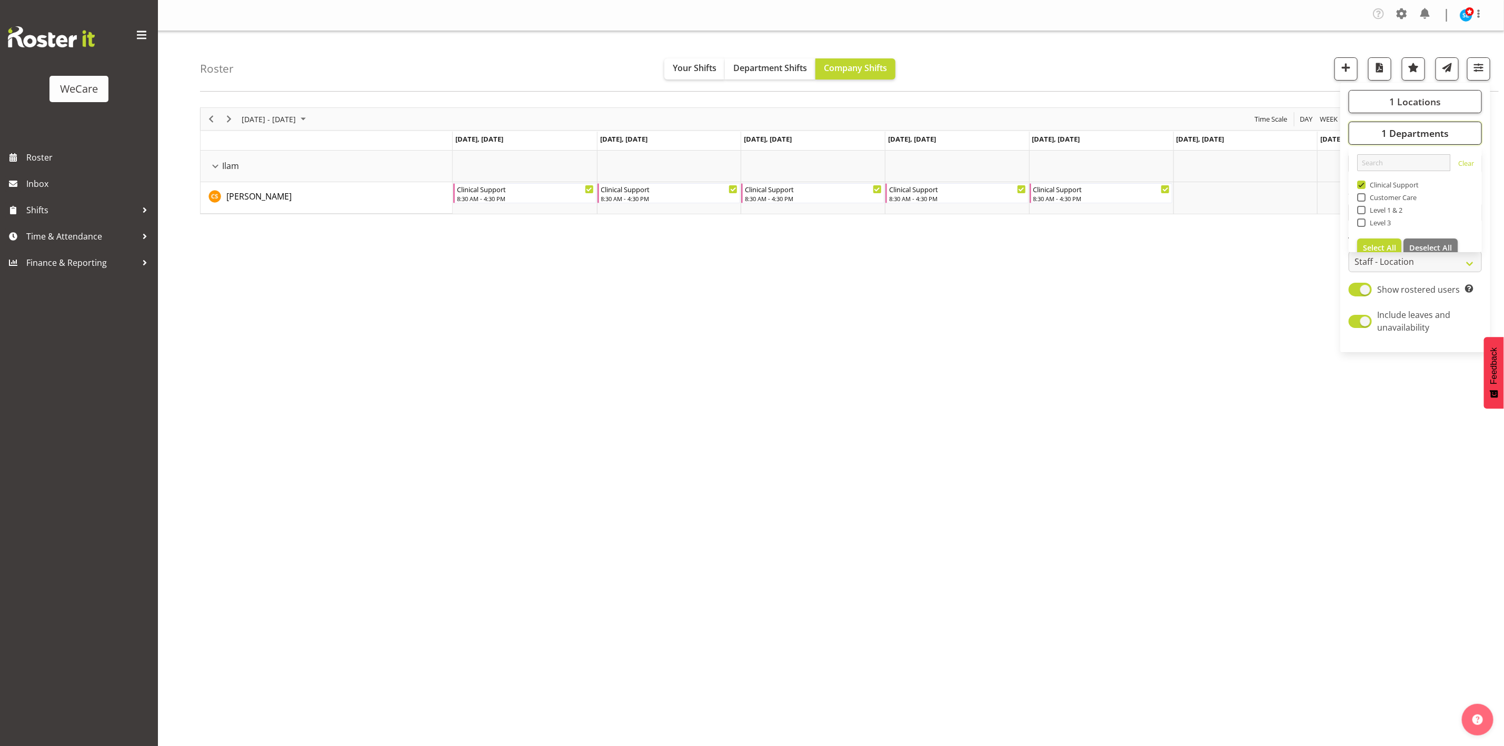
click at [1423, 137] on span "1 Departments" at bounding box center [1414, 133] width 67 height 13
click at [1415, 93] on button "1 Locations" at bounding box center [1414, 101] width 133 height 23
click at [1363, 179] on span at bounding box center [1361, 178] width 8 height 8
click at [1363, 179] on input "Ilam" at bounding box center [1360, 178] width 7 height 7
checkbox input "false"
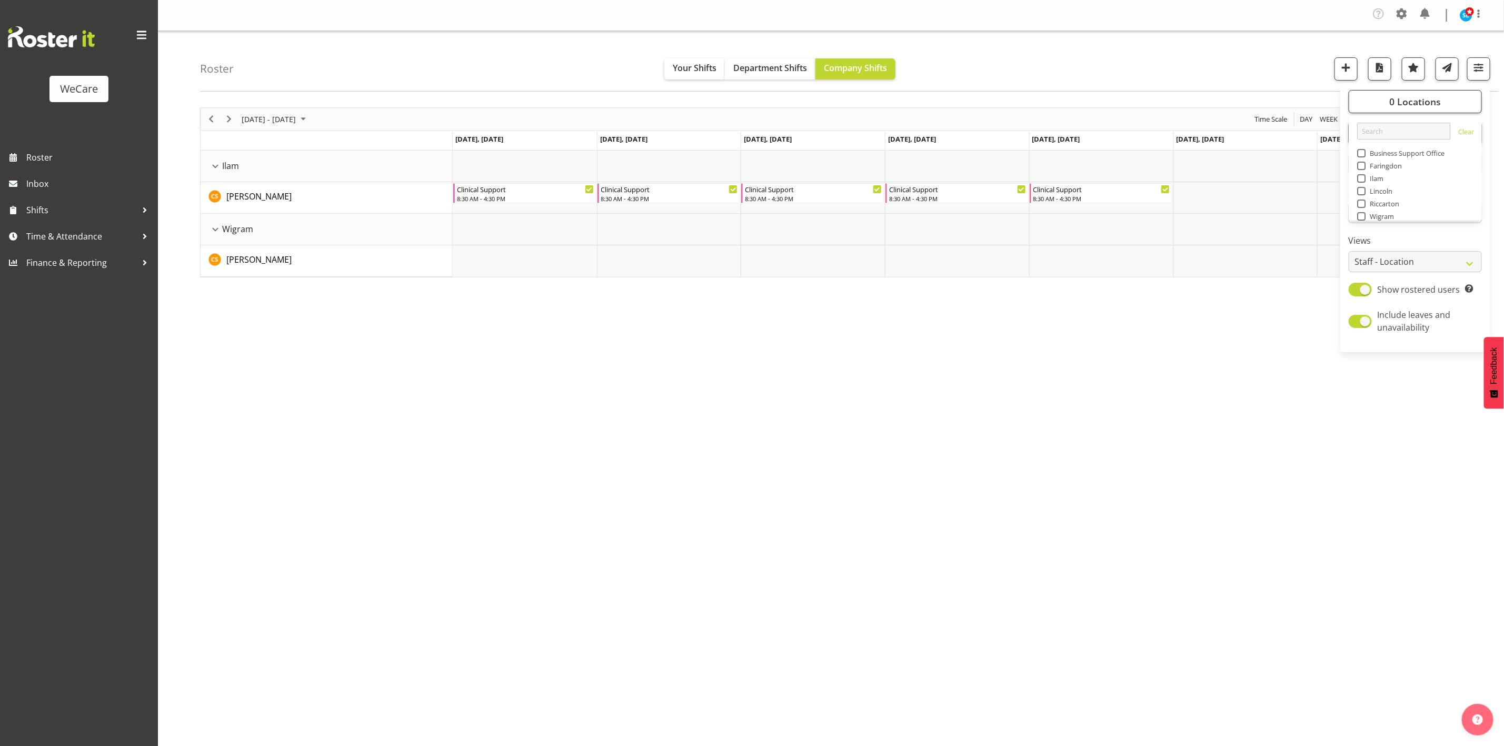
click at [1355, 233] on div "0 Locations Clear Business Support Office [GEOGRAPHIC_DATA] Ilam [GEOGRAPHIC_DA…" at bounding box center [1415, 217] width 150 height 261
click at [1404, 105] on span "0 Locations" at bounding box center [1415, 101] width 52 height 13
click at [1372, 205] on span "Riccarton" at bounding box center [1382, 203] width 34 height 8
click at [1364, 205] on input "Riccarton" at bounding box center [1360, 204] width 7 height 7
checkbox input "true"
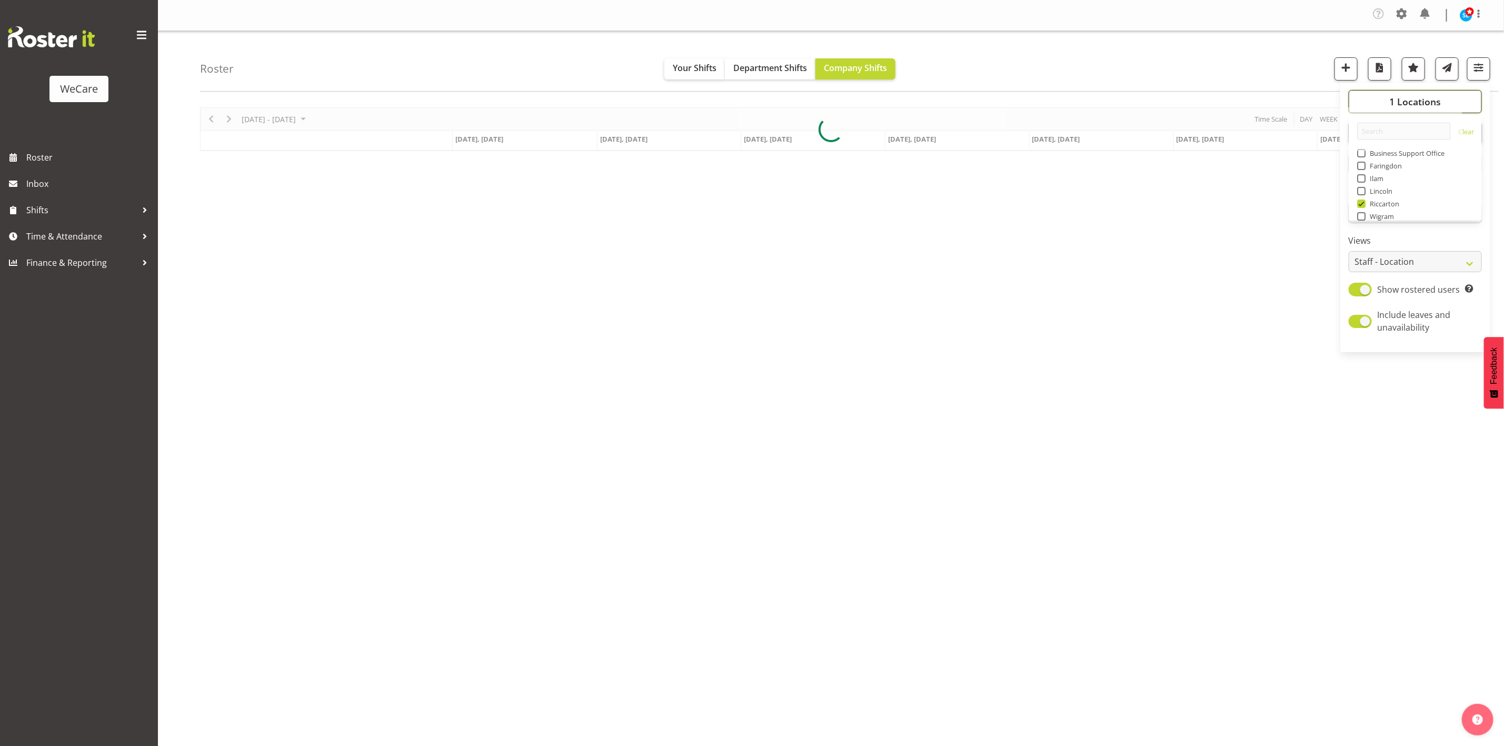
click at [1380, 98] on button "1 Locations" at bounding box center [1414, 101] width 133 height 23
click at [1375, 128] on button "1 Departments" at bounding box center [1414, 133] width 133 height 23
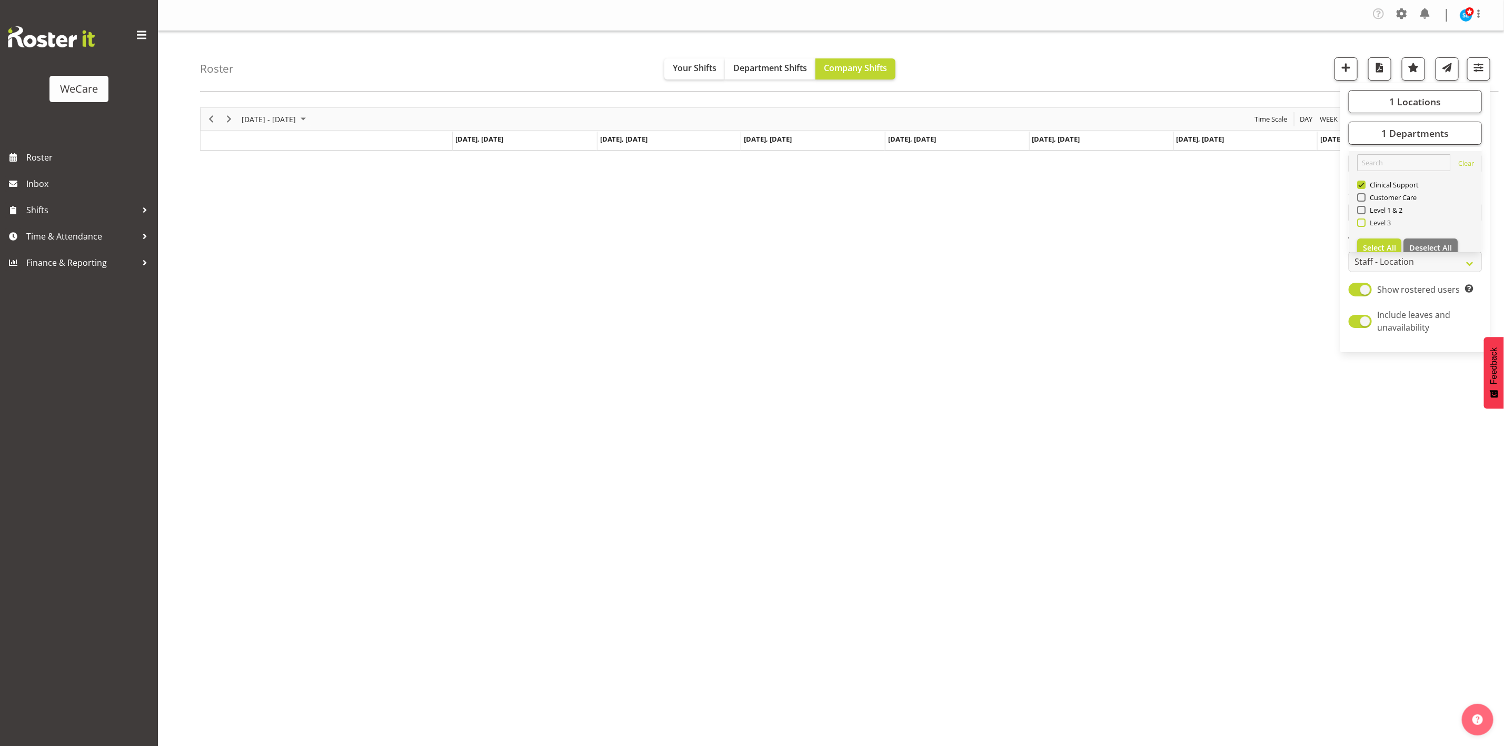
click at [1369, 223] on span "Level 3" at bounding box center [1378, 222] width 26 height 8
click at [1364, 223] on input "Level 3" at bounding box center [1360, 222] width 7 height 7
checkbox input "true"
click at [1369, 208] on span "Level 1 & 2" at bounding box center [1383, 210] width 37 height 8
click at [1364, 208] on input "Level 1 & 2" at bounding box center [1360, 210] width 7 height 7
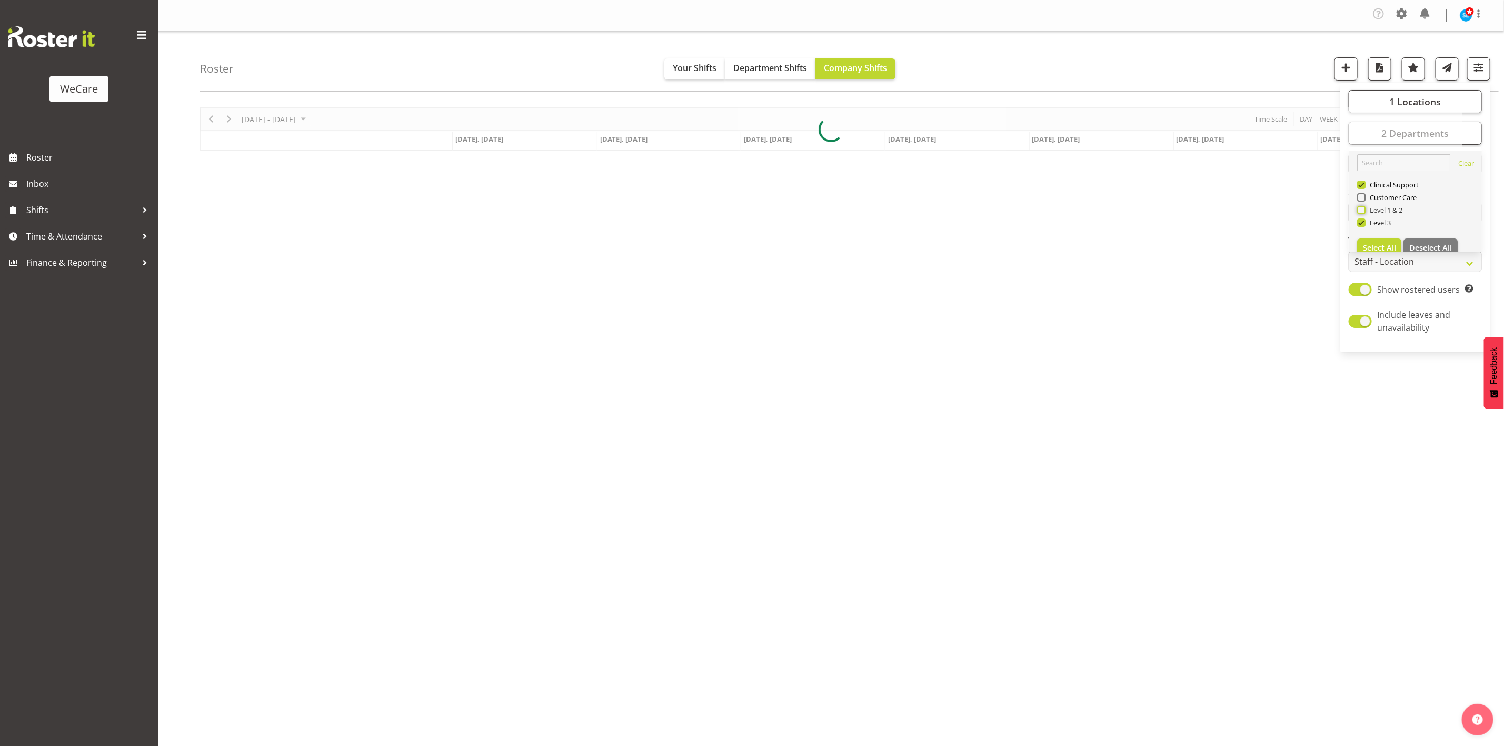
checkbox input "true"
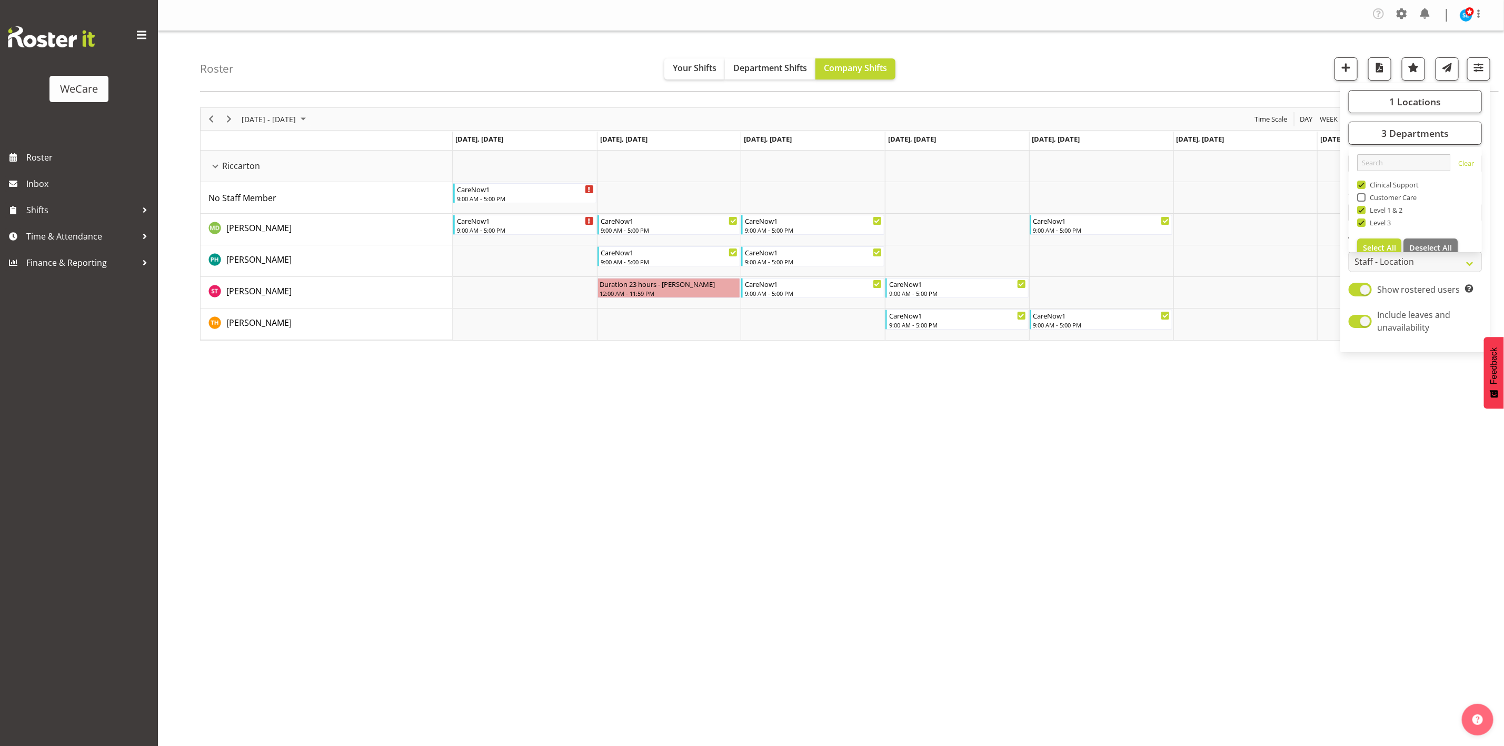
click at [586, 463] on div "[DATE] - [DATE] [DATE] Day Week Fortnight Month calendar Month Agenda Time Scal…" at bounding box center [852, 309] width 1304 height 421
click at [316, 627] on div "Company Settings Roles & Skills Tasks Jobs Employees Locations & Departments Ac…" at bounding box center [831, 373] width 1346 height 746
click at [1475, 78] on button "button" at bounding box center [1478, 68] width 23 height 23
click at [1415, 141] on button "3 Departments" at bounding box center [1414, 133] width 133 height 23
click at [1359, 216] on div "Level 1 & 2" at bounding box center [1415, 211] width 117 height 13
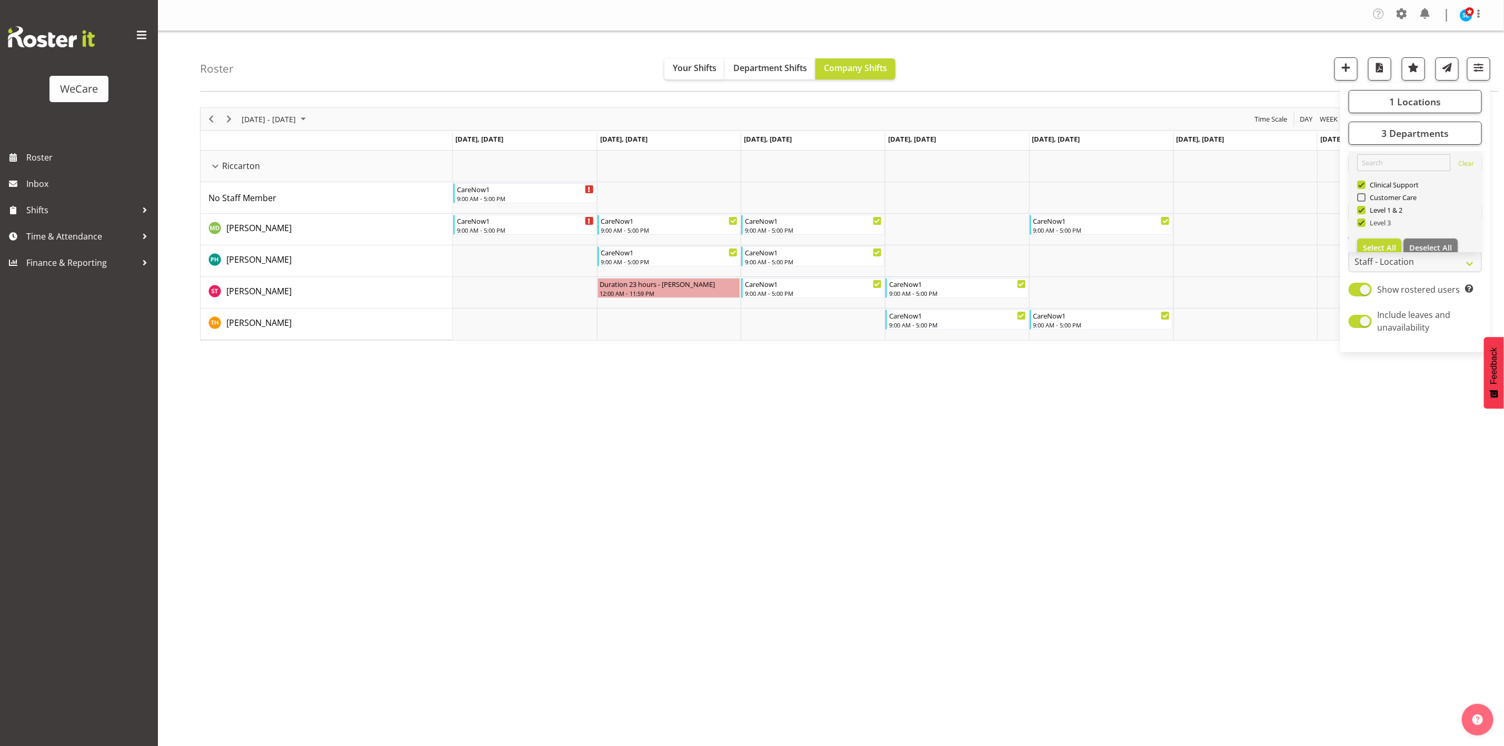
click at [1361, 226] on span at bounding box center [1361, 222] width 8 height 8
click at [1361, 226] on input "Level 3" at bounding box center [1360, 222] width 7 height 7
checkbox input "false"
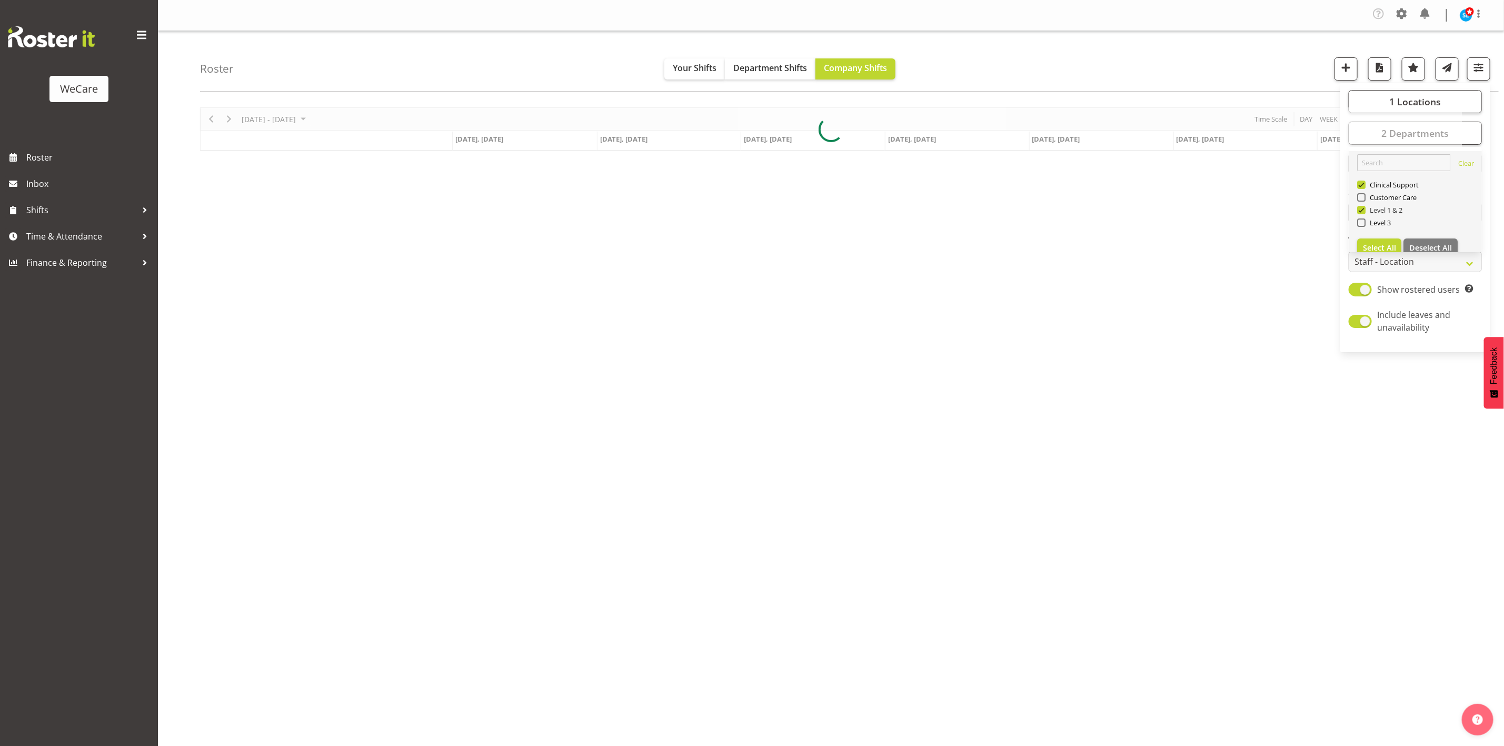
click at [1361, 212] on span at bounding box center [1361, 210] width 8 height 8
click at [1361, 212] on input "Level 1 & 2" at bounding box center [1360, 210] width 7 height 7
checkbox input "false"
click at [1273, 54] on div "Roster Your Shifts Department Shifts Company Shifts 1 Locations Clear Business …" at bounding box center [849, 61] width 1298 height 61
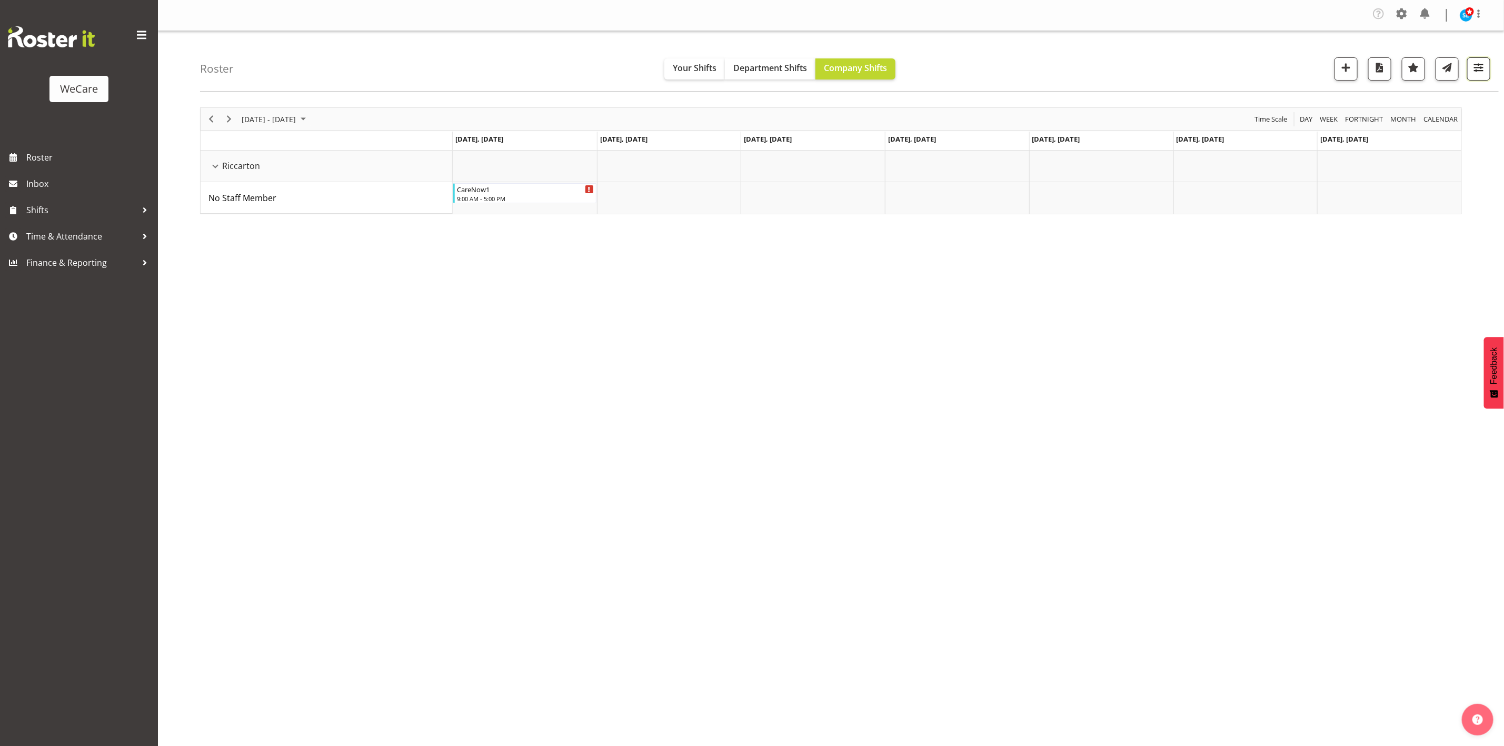
click at [1481, 77] on button "button" at bounding box center [1478, 68] width 23 height 23
click at [1384, 127] on div "Roster Your Shifts Department Shifts Company Shifts 1 Locations Clear Business …" at bounding box center [831, 275] width 1346 height 489
click at [1480, 71] on span "button" at bounding box center [1479, 68] width 14 height 14
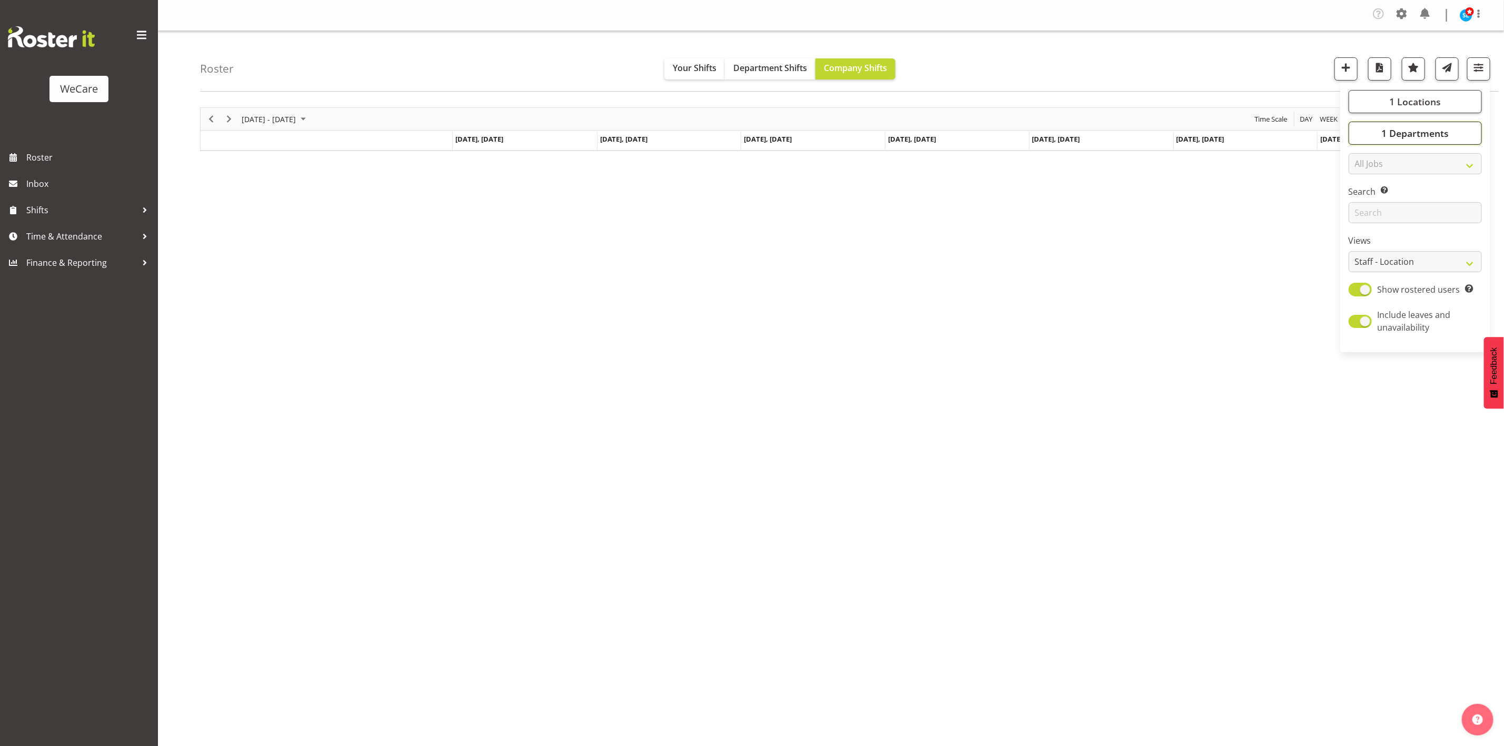
click at [1399, 124] on button "1 Departments" at bounding box center [1414, 133] width 133 height 23
click at [1384, 99] on button "1 Locations" at bounding box center [1414, 101] width 133 height 23
click at [1358, 209] on div "Riccarton" at bounding box center [1415, 204] width 117 height 13
click at [1359, 203] on span at bounding box center [1361, 203] width 8 height 8
click at [1359, 203] on input "Riccarton" at bounding box center [1360, 204] width 7 height 7
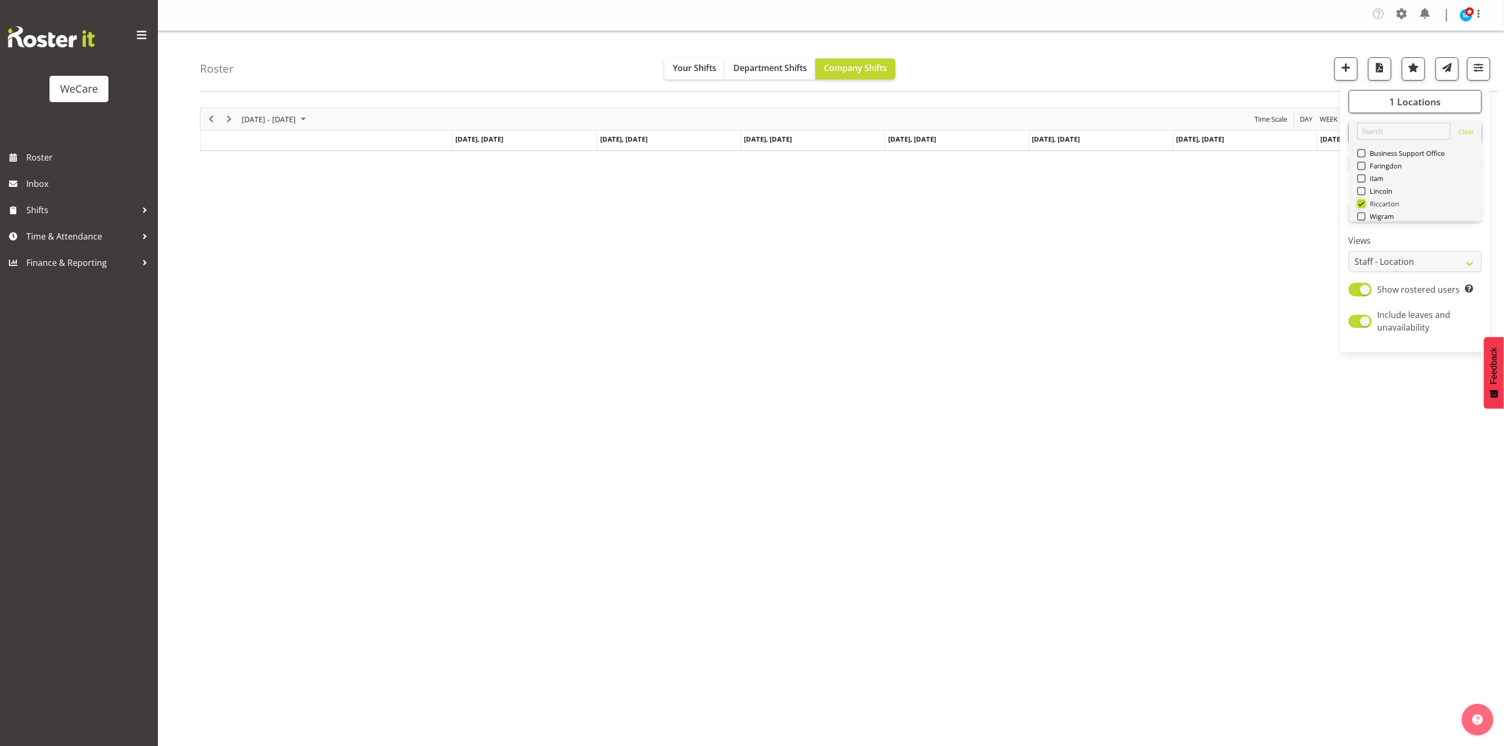
checkbox input "false"
click at [1361, 177] on span at bounding box center [1361, 178] width 8 height 8
click at [1361, 177] on input "Wigram" at bounding box center [1360, 178] width 7 height 7
checkbox input "true"
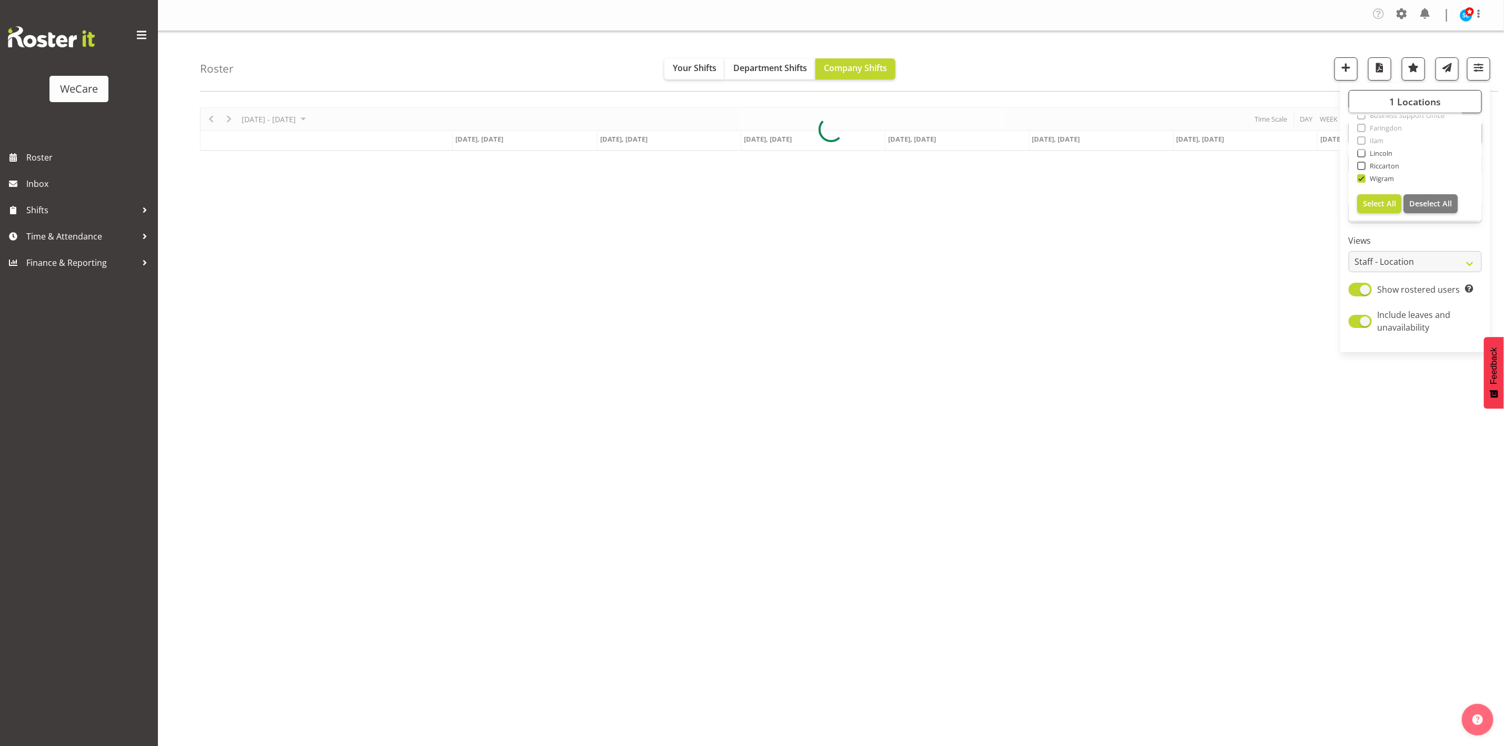
click at [1164, 40] on div "Roster Your Shifts Department Shifts Company Shifts 1 Locations Clear Business …" at bounding box center [849, 61] width 1298 height 61
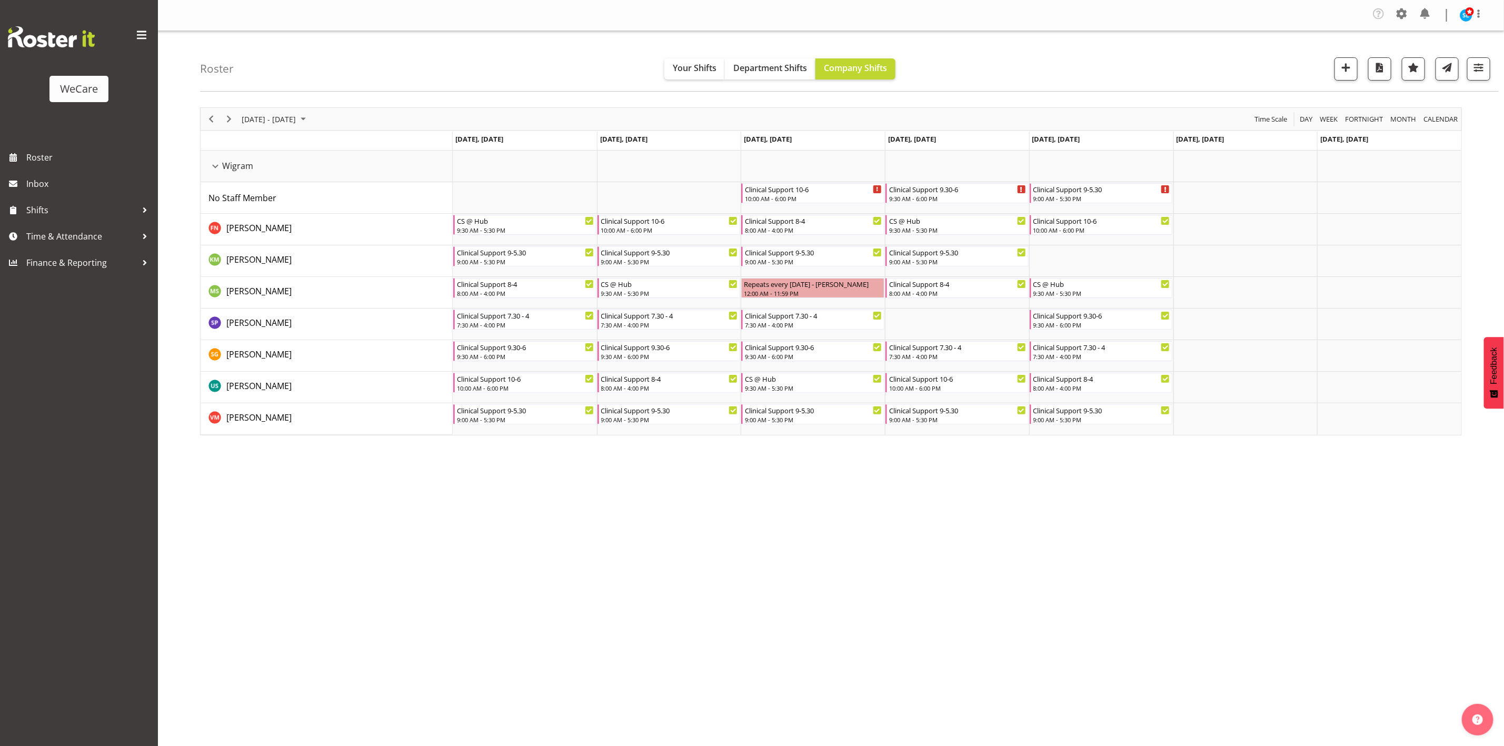
click at [605, 652] on div "Company Settings Roles & Skills Tasks Jobs Employees Locations & Departments Ac…" at bounding box center [831, 373] width 1346 height 746
click at [851, 633] on div "Company Settings Roles & Skills Tasks Jobs Employees Locations & Departments Ac…" at bounding box center [831, 373] width 1346 height 746
